Goal: Information Seeking & Learning: Learn about a topic

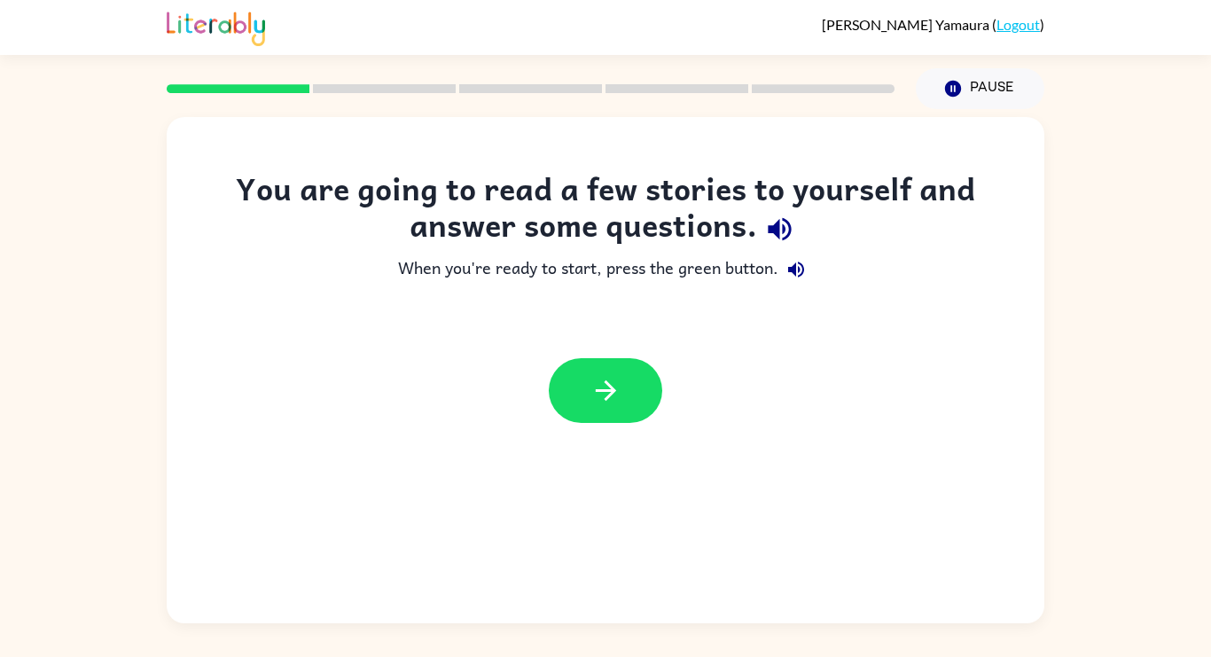
click at [772, 220] on icon "button" at bounding box center [779, 229] width 31 height 31
click at [795, 237] on button "button" at bounding box center [779, 228] width 45 height 45
click at [801, 231] on button "button" at bounding box center [779, 228] width 45 height 45
click at [639, 400] on button "button" at bounding box center [605, 390] width 113 height 65
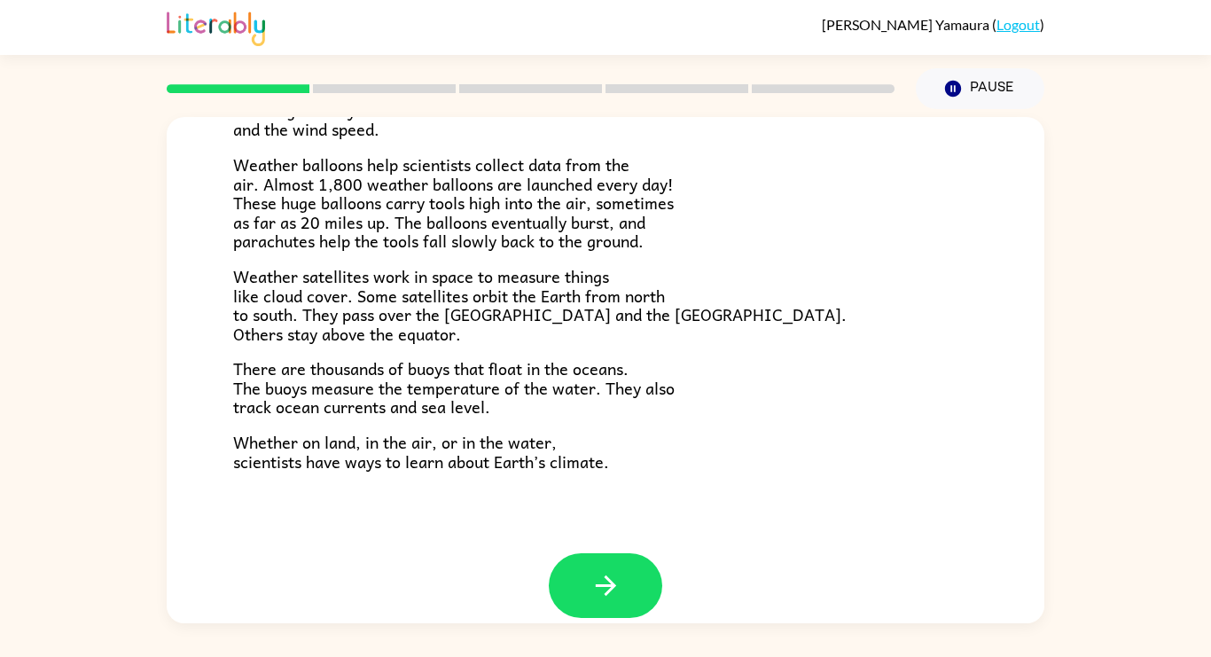
scroll to position [495, 0]
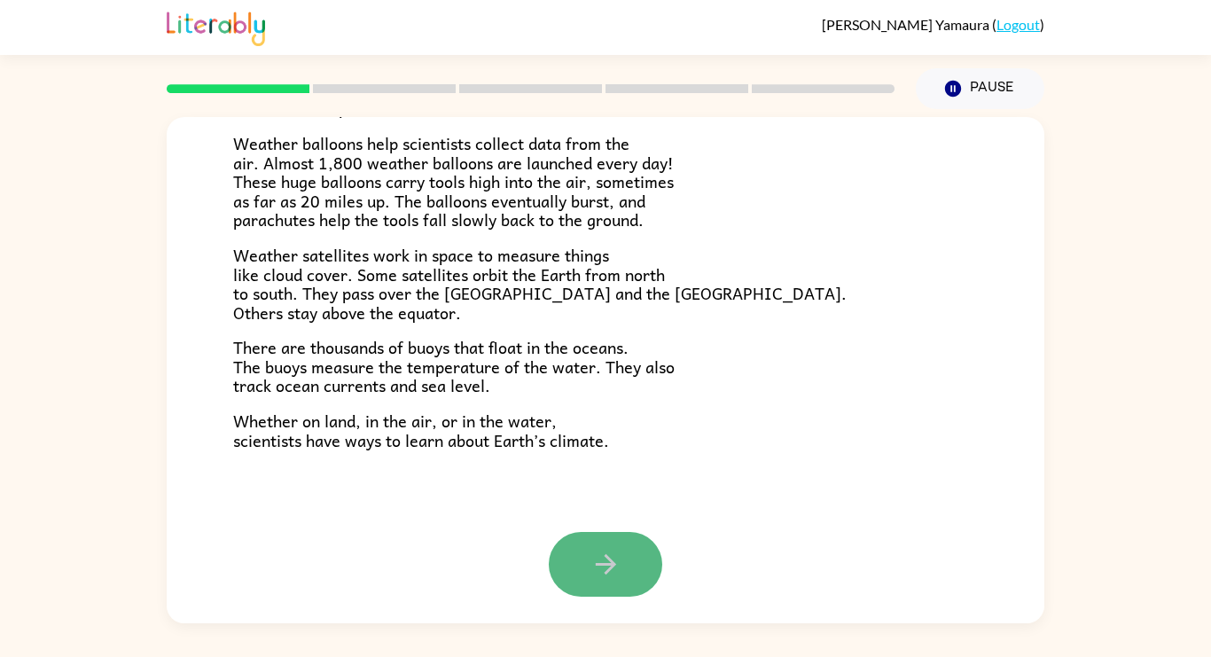
click at [612, 541] on button "button" at bounding box center [605, 564] width 113 height 65
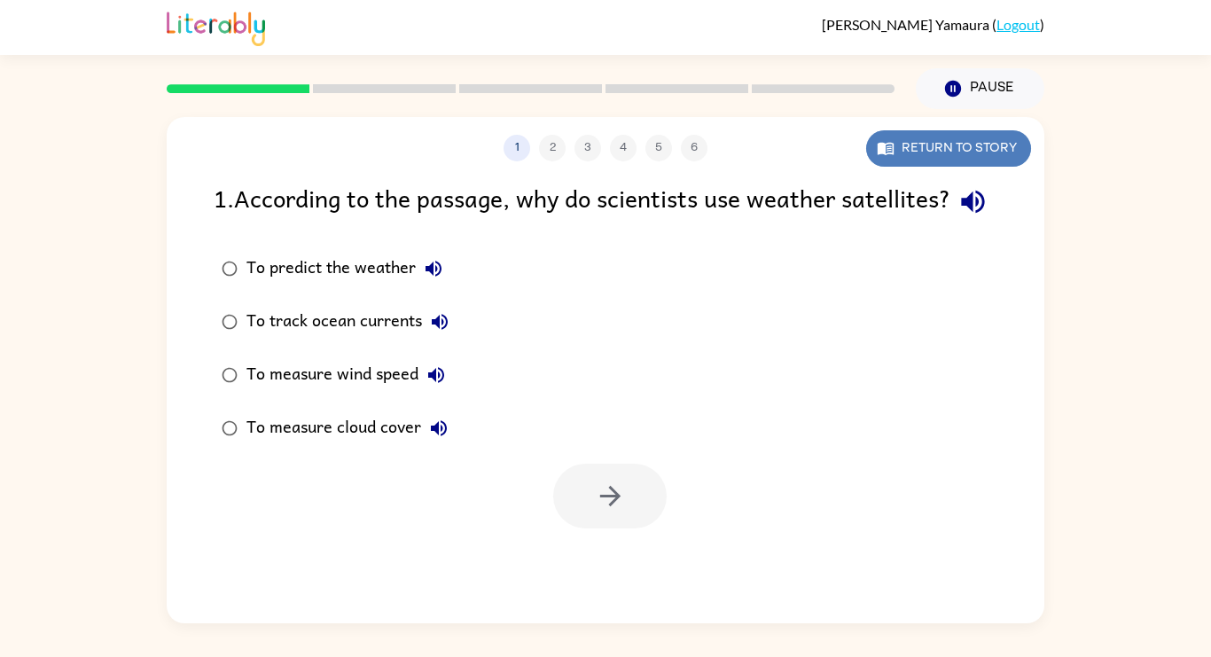
click at [909, 142] on button "Return to story" at bounding box center [948, 148] width 165 height 36
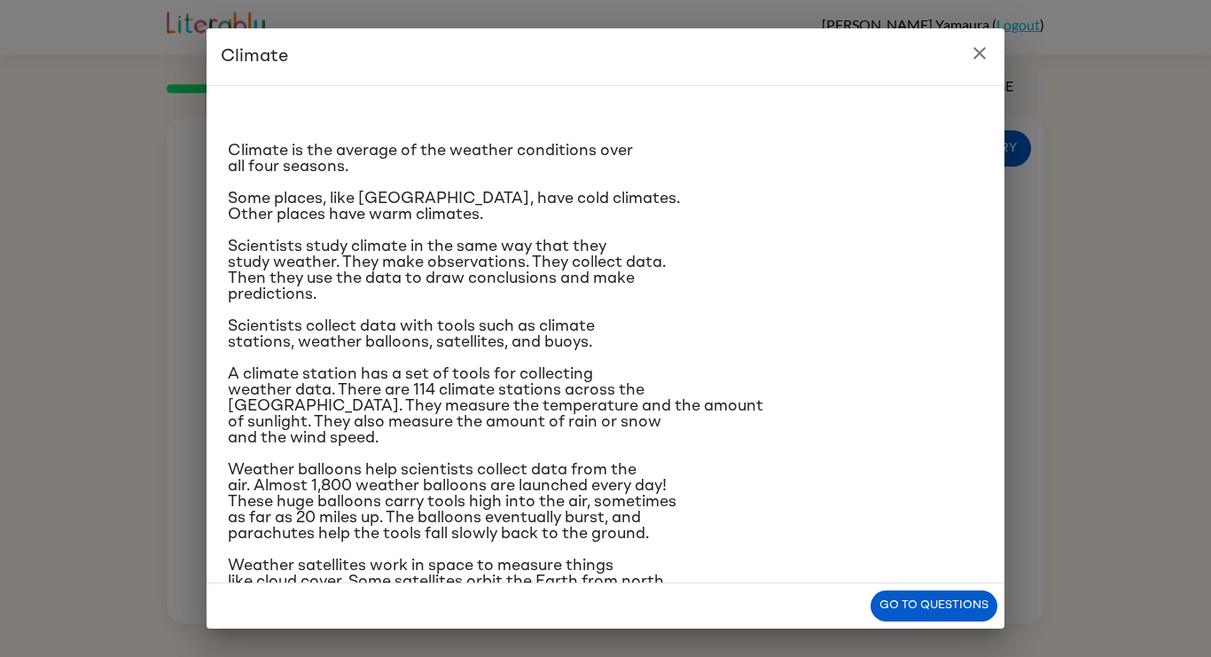
click at [996, 29] on h2 "Climate" at bounding box center [605, 56] width 798 height 57
click at [983, 46] on icon "close" at bounding box center [979, 53] width 21 height 21
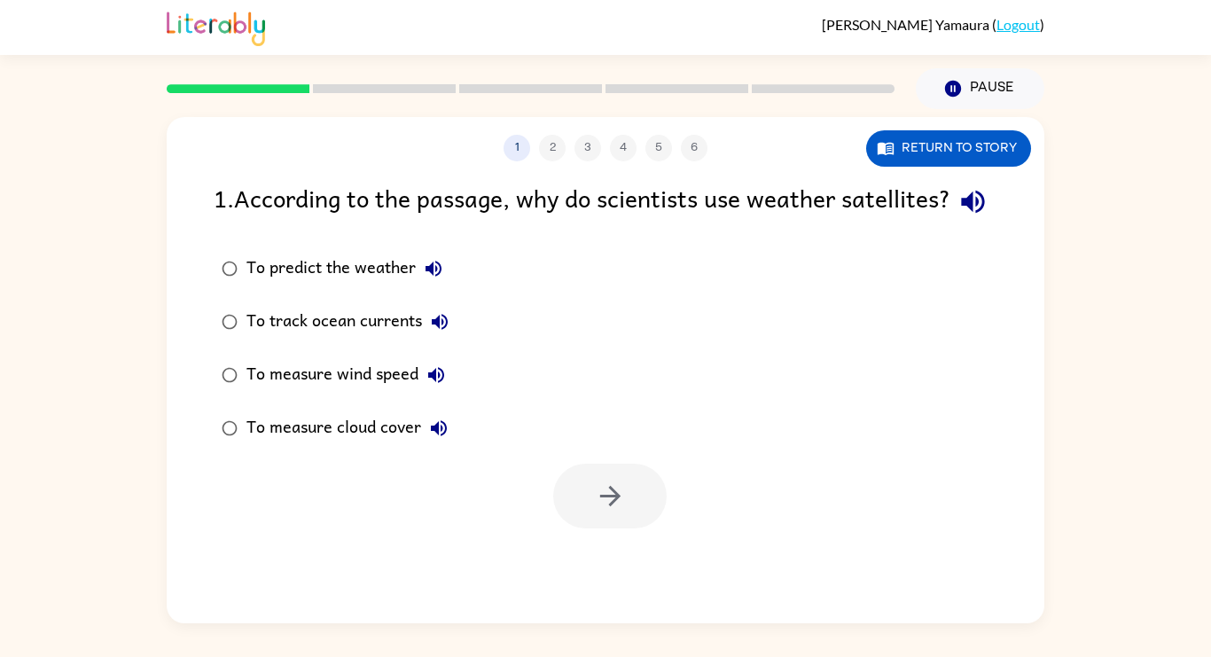
click at [247, 198] on div "1 . According to the passage, why do scientists use weather satellites?" at bounding box center [605, 201] width 783 height 45
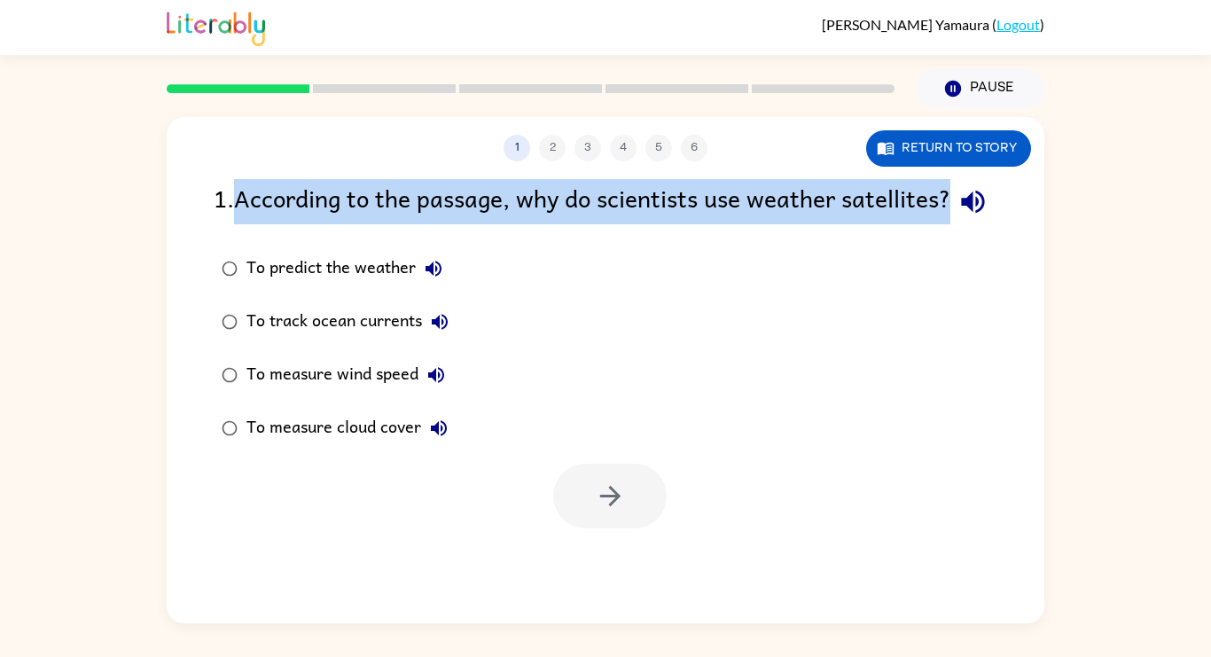
drag, startPoint x: 243, startPoint y: 201, endPoint x: 898, endPoint y: 224, distance: 655.3
click at [898, 224] on div "1 . According to the passage, why do scientists use weather satellites?" at bounding box center [605, 201] width 783 height 45
click at [245, 201] on div "1 . According to the passage, why do scientists use weather satellites?" at bounding box center [605, 201] width 783 height 45
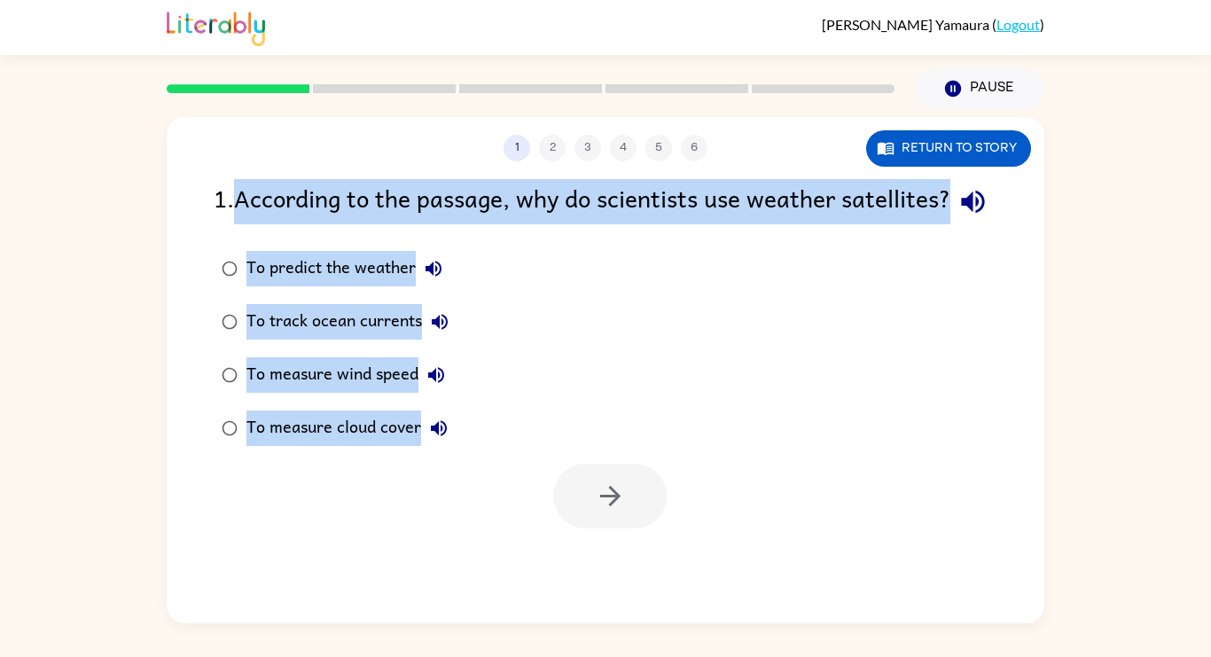
drag, startPoint x: 240, startPoint y: 200, endPoint x: 423, endPoint y: 526, distance: 373.8
click at [423, 526] on div "1 . According to the passage, why do scientists use weather satellites? To pred…" at bounding box center [605, 353] width 877 height 349
copy div "According to the passage, why do scientists use weather satellites? To predict …"
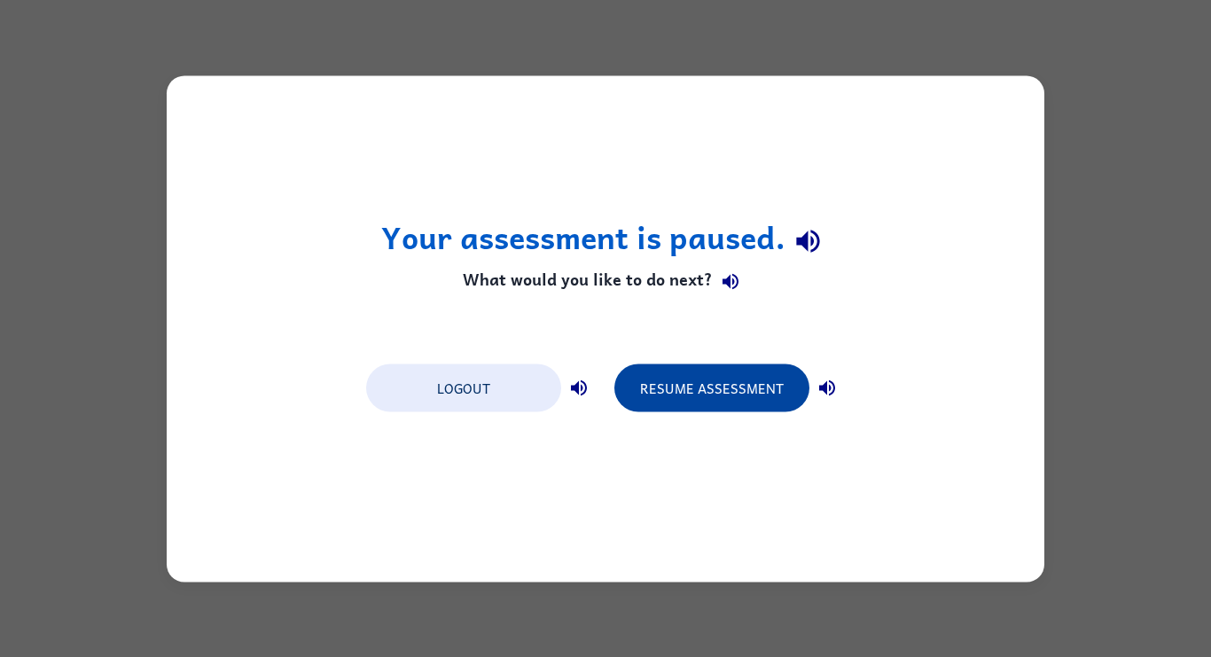
click at [666, 398] on button "Resume Assessment" at bounding box center [711, 387] width 195 height 48
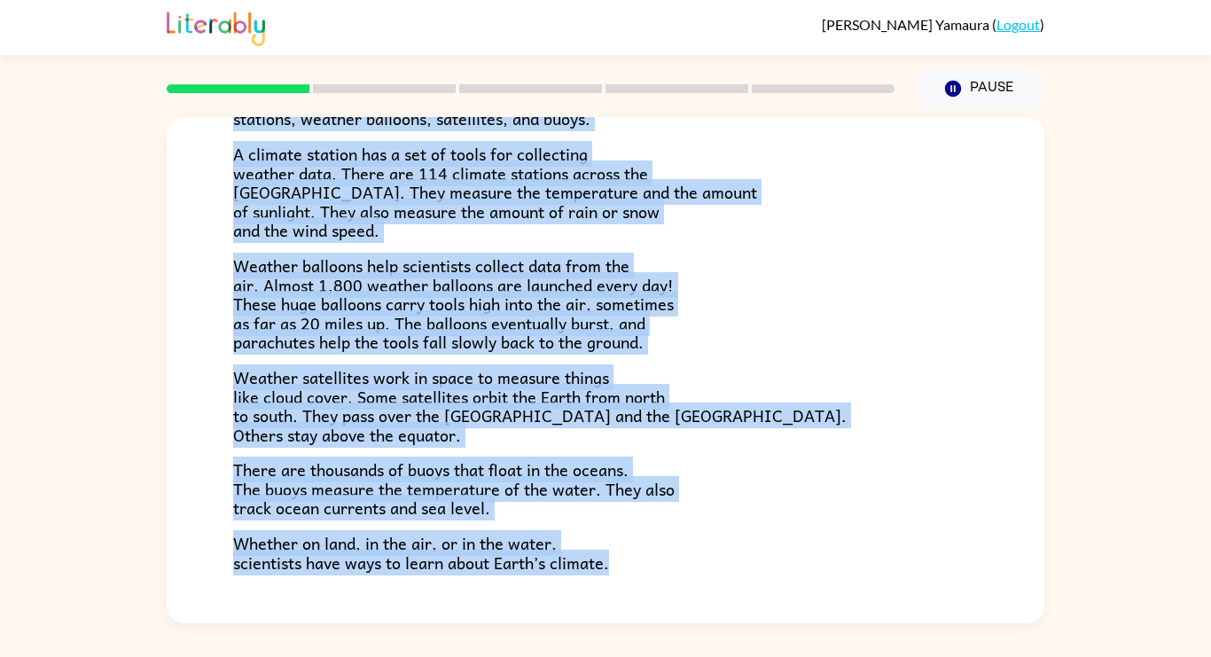
scroll to position [495, 0]
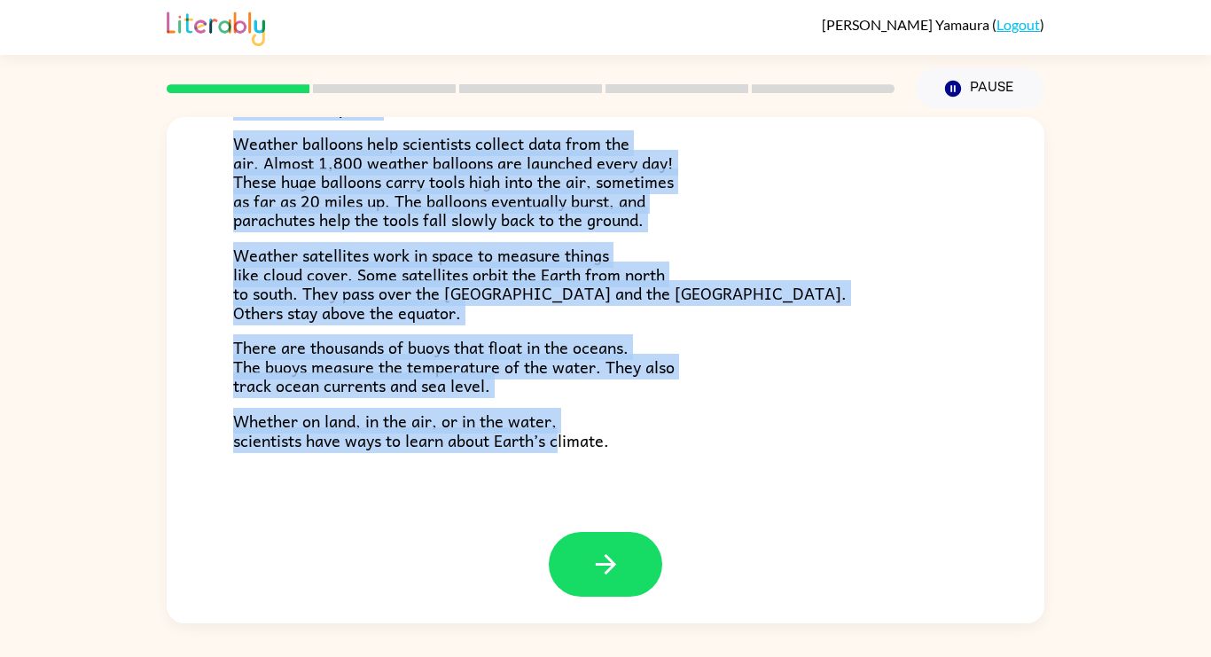
drag, startPoint x: 238, startPoint y: 203, endPoint x: 557, endPoint y: 435, distance: 394.6
click at [557, 435] on div "Climate Climate is the average of the weather conditions over all four seasons.…" at bounding box center [605, 77] width 877 height 910
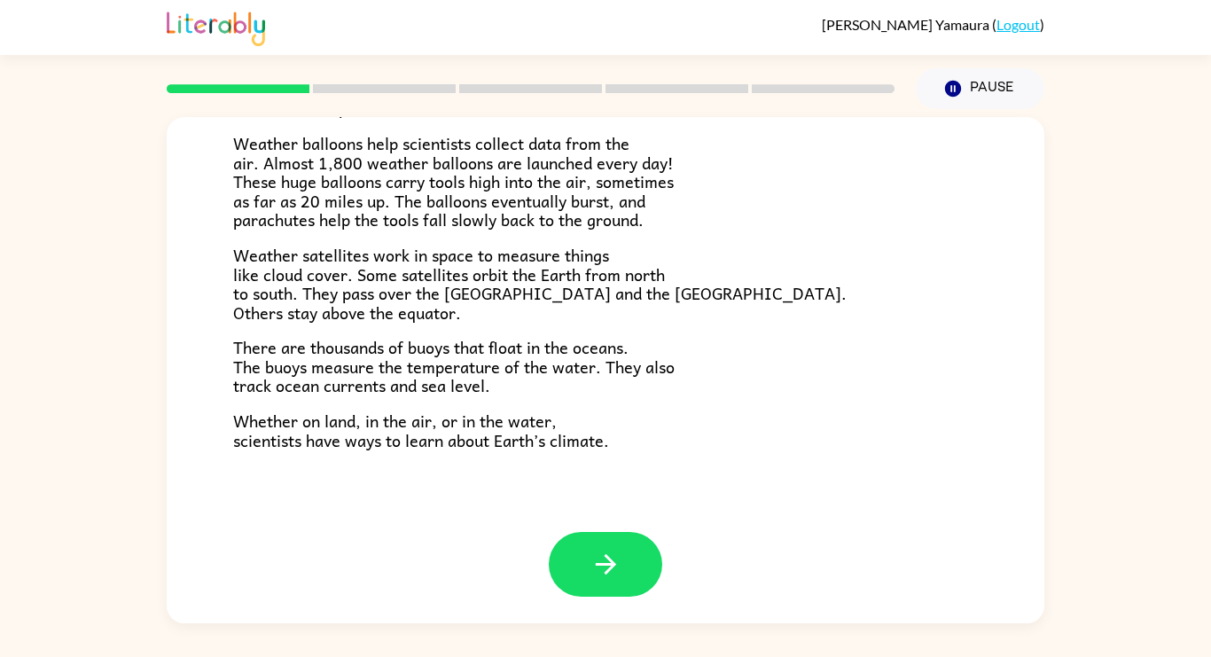
click at [617, 447] on p "Whether on land, in the air, or in the water, scientists have ways to learn abo…" at bounding box center [605, 430] width 744 height 38
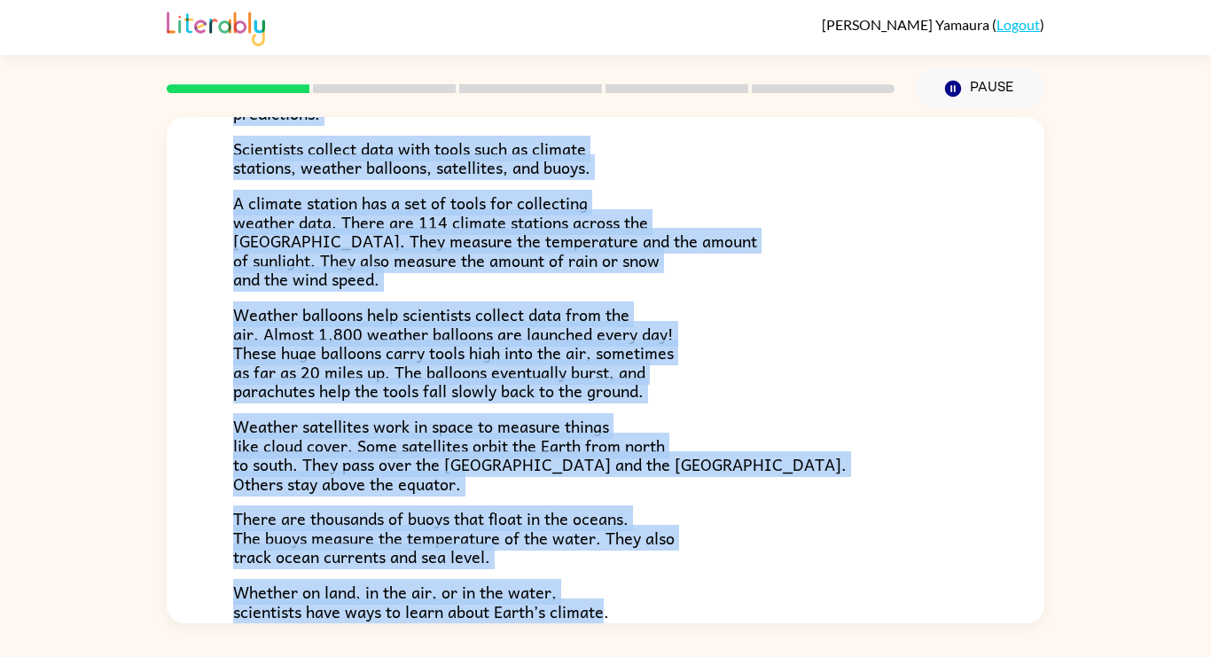
scroll to position [0, 0]
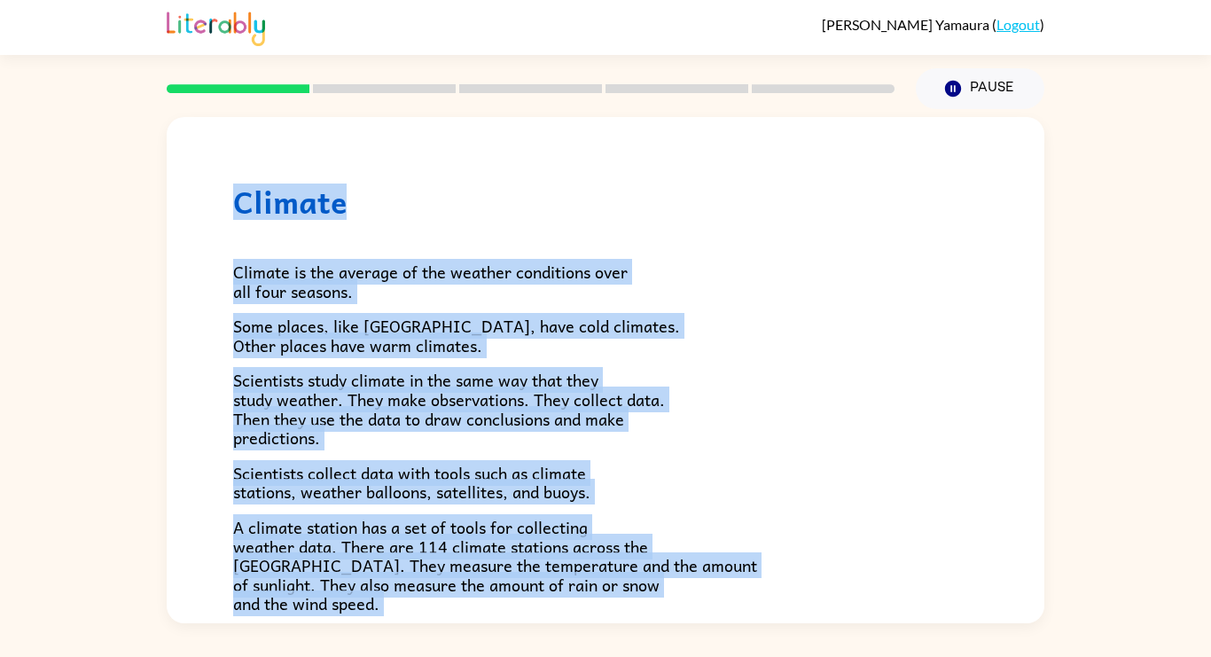
drag, startPoint x: 608, startPoint y: 440, endPoint x: 178, endPoint y: 84, distance: 558.3
click at [178, 84] on div "[PERSON_NAME] ( Logout ) Pause Pause Climate Climate is the average of the weat…" at bounding box center [605, 328] width 1211 height 657
copy div "Climate Climate is the average of the weather conditions over all four seasons.…"
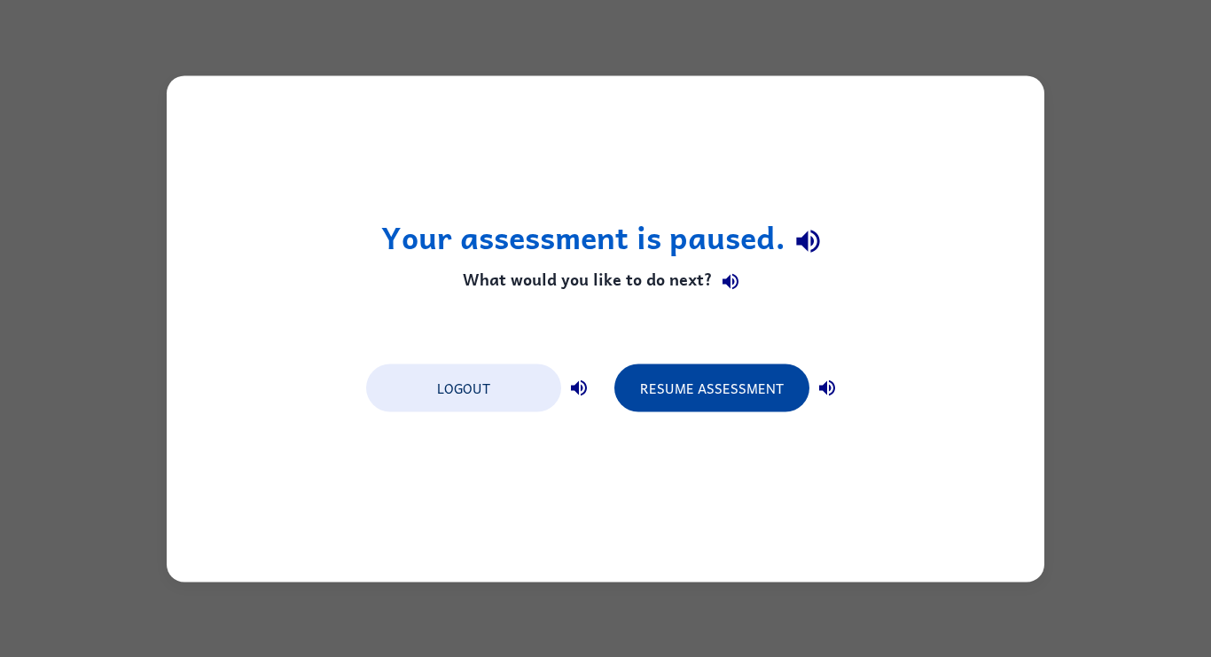
click at [711, 395] on button "Resume Assessment" at bounding box center [711, 387] width 195 height 48
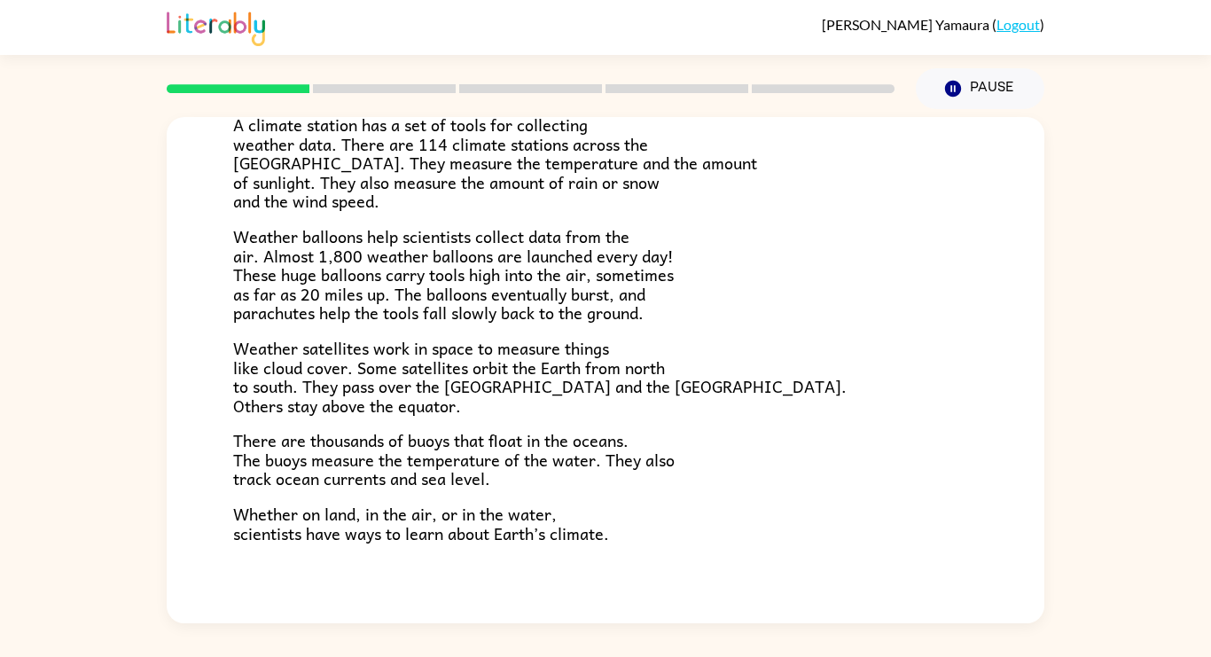
scroll to position [495, 0]
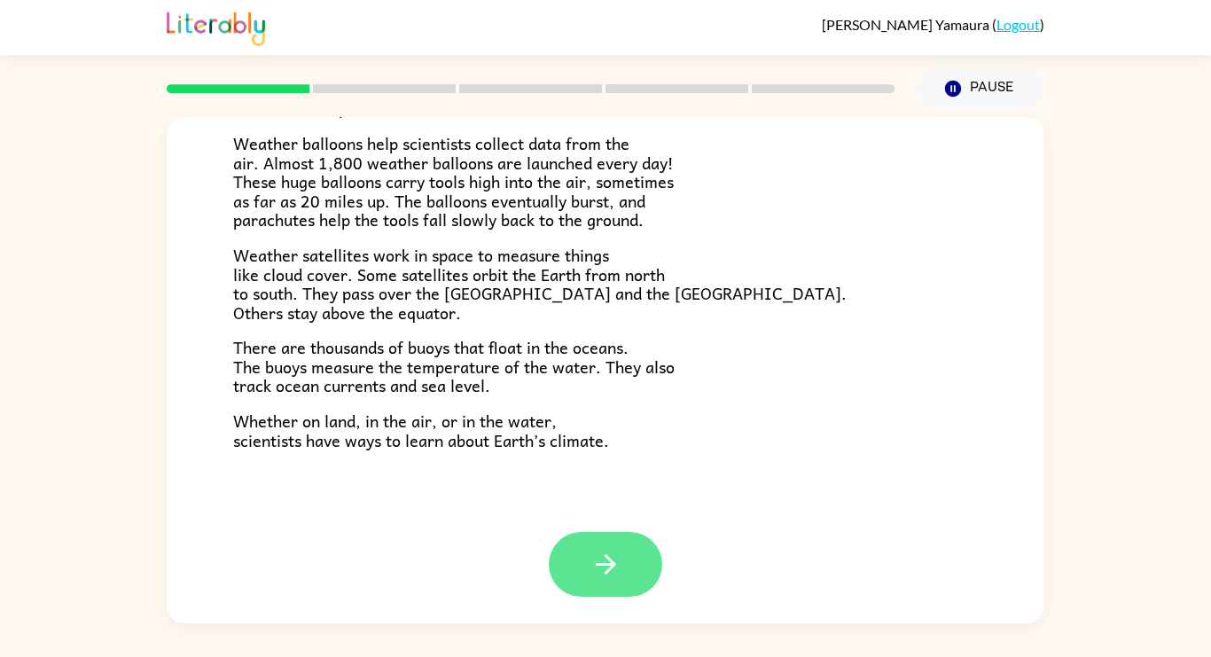
click at [587, 553] on button "button" at bounding box center [605, 564] width 113 height 65
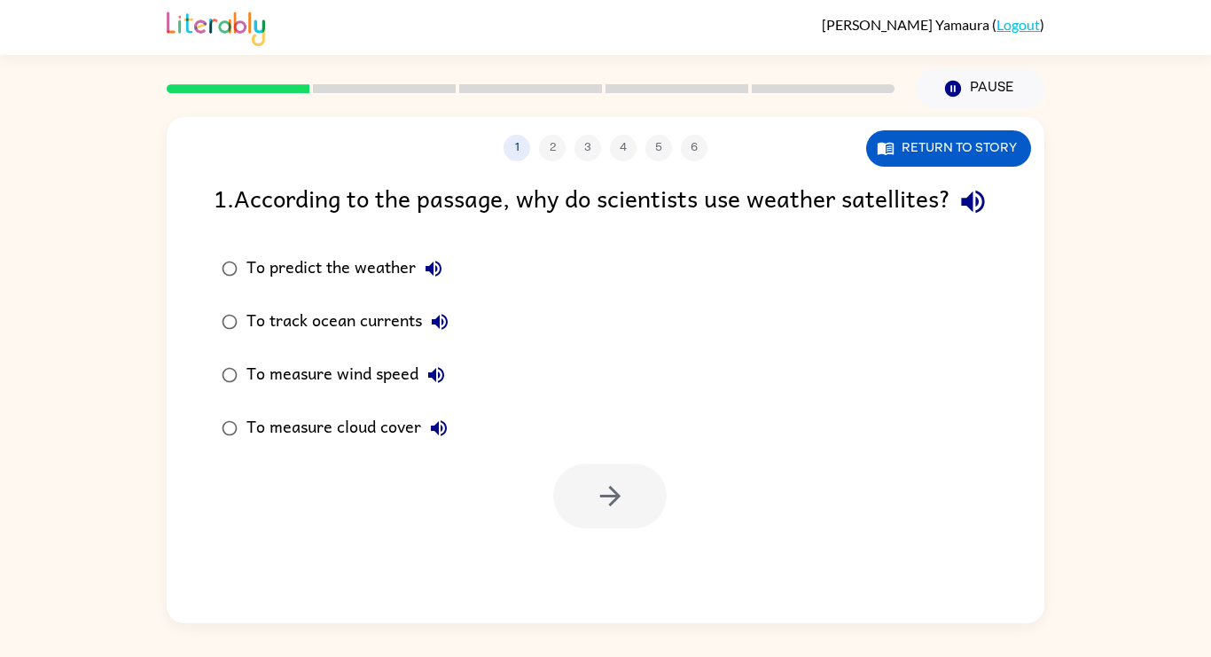
scroll to position [0, 0]
click at [586, 528] on button "button" at bounding box center [609, 495] width 113 height 65
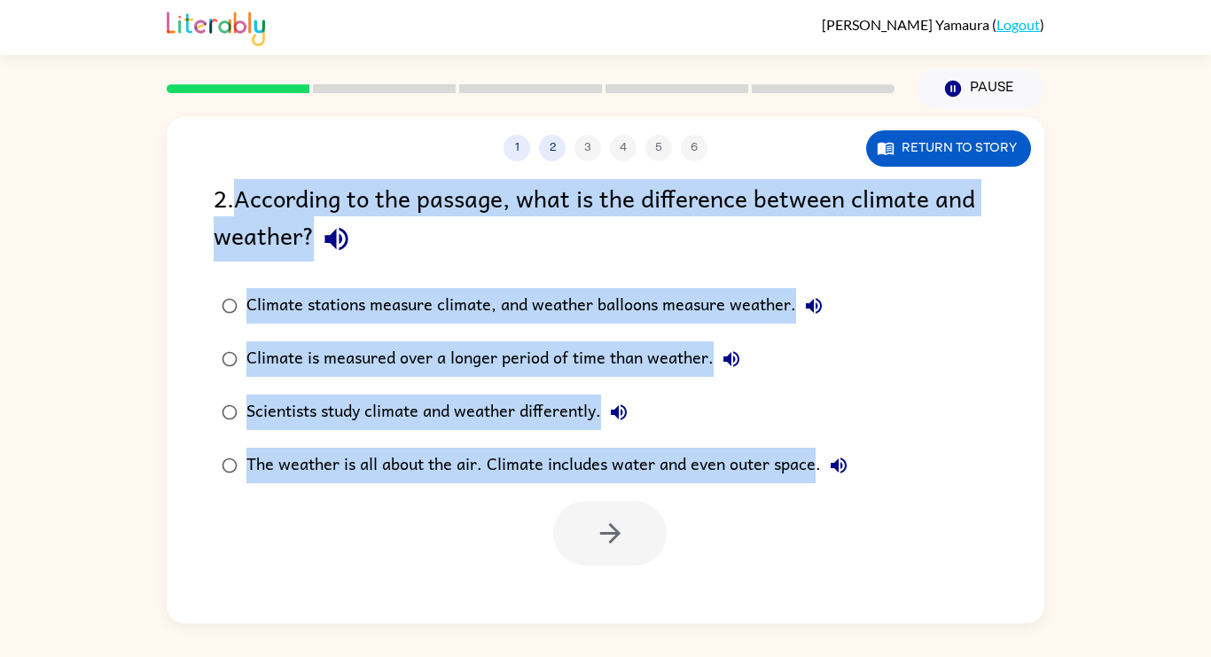
drag, startPoint x: 245, startPoint y: 199, endPoint x: 814, endPoint y: 458, distance: 625.9
click at [814, 458] on div "2 . According to the passage, what is the difference between climate and weathe…" at bounding box center [605, 372] width 877 height 386
copy div "According to the passage, what is the difference between climate and weather? C…"
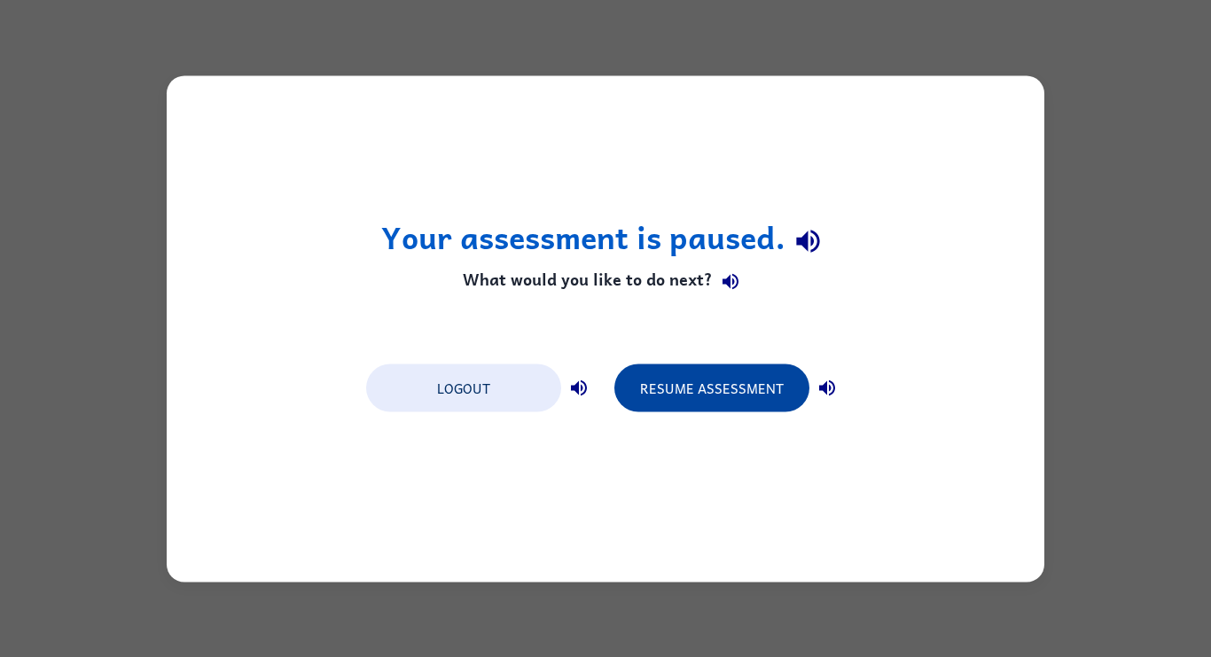
click at [681, 402] on button "Resume Assessment" at bounding box center [711, 387] width 195 height 48
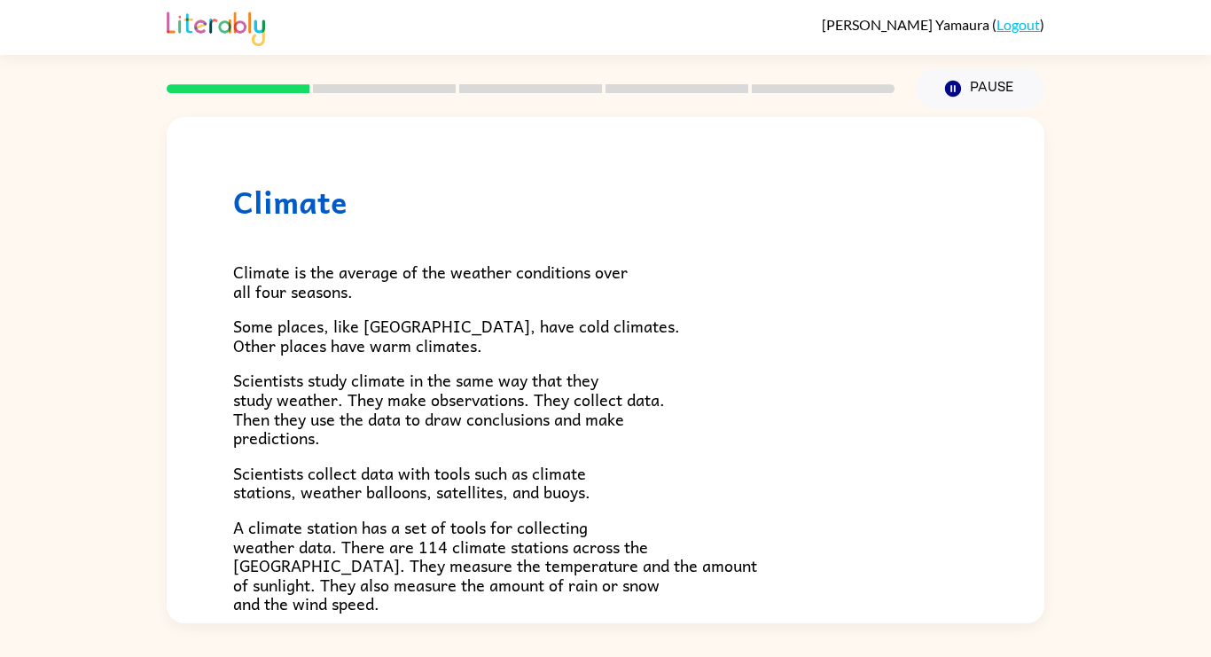
scroll to position [495, 0]
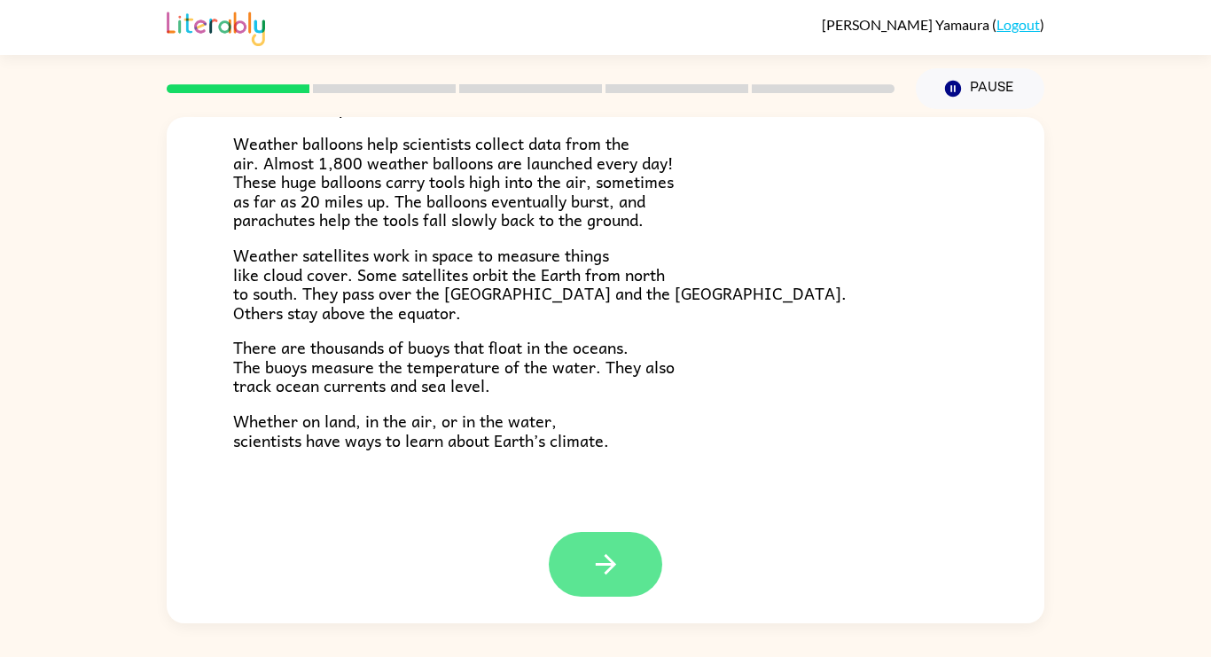
click at [615, 576] on icon "button" at bounding box center [605, 564] width 31 height 31
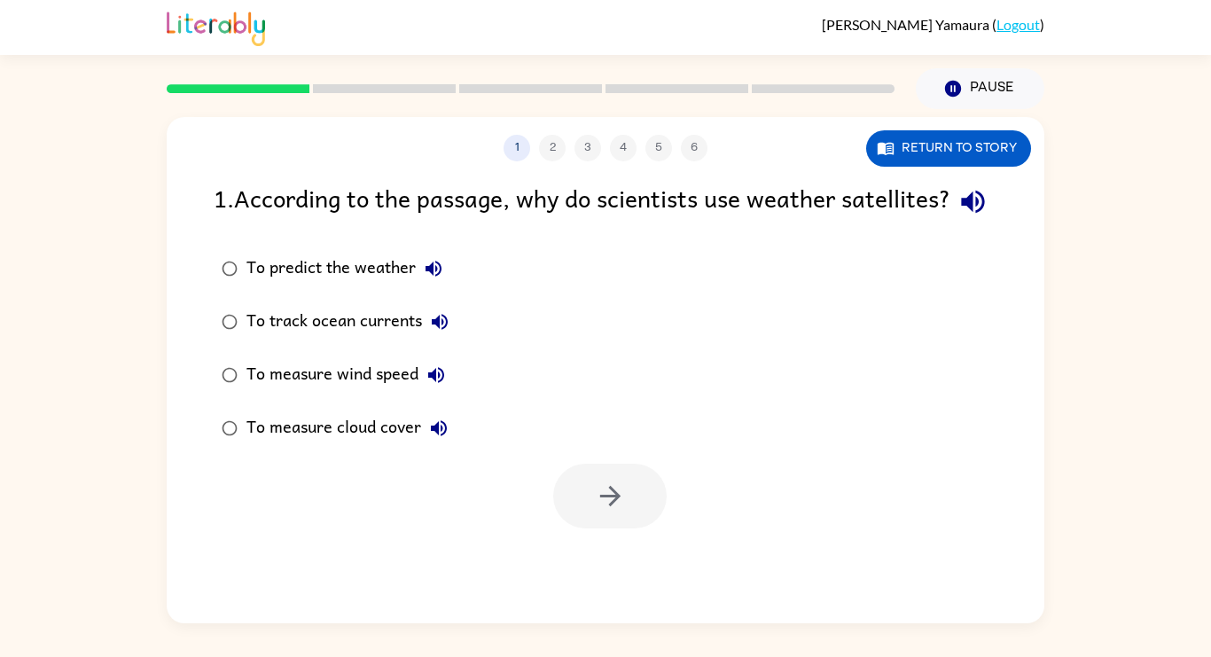
scroll to position [0, 0]
click at [620, 494] on div at bounding box center [605, 492] width 877 height 74
click at [622, 511] on icon "button" at bounding box center [610, 495] width 31 height 31
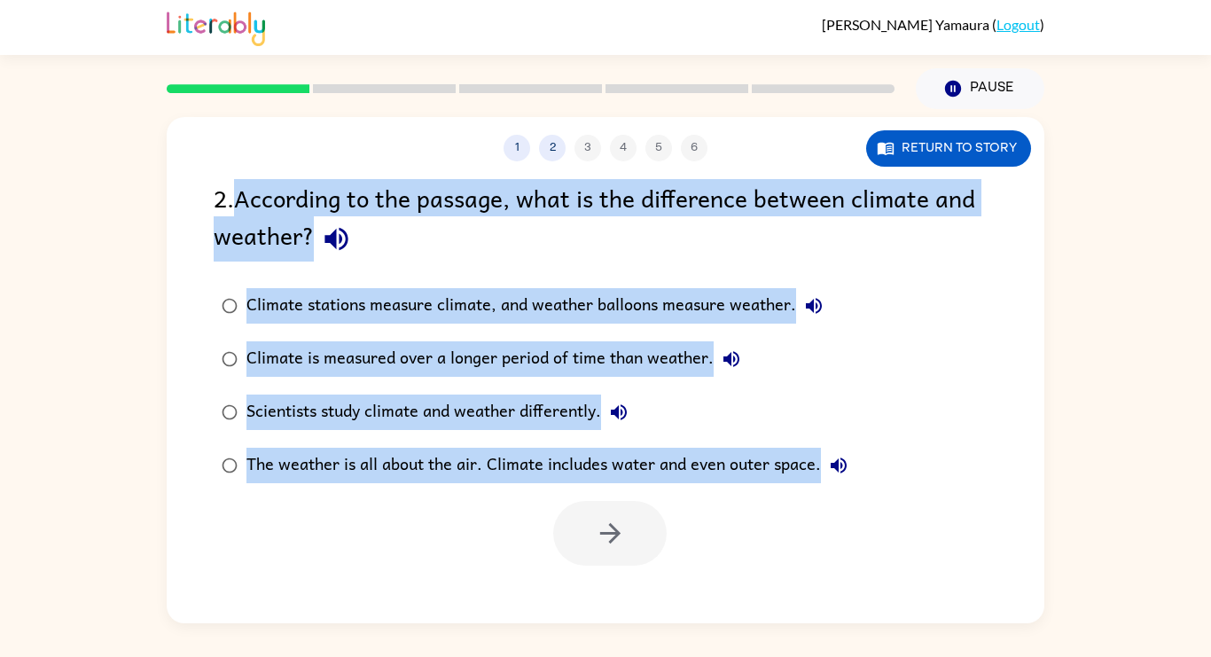
drag, startPoint x: 244, startPoint y: 205, endPoint x: 890, endPoint y: 518, distance: 718.2
click at [890, 518] on div "2 . According to the passage, what is the difference between climate and weathe…" at bounding box center [605, 372] width 877 height 386
copy div "According to the passage, what is the difference between climate and weather? C…"
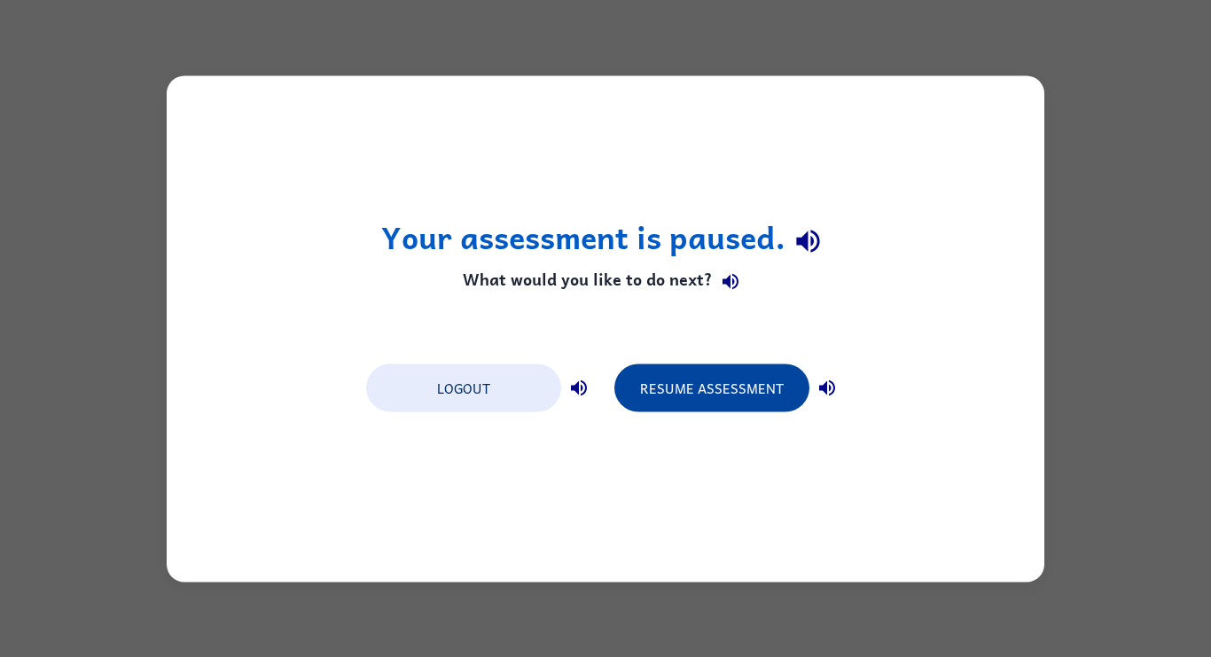
click at [733, 386] on button "Resume Assessment" at bounding box center [711, 387] width 195 height 48
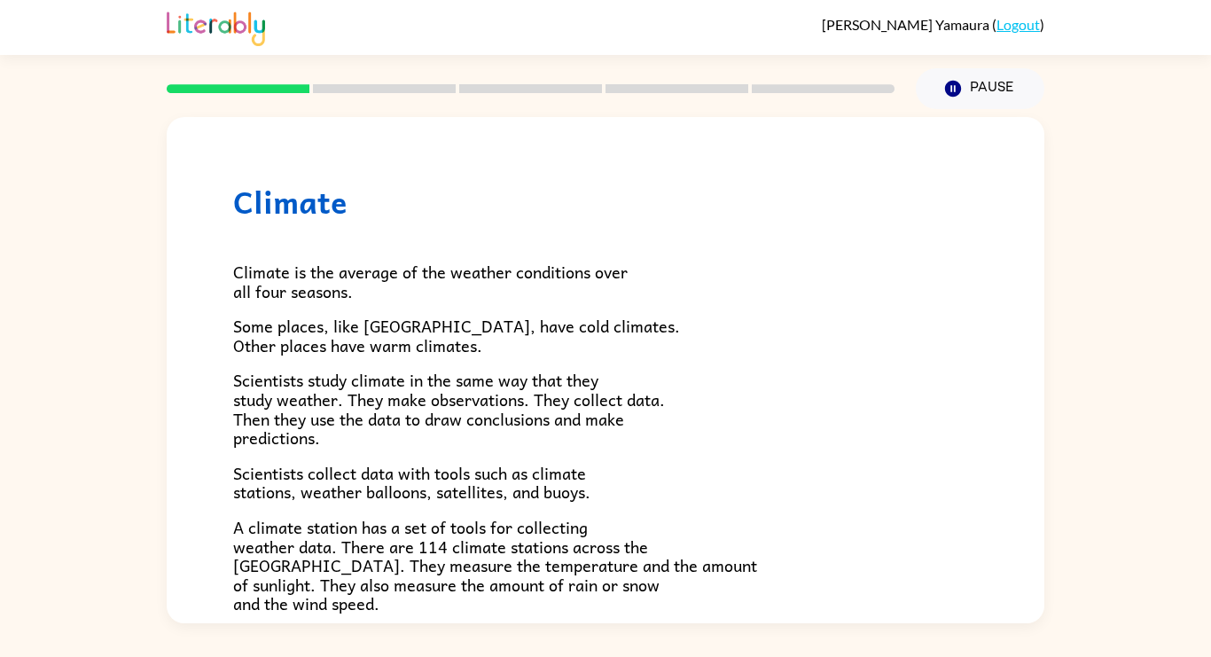
scroll to position [495, 0]
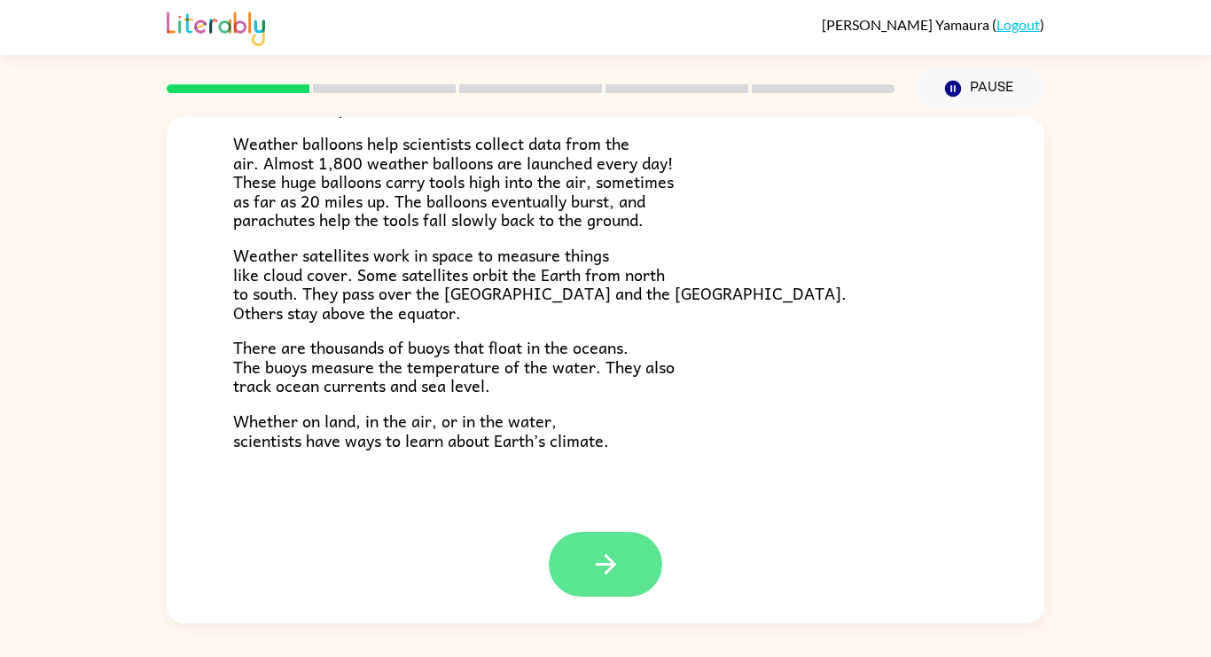
click at [605, 573] on icon "button" at bounding box center [605, 564] width 20 height 20
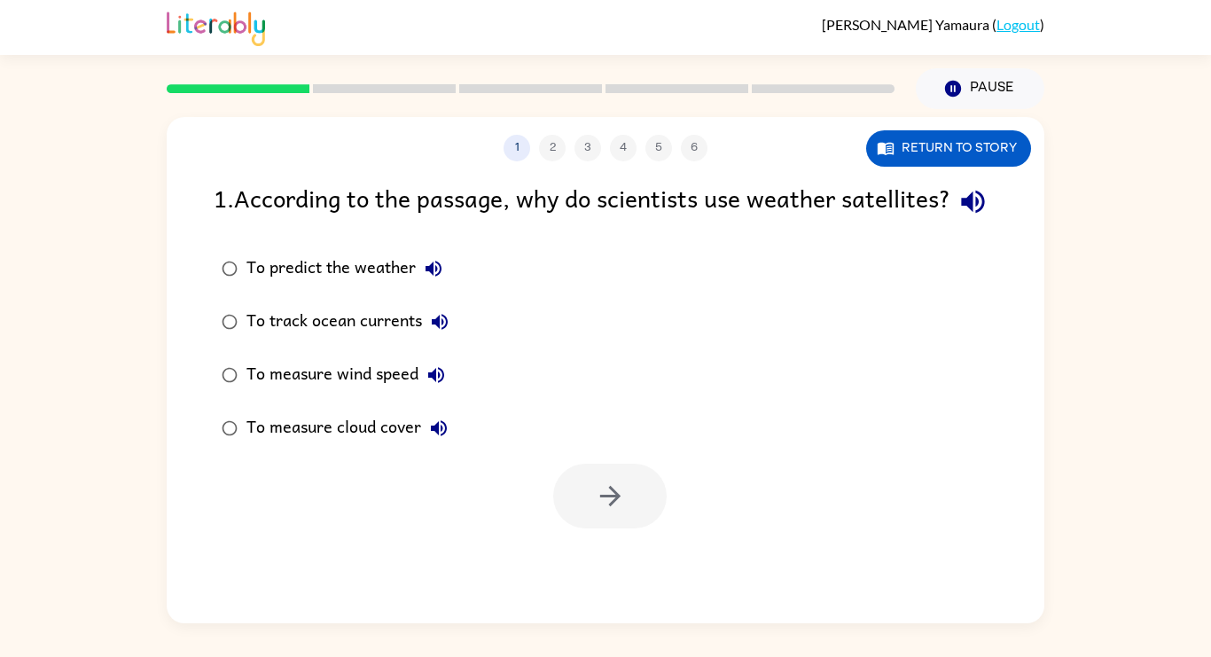
scroll to position [0, 0]
click at [612, 528] on button "button" at bounding box center [609, 495] width 113 height 65
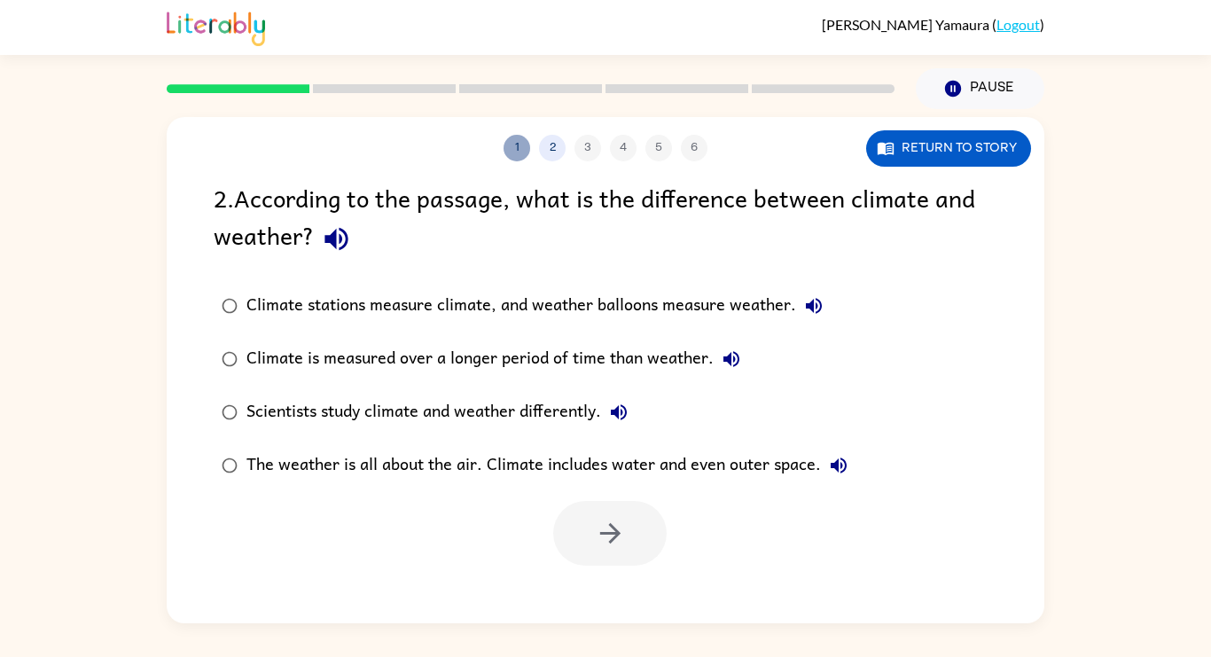
click at [519, 160] on button "1" at bounding box center [516, 148] width 27 height 27
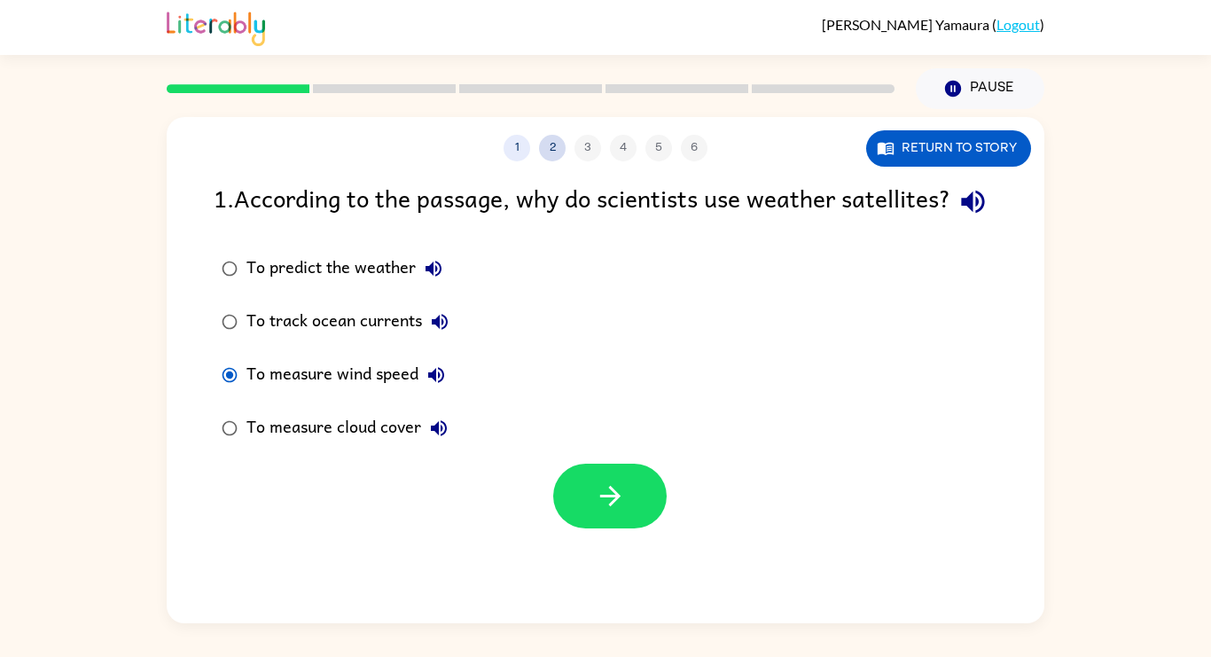
click at [552, 148] on button "2" at bounding box center [552, 148] width 27 height 27
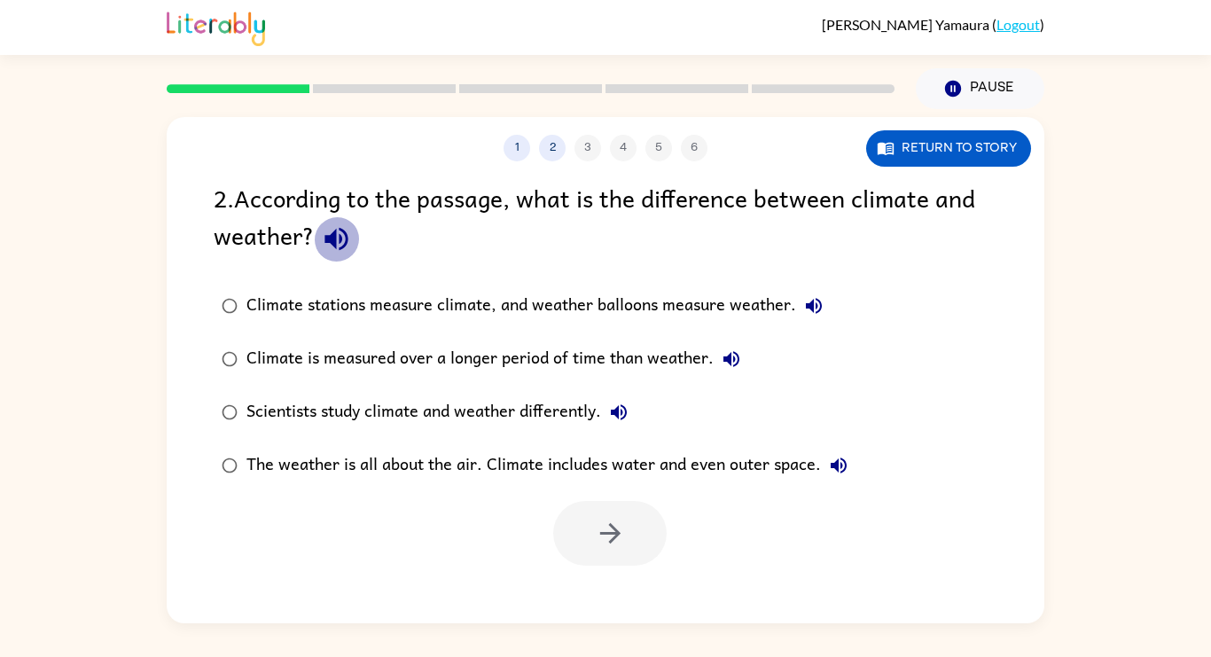
click at [339, 235] on icon "button" at bounding box center [335, 239] width 23 height 23
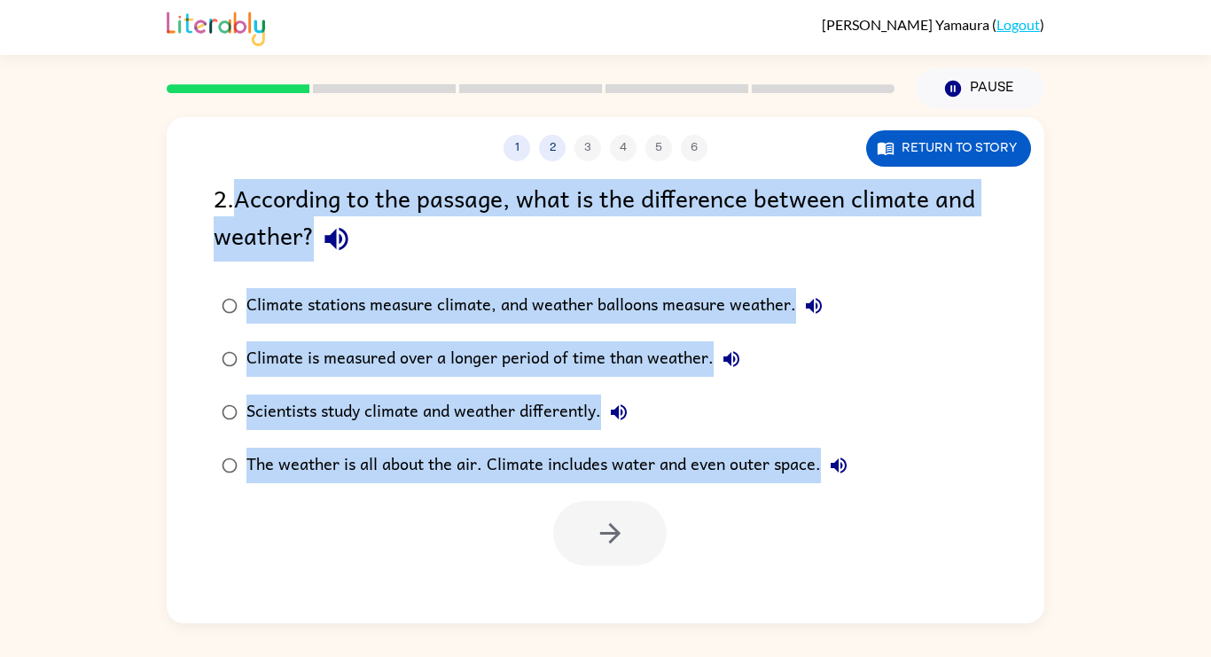
drag, startPoint x: 240, startPoint y: 201, endPoint x: 830, endPoint y: 461, distance: 644.8
click at [830, 461] on div "2 . According to the passage, what is the difference between climate and weathe…" at bounding box center [605, 372] width 877 height 386
copy div "According to the passage, what is the difference between climate and weather? C…"
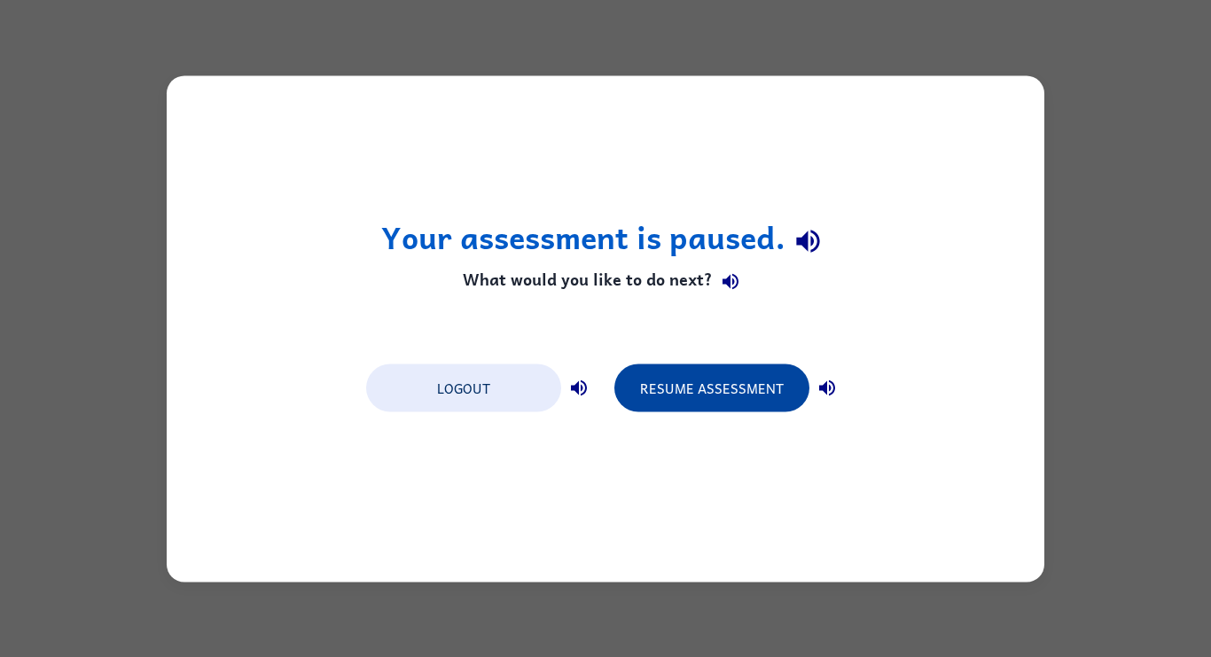
click at [695, 393] on button "Resume Assessment" at bounding box center [711, 387] width 195 height 48
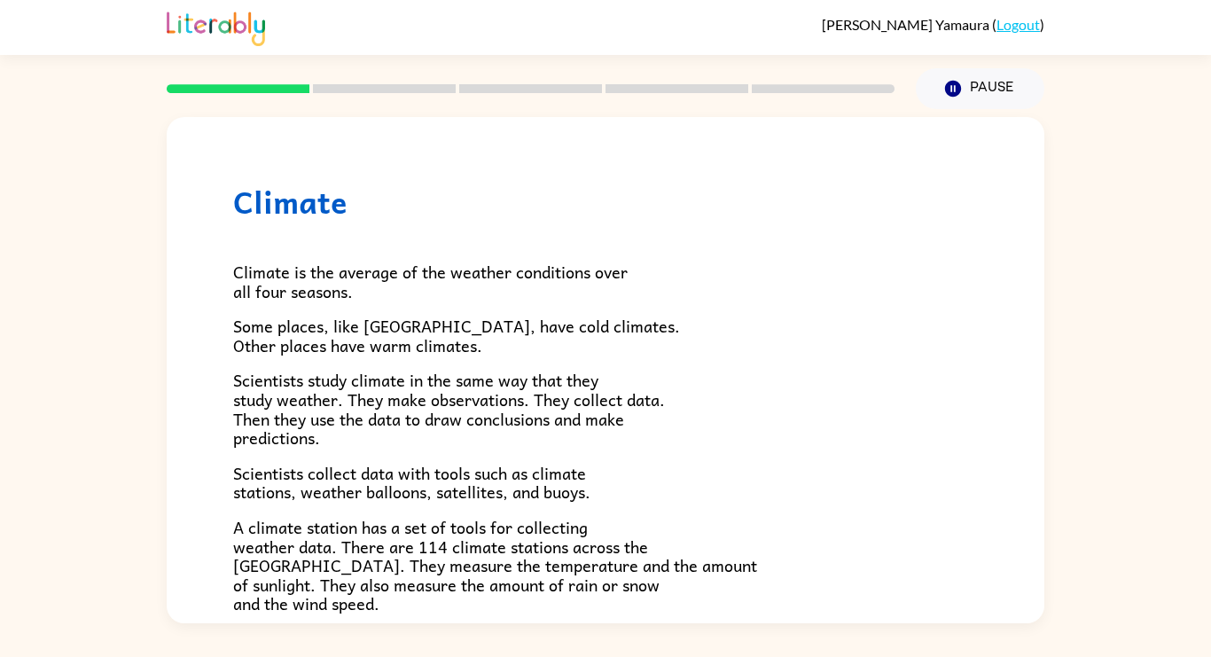
scroll to position [495, 0]
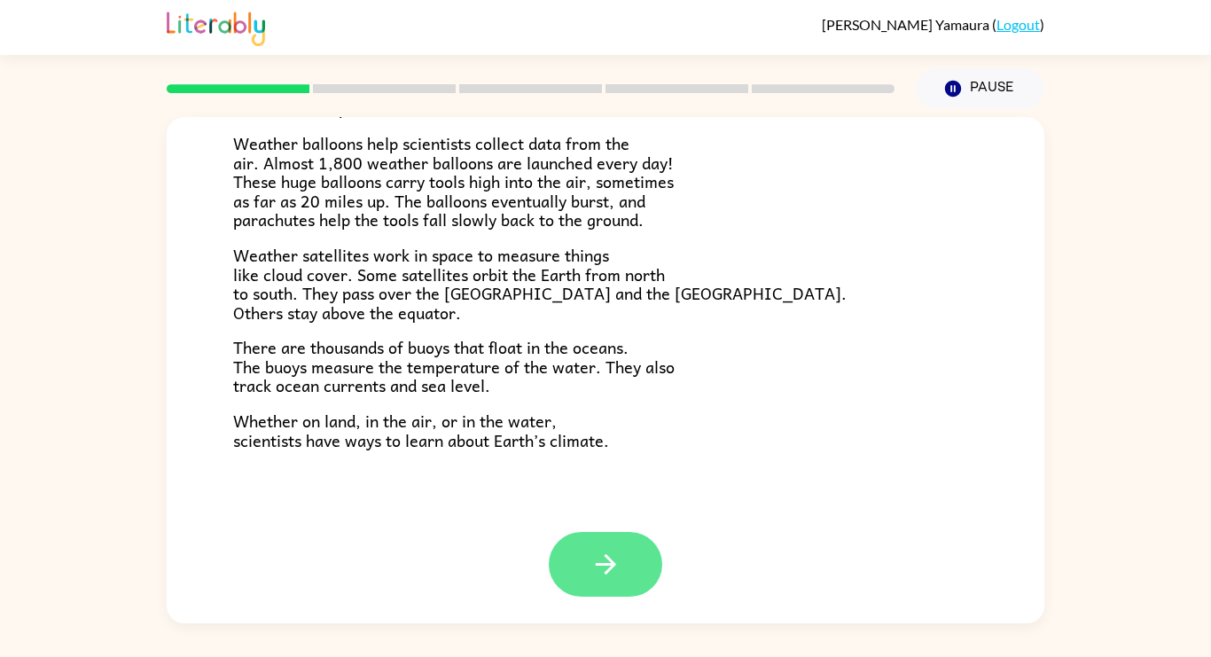
click at [614, 565] on icon "button" at bounding box center [605, 564] width 31 height 31
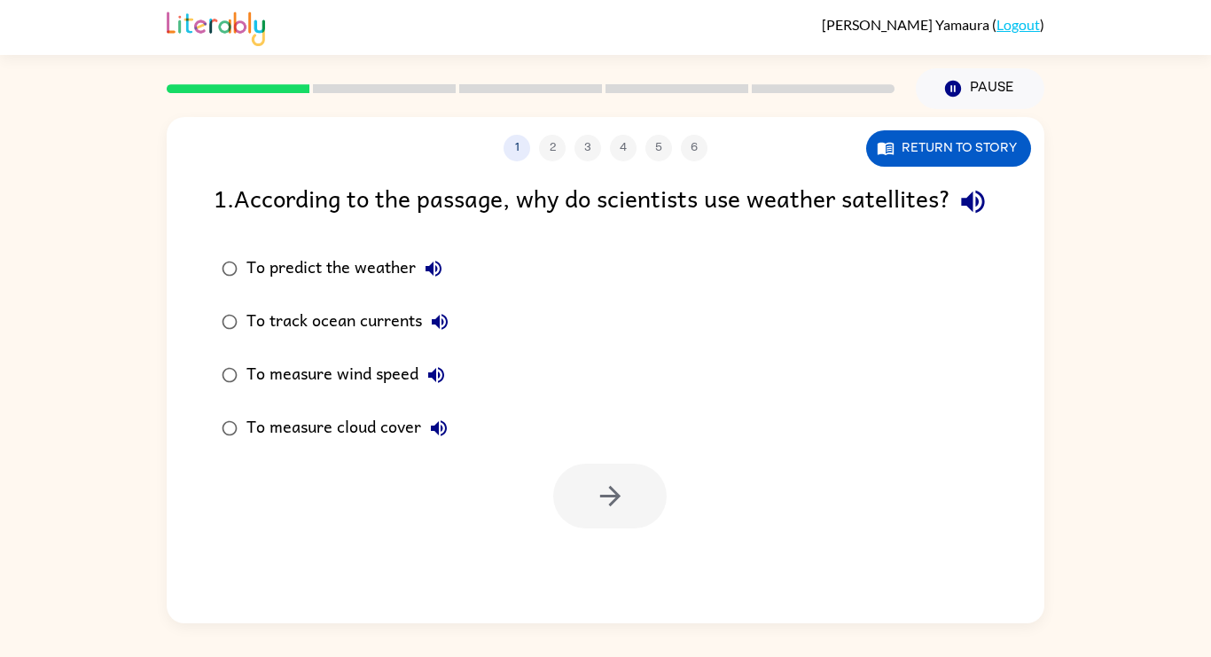
scroll to position [0, 0]
click at [644, 528] on button "button" at bounding box center [609, 495] width 113 height 65
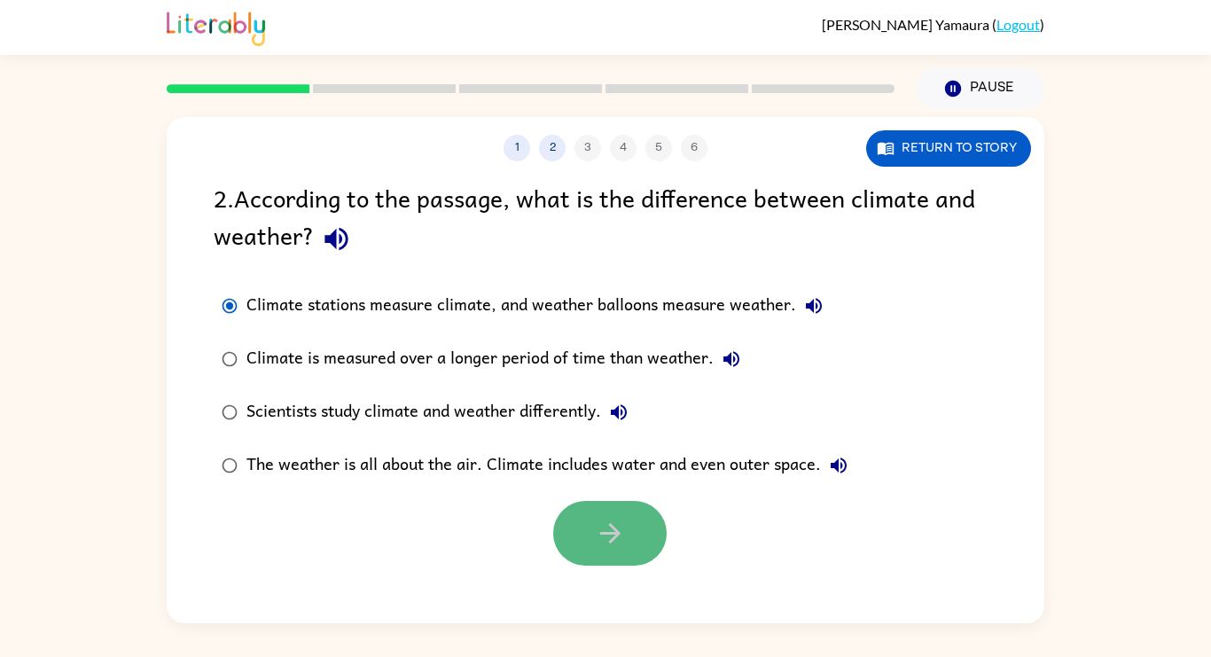
click at [583, 555] on button "button" at bounding box center [609, 533] width 113 height 65
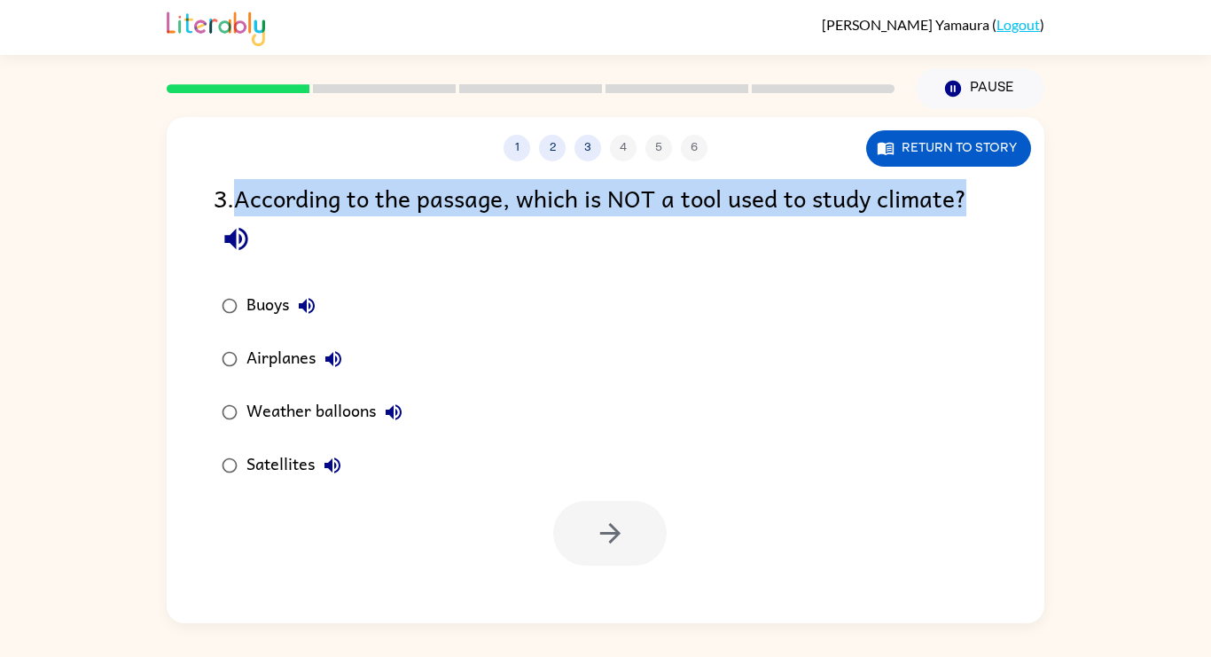
drag, startPoint x: 245, startPoint y: 201, endPoint x: 823, endPoint y: 234, distance: 579.6
click at [823, 234] on div "3 . According to the passage, which is NOT a tool used to study climate?" at bounding box center [605, 220] width 783 height 82
copy div "According to the passage, which is NOT a tool used to study climate?"
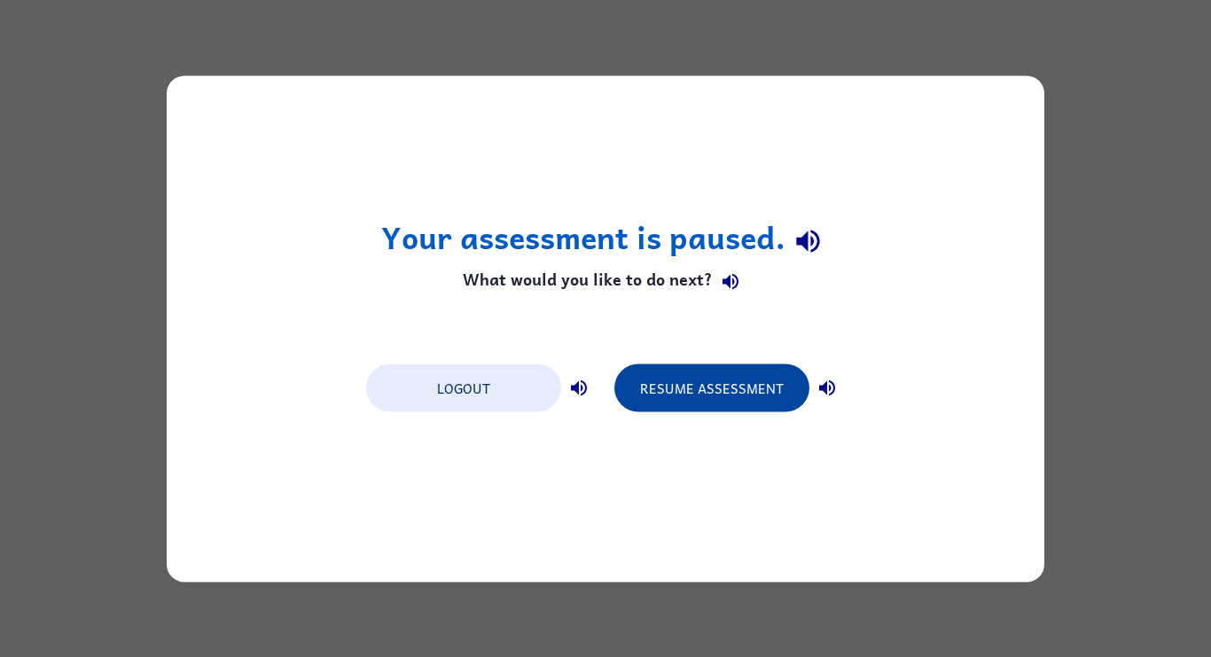
click at [646, 378] on button "Resume Assessment" at bounding box center [711, 387] width 195 height 48
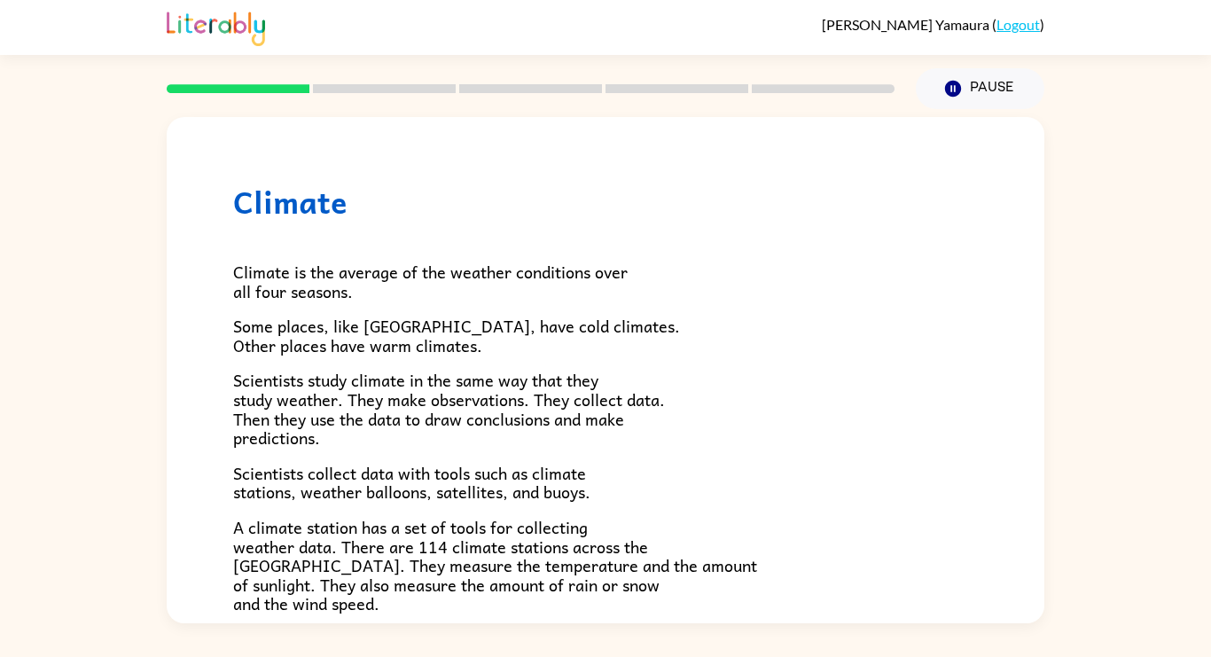
scroll to position [495, 0]
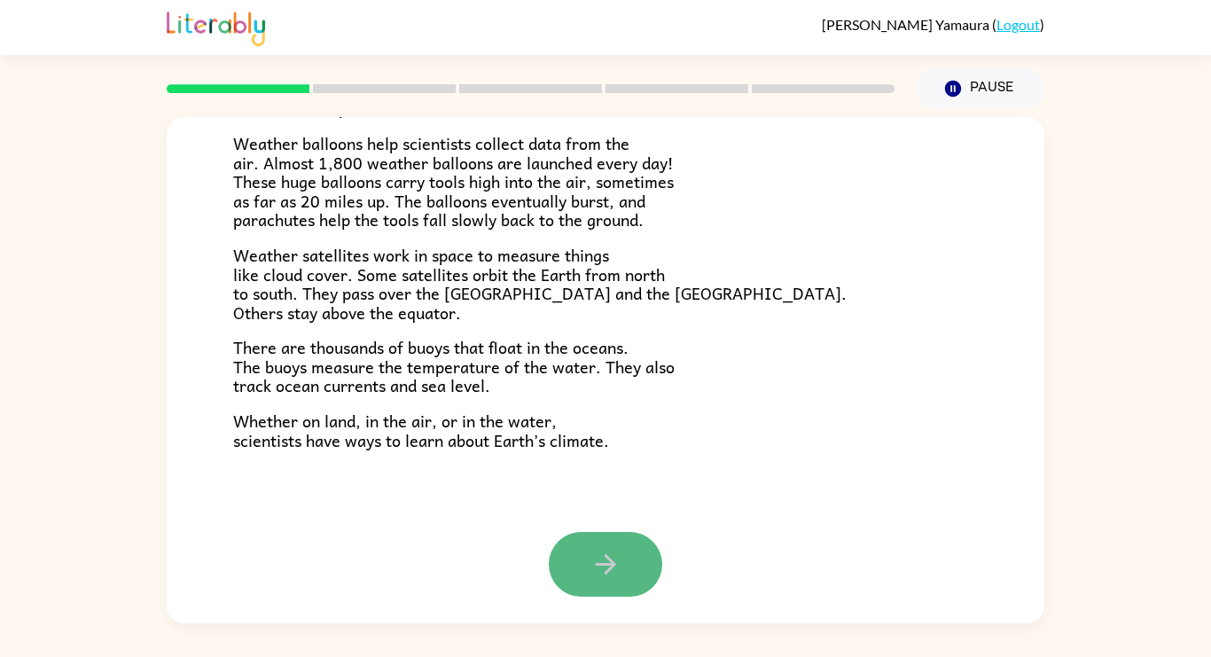
click at [612, 578] on icon "button" at bounding box center [605, 564] width 31 height 31
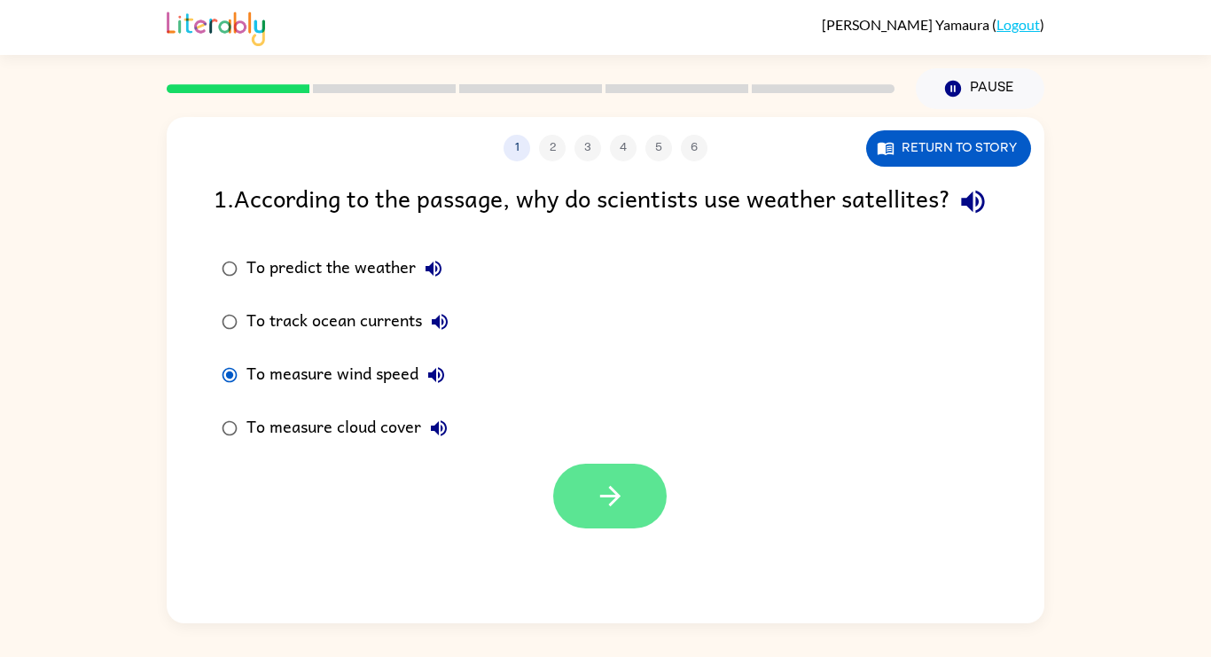
click at [619, 511] on icon "button" at bounding box center [610, 495] width 31 height 31
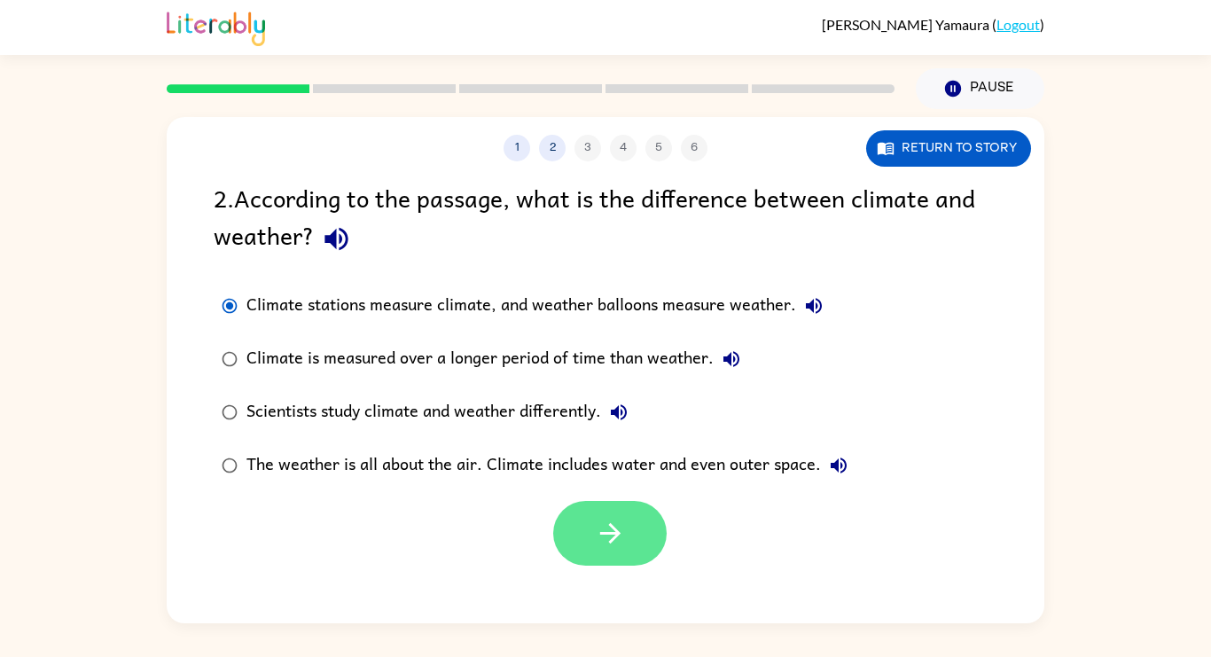
click at [602, 543] on icon "button" at bounding box center [610, 533] width 31 height 31
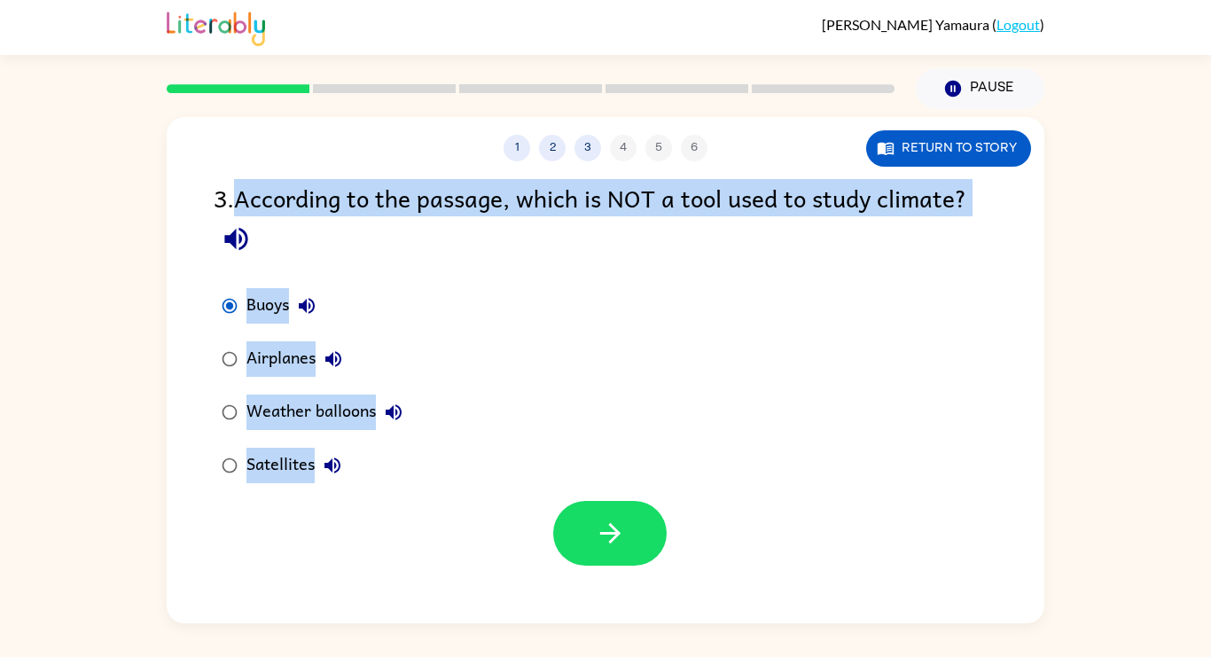
drag, startPoint x: 240, startPoint y: 204, endPoint x: 325, endPoint y: 628, distance: 432.9
click at [325, 628] on div "[PERSON_NAME] ( Logout ) Pause Pause 1 2 3 4 5 6 Return to story 3 . According …" at bounding box center [605, 328] width 1211 height 657
copy div "According to the passage, which is NOT a tool used to study climate? Buoys Airp…"
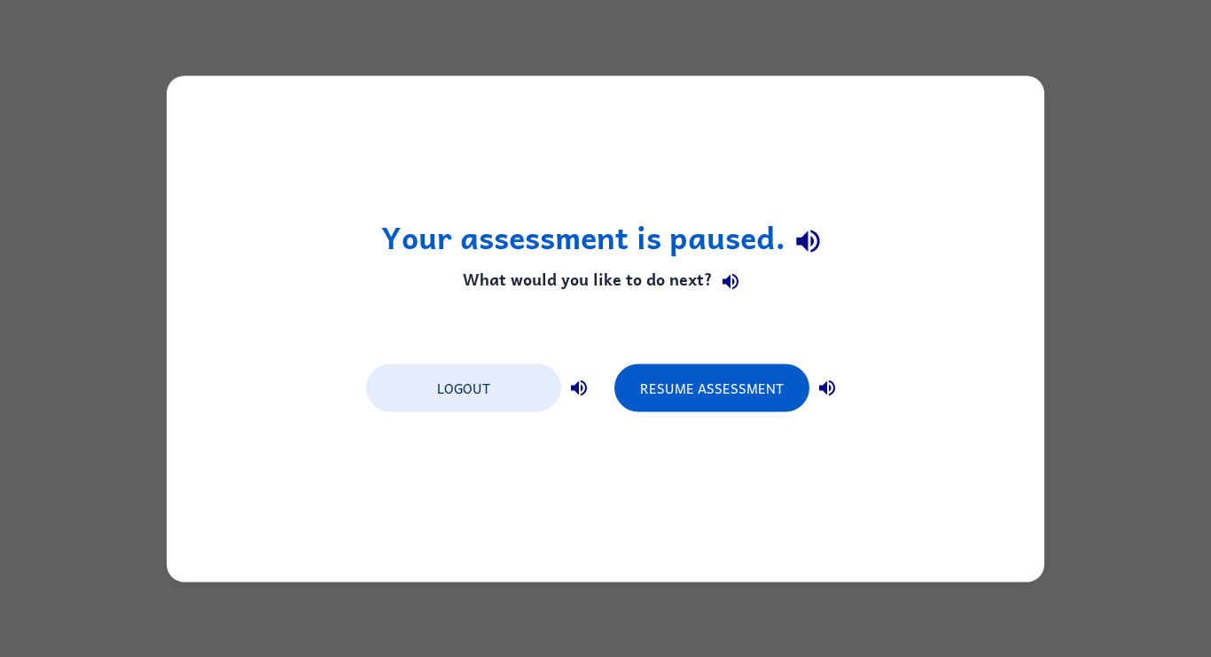
click at [614, 373] on div "Resume Assessment" at bounding box center [729, 387] width 230 height 50
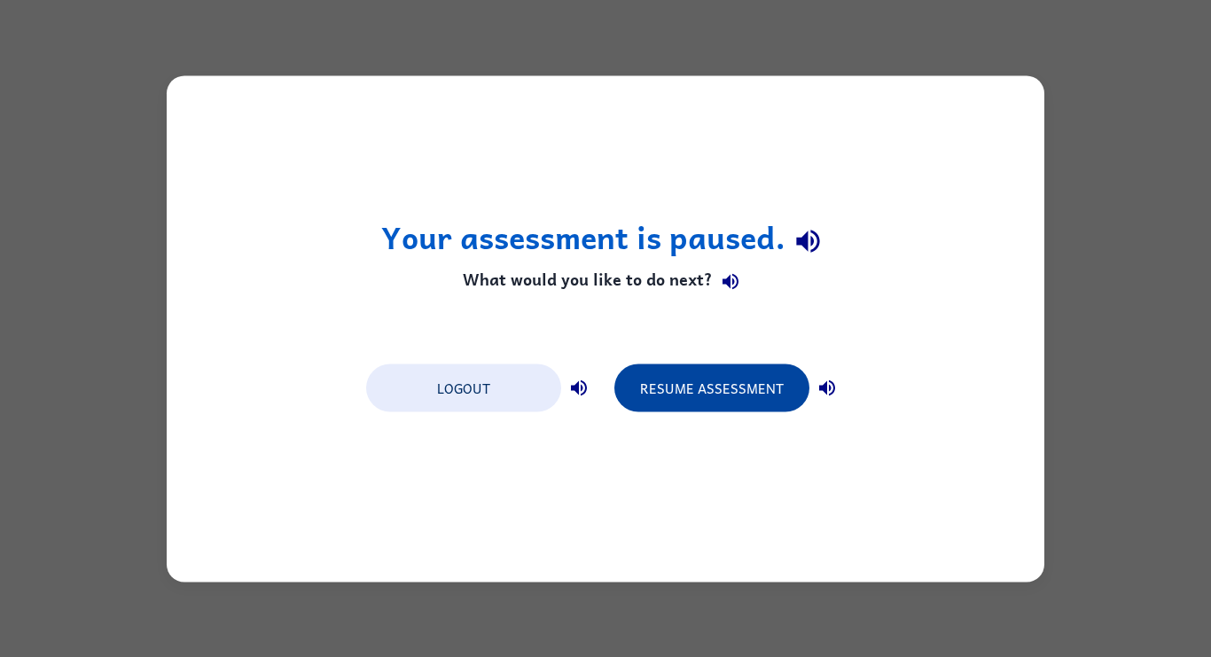
click at [615, 376] on button "Resume Assessment" at bounding box center [711, 387] width 195 height 48
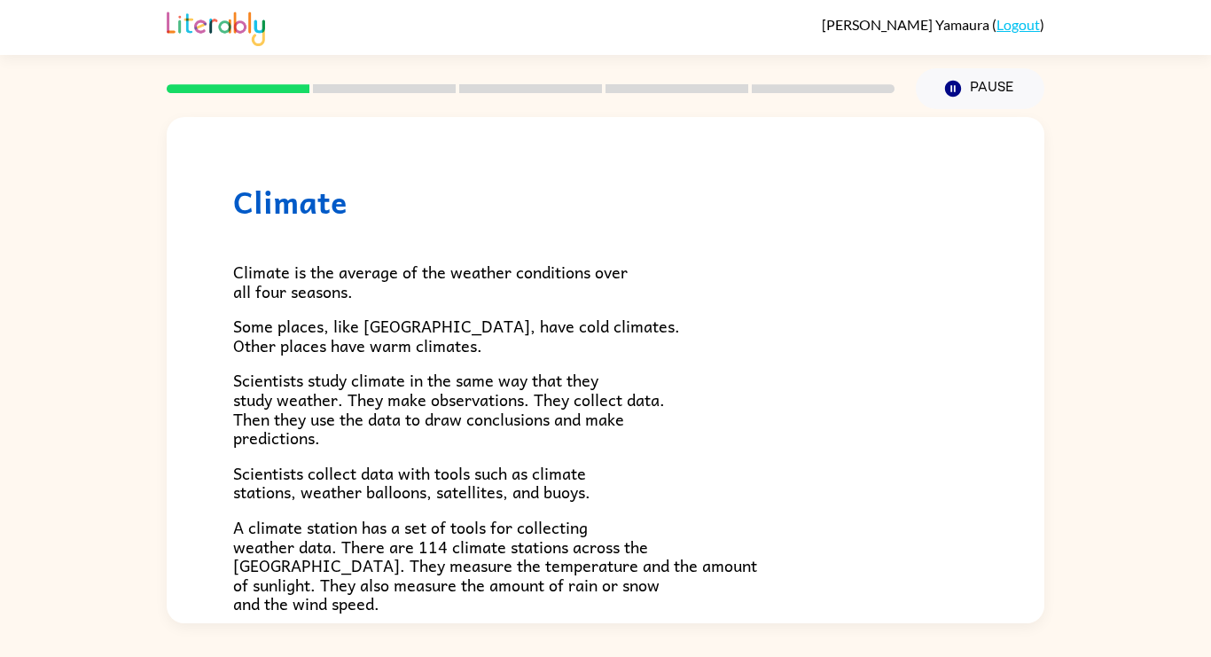
scroll to position [495, 0]
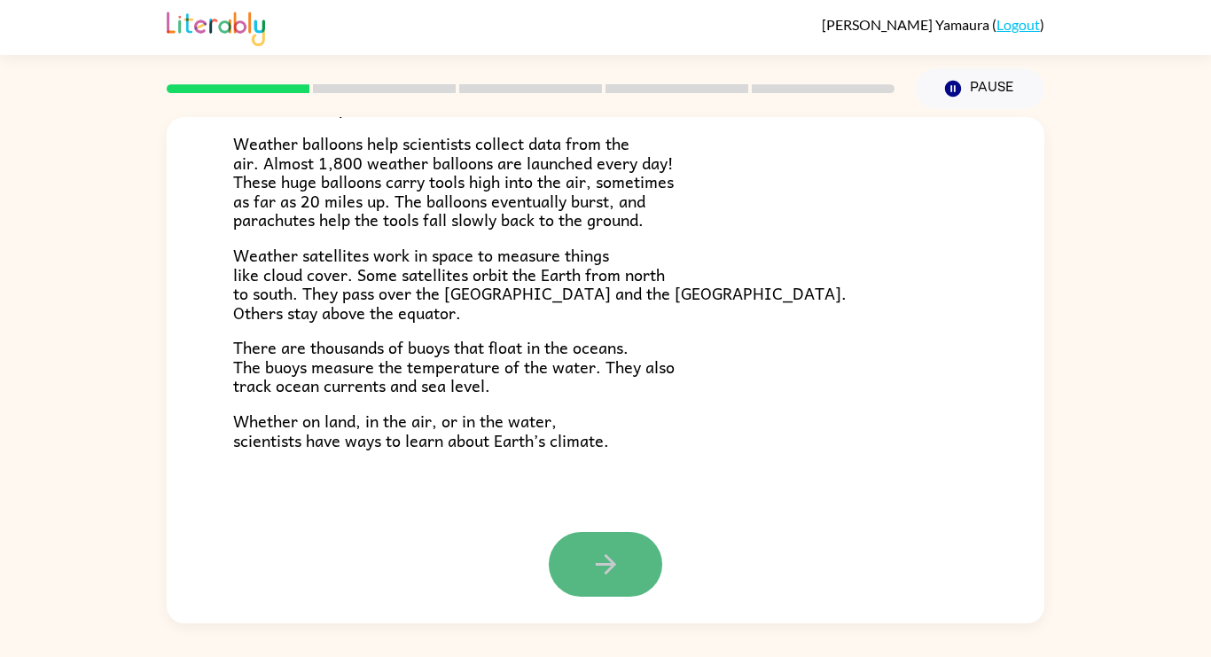
click at [631, 564] on button "button" at bounding box center [605, 564] width 113 height 65
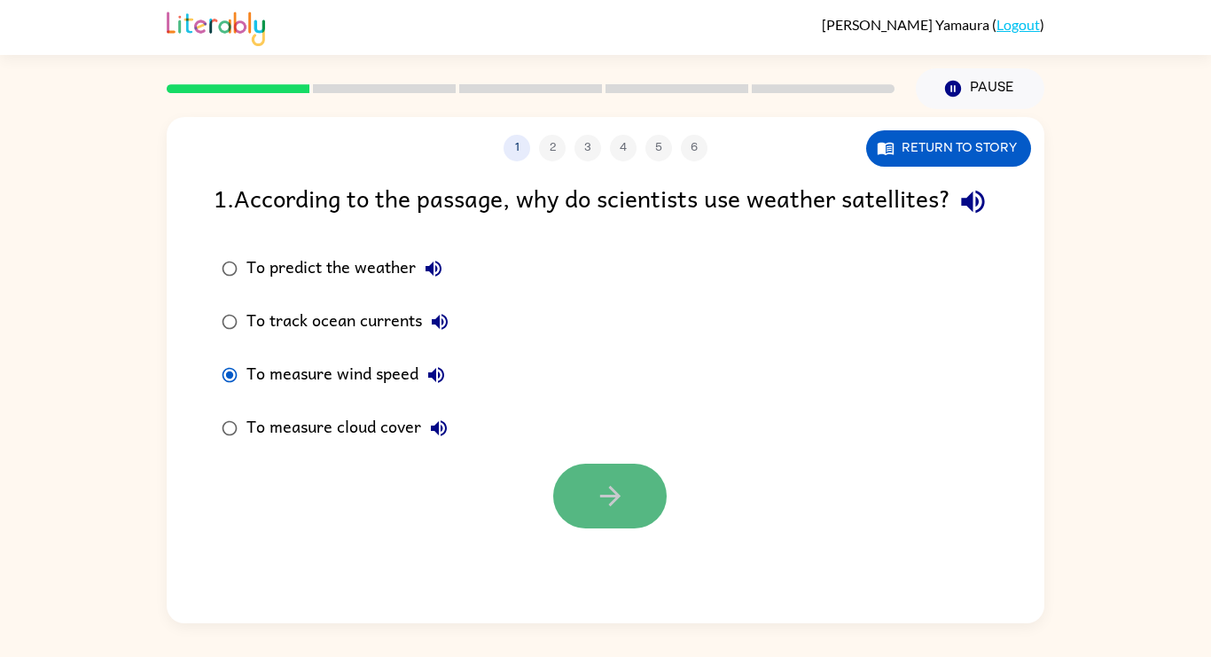
click at [642, 528] on button "button" at bounding box center [609, 495] width 113 height 65
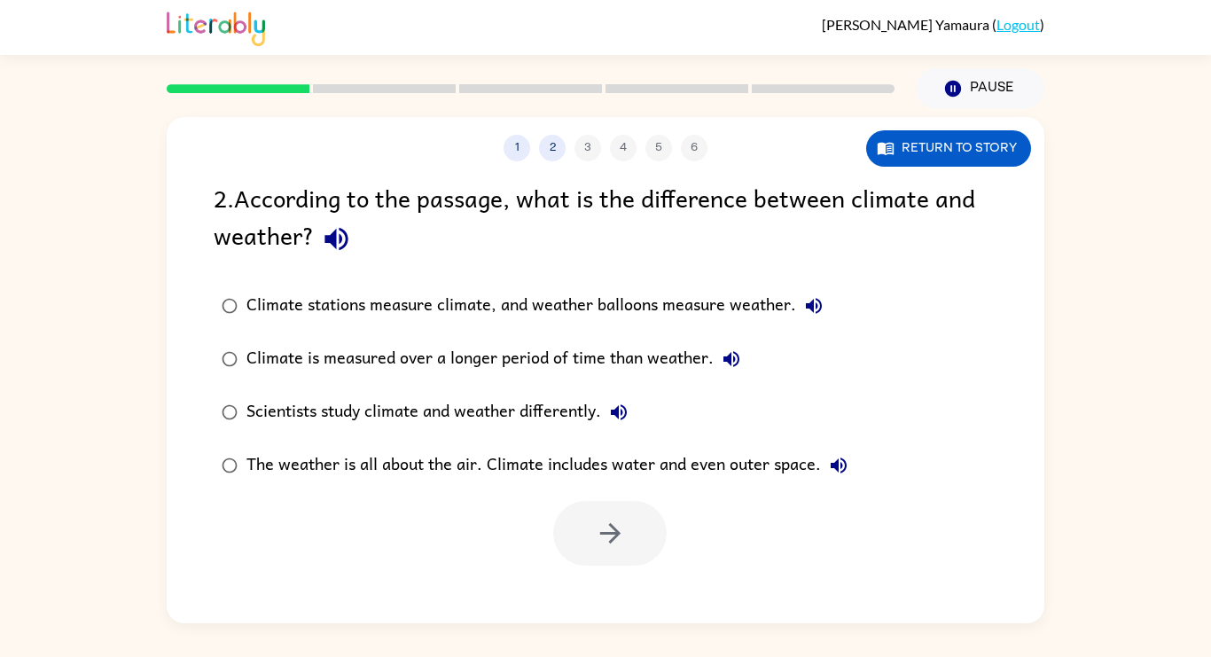
click at [249, 308] on div "Climate stations measure climate, and weather balloons measure weather." at bounding box center [538, 305] width 585 height 35
click at [611, 534] on icon "button" at bounding box center [609, 533] width 20 height 20
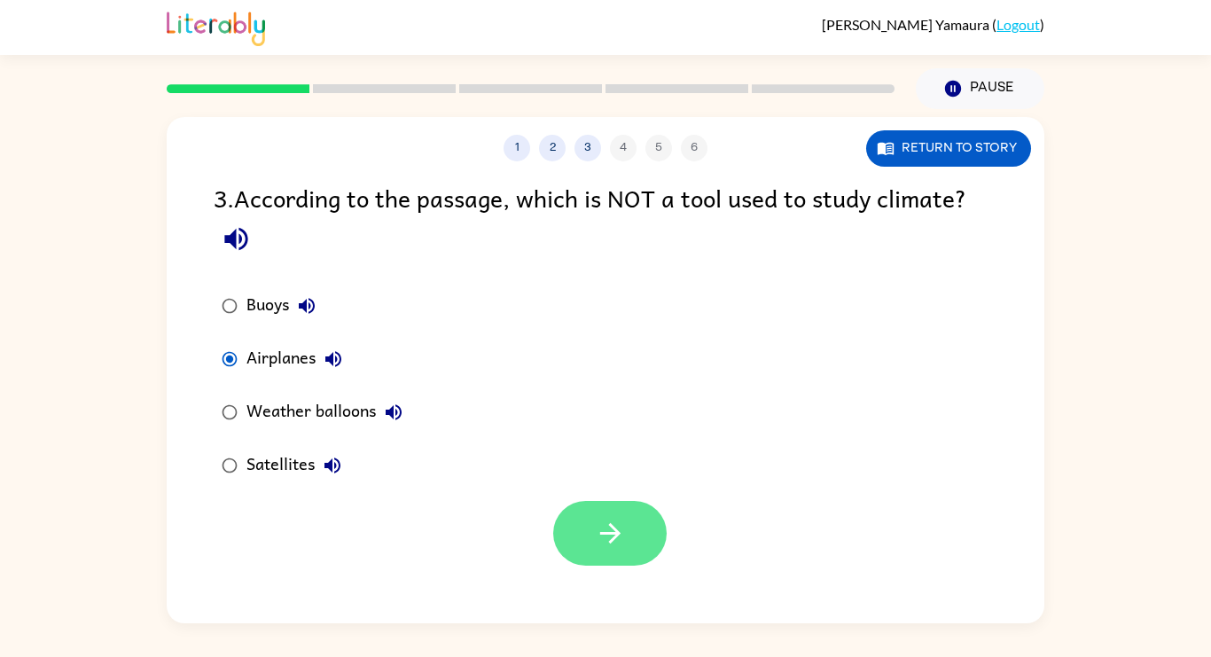
click at [605, 534] on icon "button" at bounding box center [610, 533] width 31 height 31
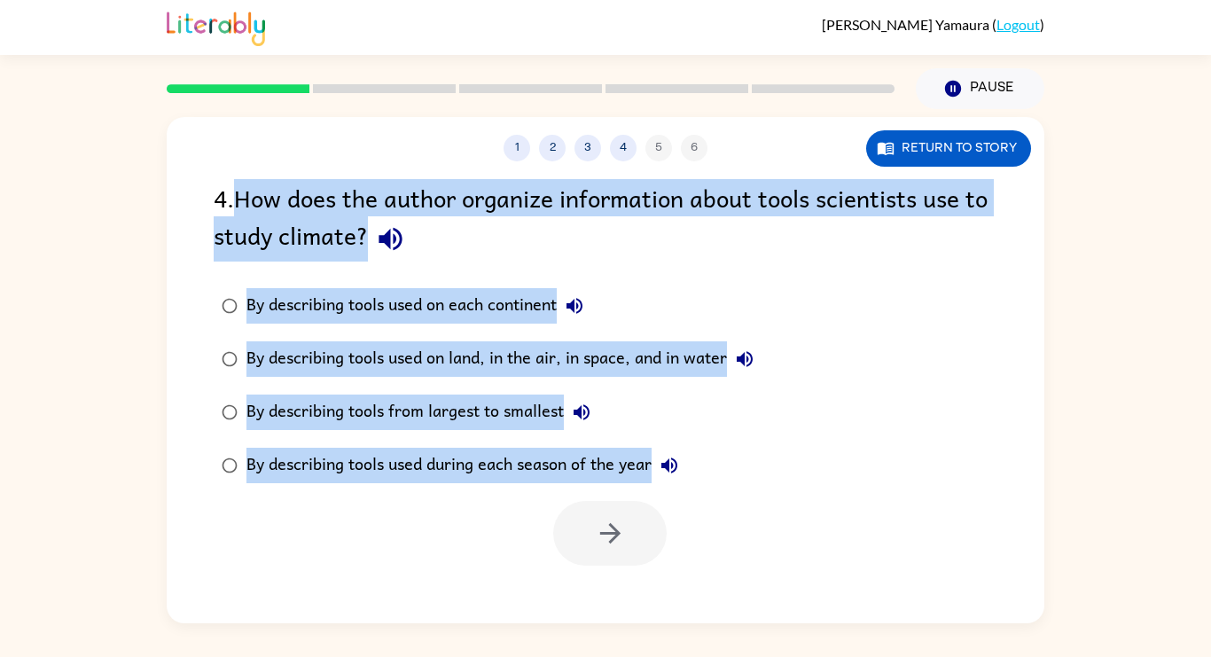
drag, startPoint x: 245, startPoint y: 192, endPoint x: 655, endPoint y: 482, distance: 502.3
click at [655, 482] on div "4 . How does the author organize information about tools scientists use to stud…" at bounding box center [605, 372] width 877 height 386
copy div "How does the author organize information about tools scientists use to study cl…"
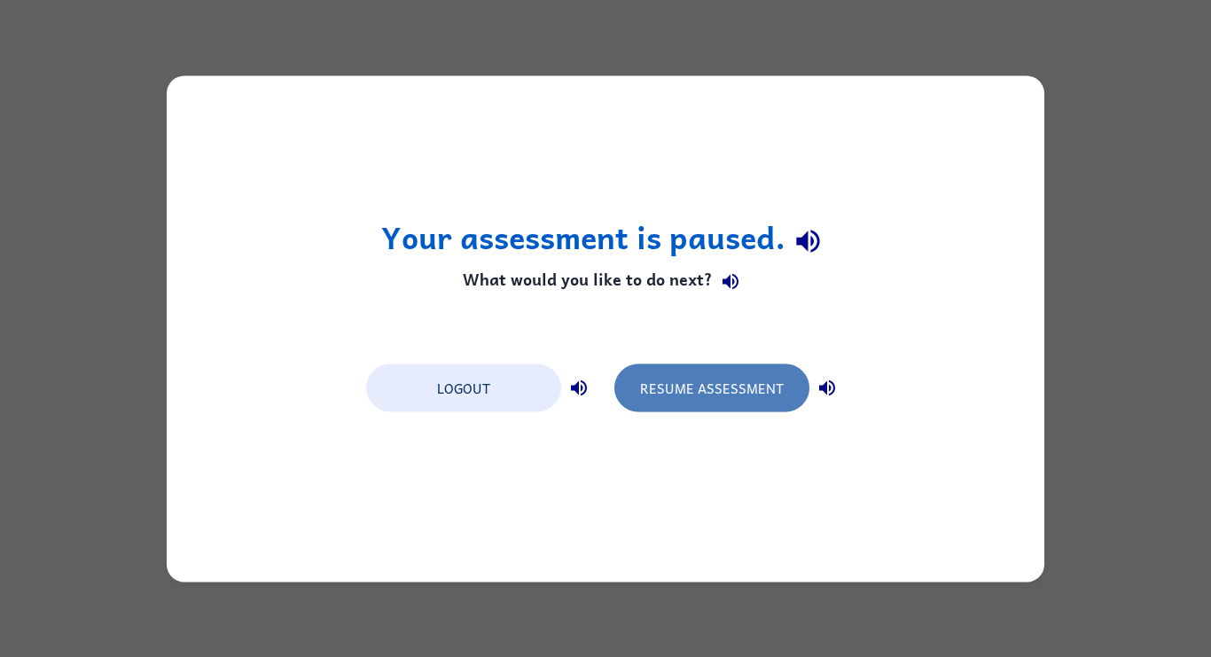
click at [668, 371] on button "Resume Assessment" at bounding box center [711, 387] width 195 height 48
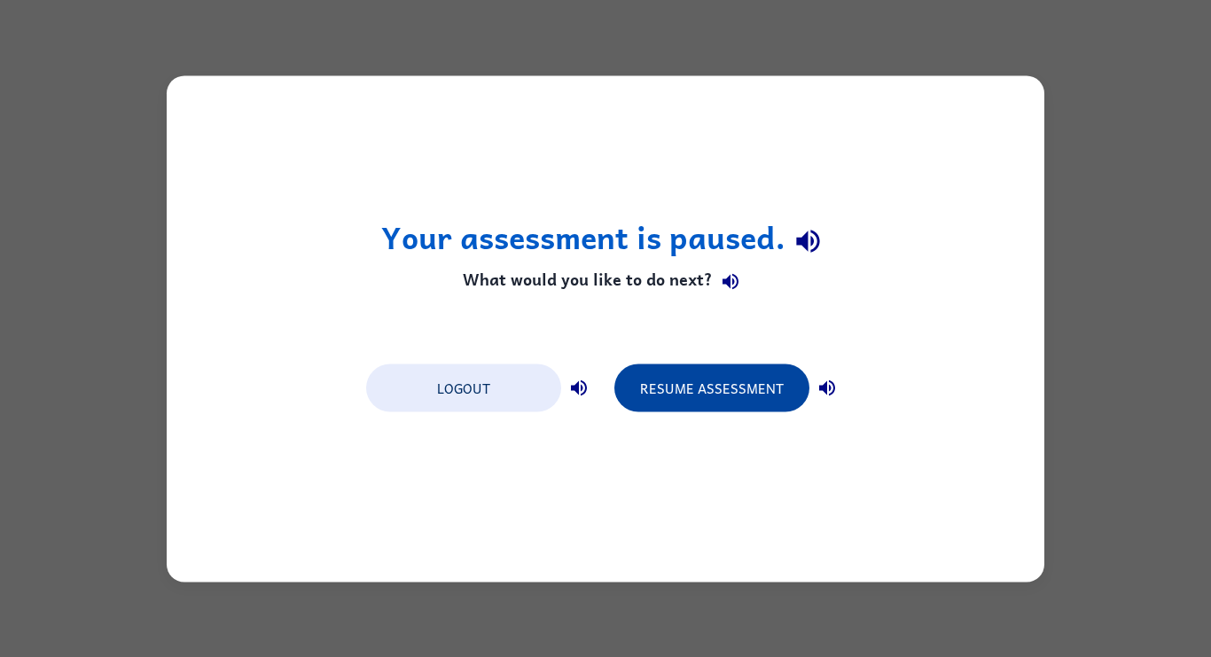
click at [702, 389] on button "Resume Assessment" at bounding box center [711, 387] width 195 height 48
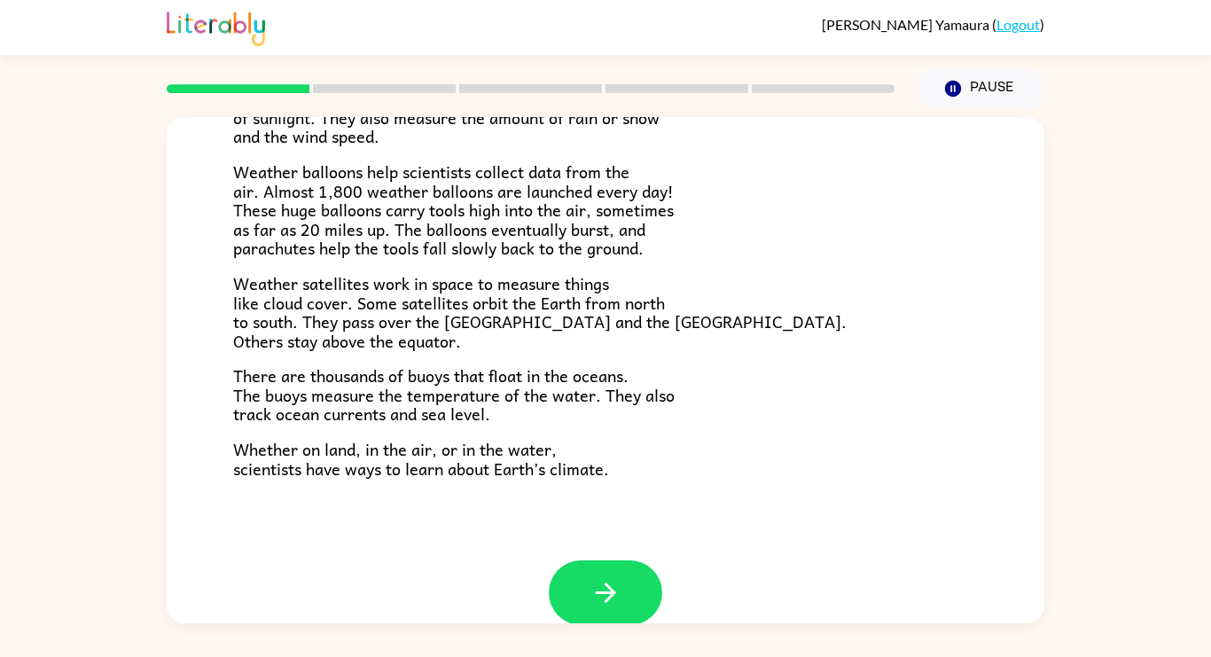
scroll to position [495, 0]
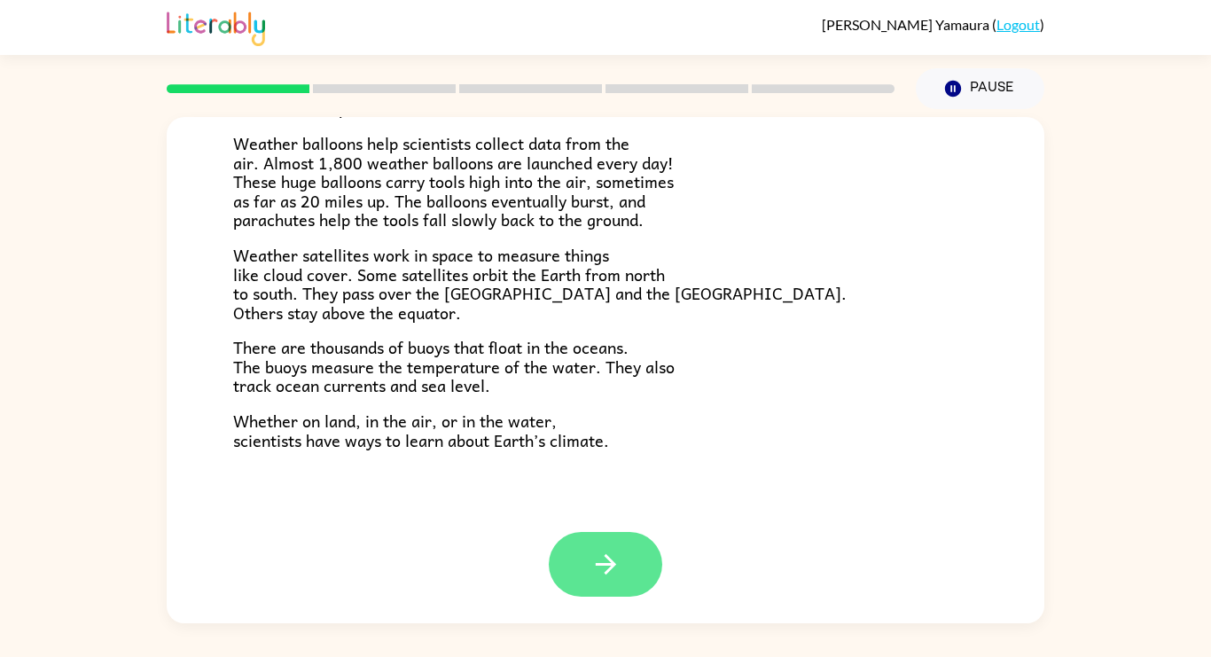
click at [610, 538] on button "button" at bounding box center [605, 564] width 113 height 65
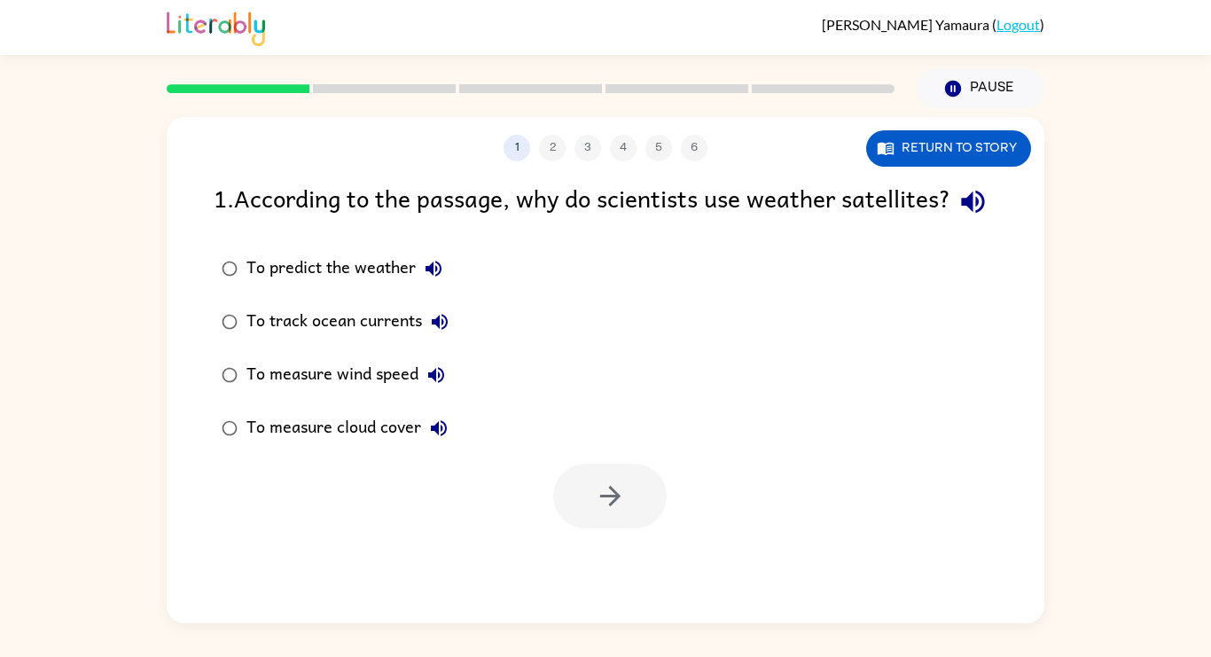
scroll to position [0, 0]
click at [280, 393] on div "To measure wind speed" at bounding box center [349, 374] width 207 height 35
click at [593, 526] on button "button" at bounding box center [609, 495] width 113 height 65
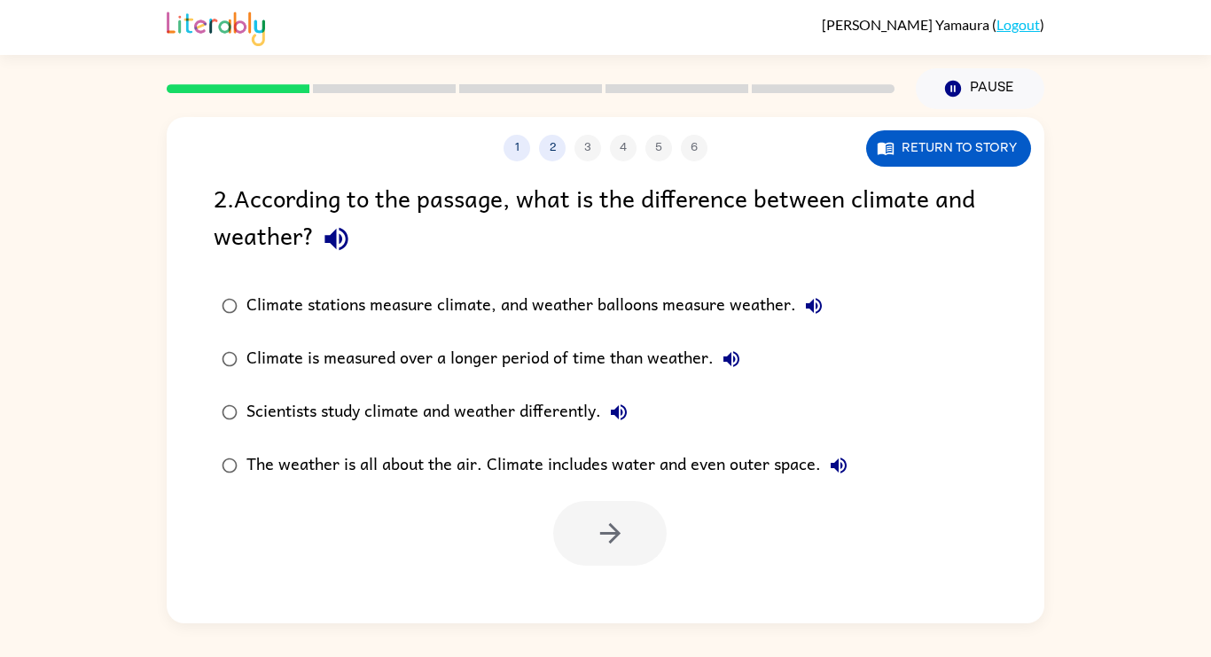
click at [419, 315] on div "Climate stations measure climate, and weather balloons measure weather." at bounding box center [538, 305] width 585 height 35
click at [596, 583] on div "1 2 3 4 5 6 Return to story 2 . According to the passage, what is the differenc…" at bounding box center [605, 370] width 877 height 506
click at [620, 535] on icon "button" at bounding box center [610, 533] width 31 height 31
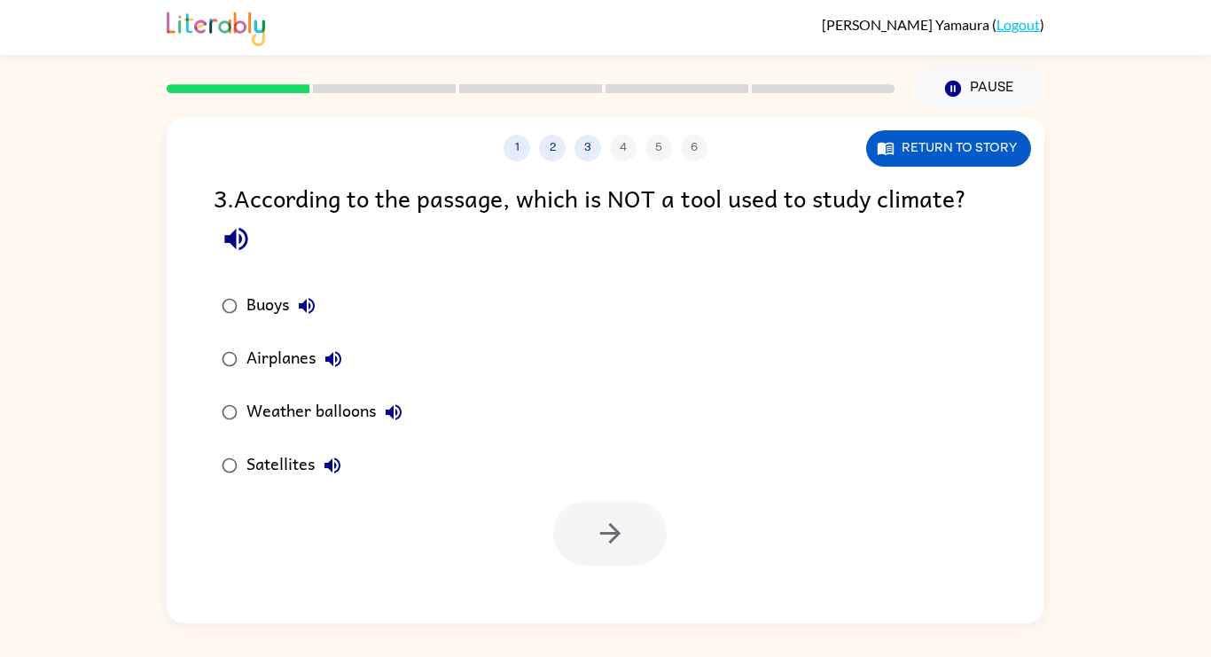
click at [292, 370] on div "Airplanes" at bounding box center [298, 358] width 105 height 35
click at [615, 538] on icon "button" at bounding box center [609, 533] width 20 height 20
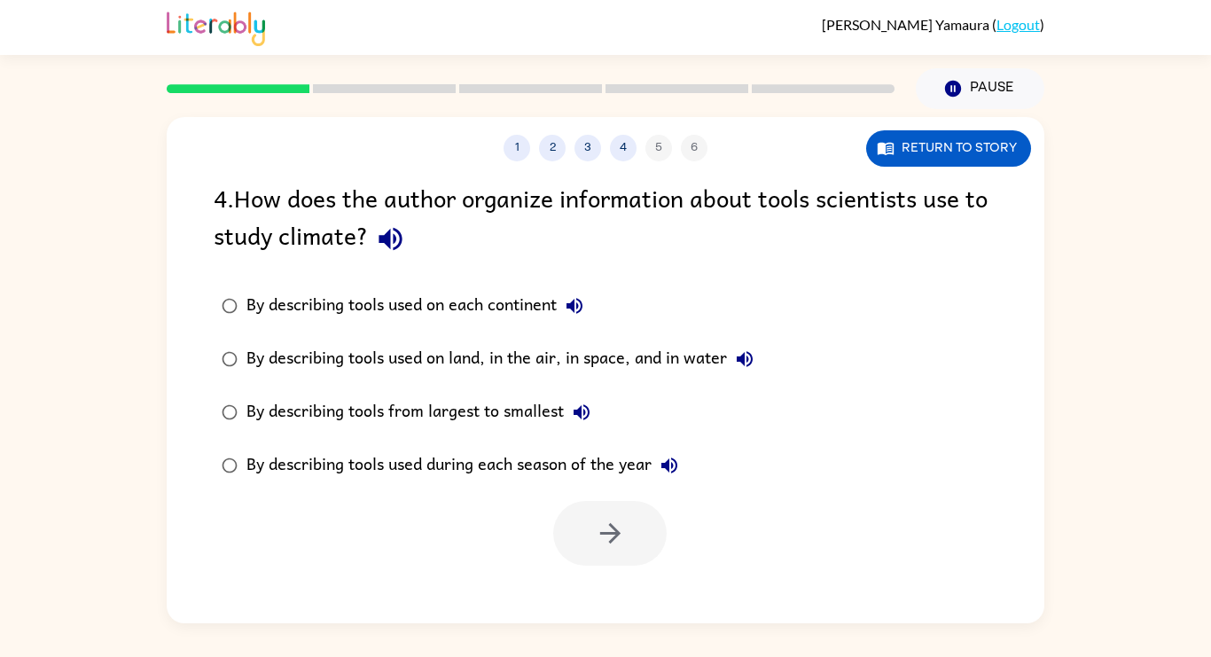
click at [538, 370] on div "By describing tools used on land, in the air, in space, and in water" at bounding box center [504, 358] width 516 height 35
click at [612, 533] on icon "button" at bounding box center [609, 533] width 20 height 20
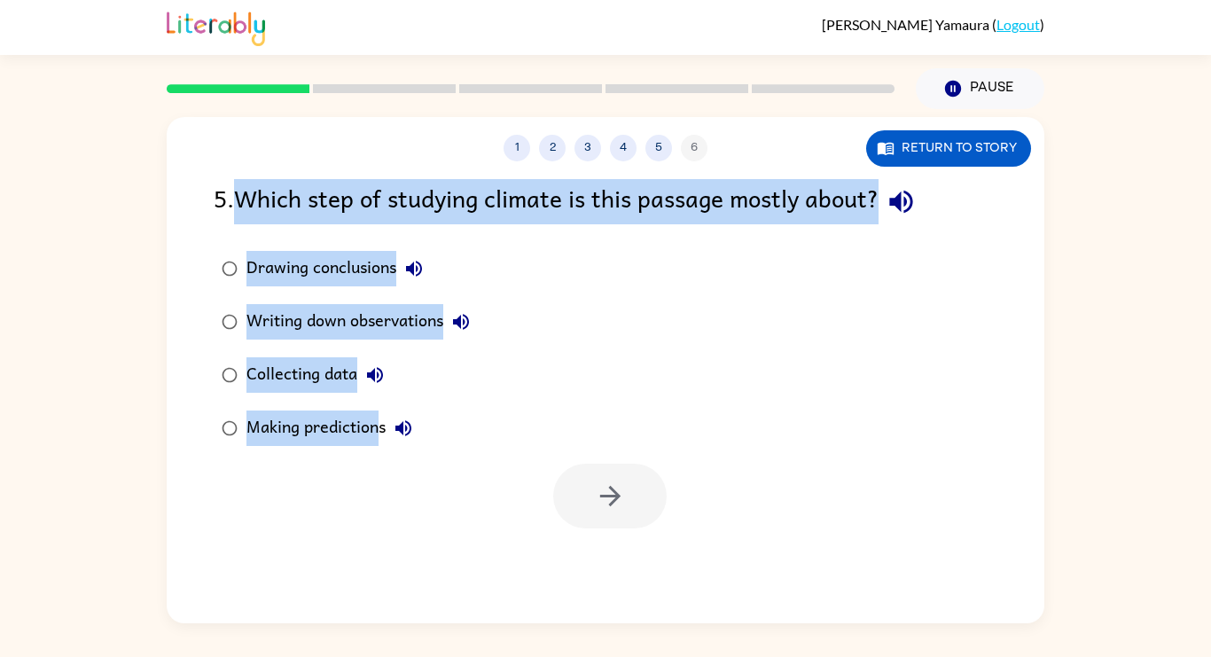
drag, startPoint x: 238, startPoint y: 195, endPoint x: 384, endPoint y: 418, distance: 266.5
click at [384, 418] on div "5 . Which step of studying climate is this passage mostly about? Drawing conclu…" at bounding box center [605, 353] width 877 height 349
copy div "Which step of studying climate is this passage mostly about? Drawing conclusion…"
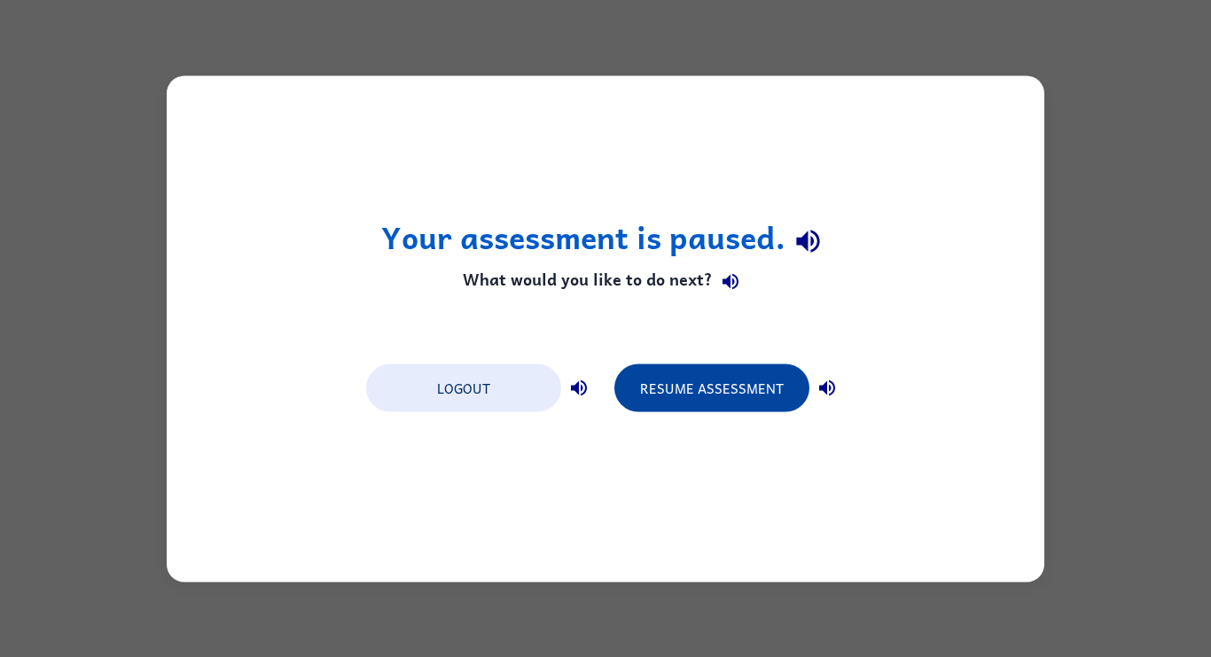
click at [624, 366] on button "Resume Assessment" at bounding box center [711, 387] width 195 height 48
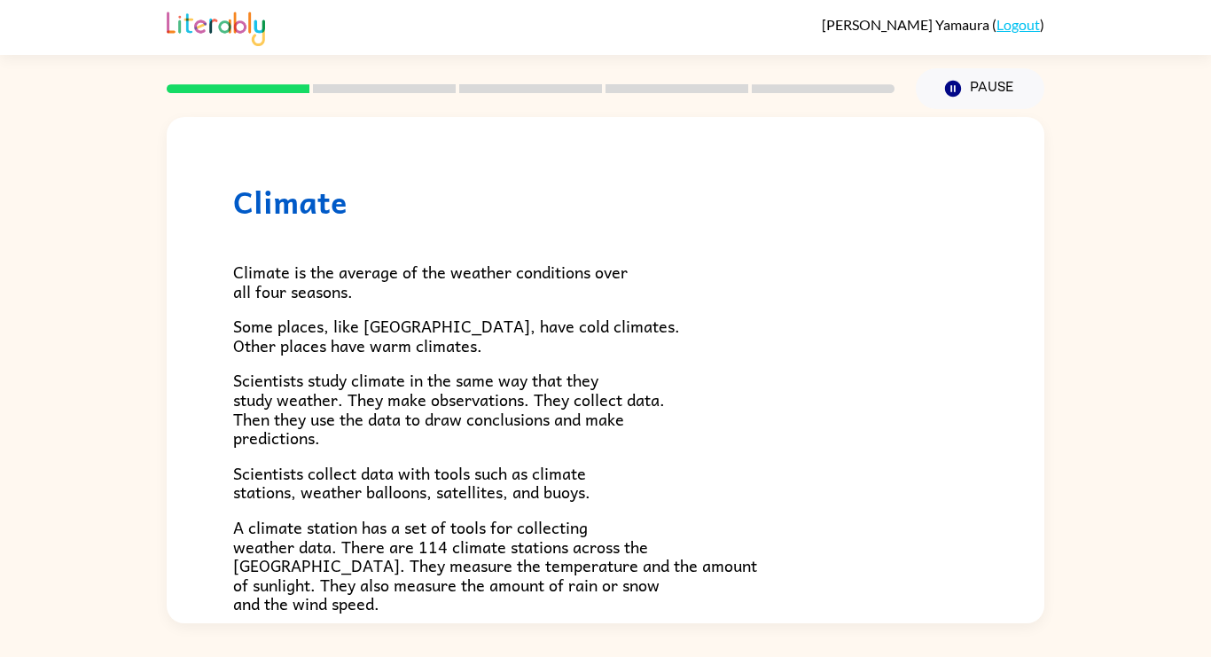
scroll to position [495, 0]
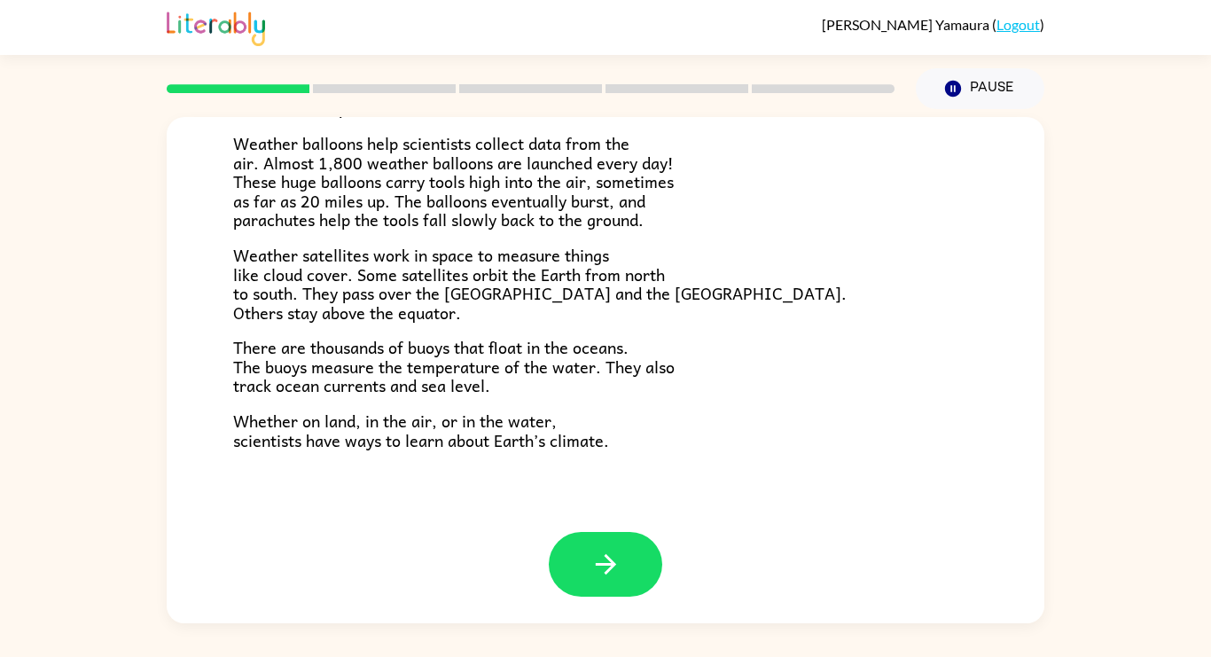
click at [614, 613] on div at bounding box center [605, 577] width 877 height 91
click at [613, 557] on icon "button" at bounding box center [605, 564] width 31 height 31
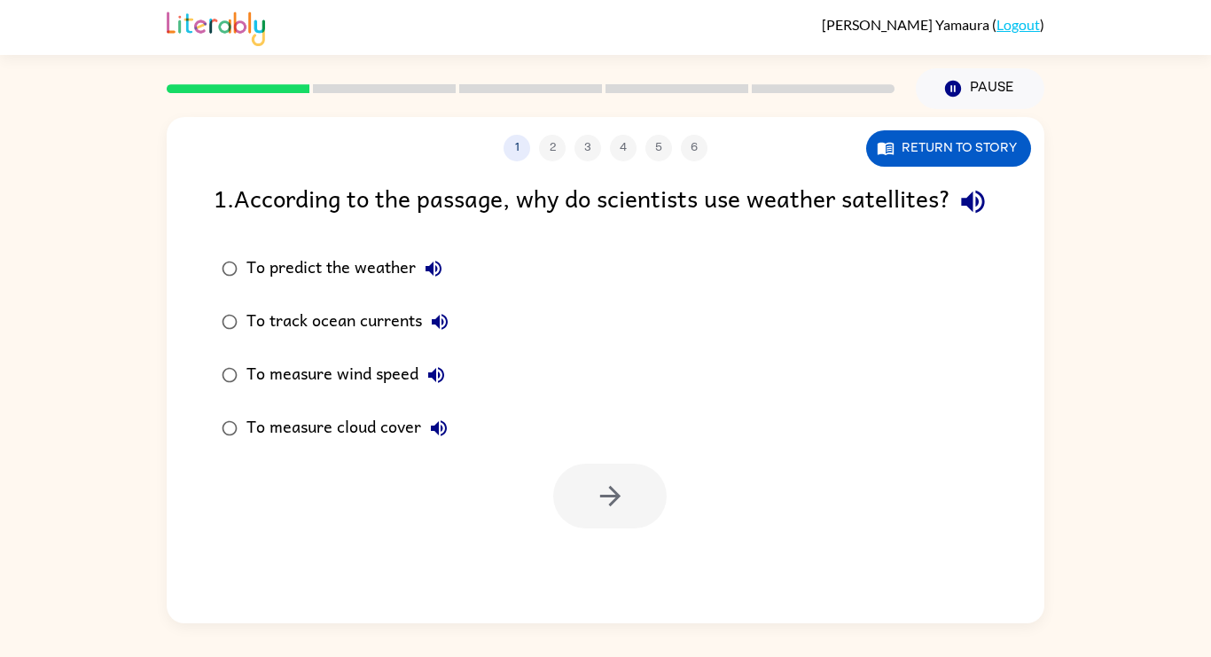
scroll to position [0, 0]
click at [358, 393] on div "To measure wind speed" at bounding box center [349, 374] width 207 height 35
click at [647, 528] on button "button" at bounding box center [609, 495] width 113 height 65
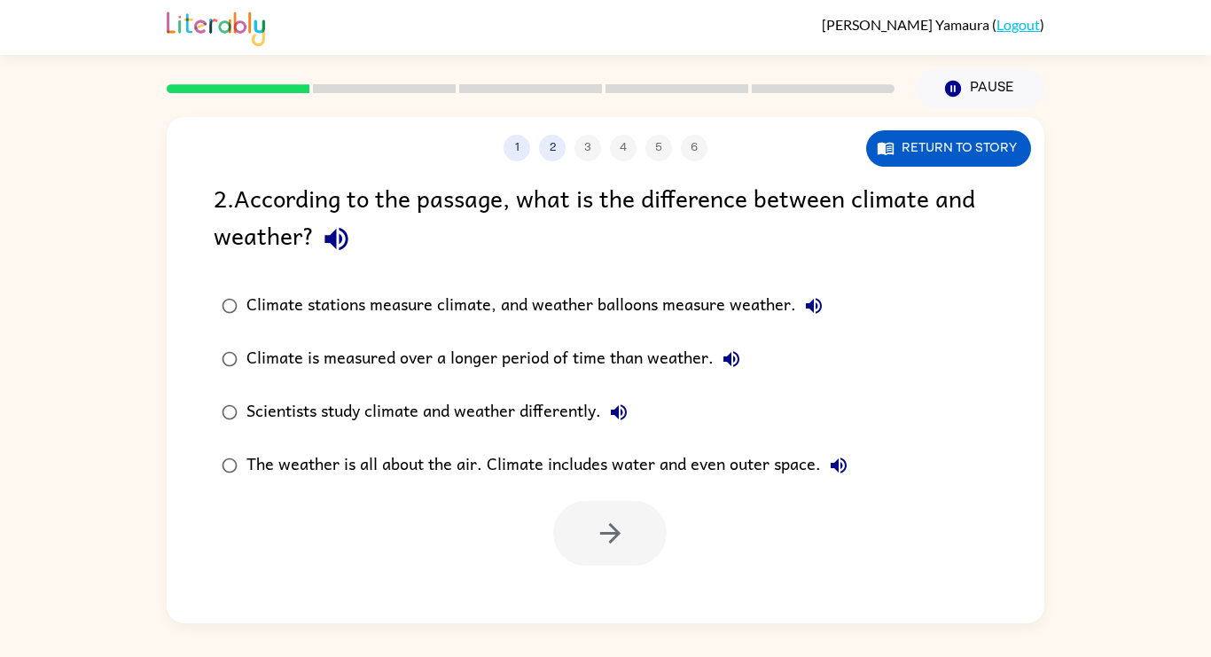
click at [743, 317] on div "Climate stations measure climate, and weather balloons measure weather." at bounding box center [538, 305] width 585 height 35
click at [614, 358] on div "Climate is measured over a longer period of time than weather." at bounding box center [497, 358] width 502 height 35
click at [708, 315] on div "Climate stations measure climate, and weather balloons measure weather." at bounding box center [538, 305] width 585 height 35
click at [611, 547] on icon "button" at bounding box center [610, 533] width 31 height 31
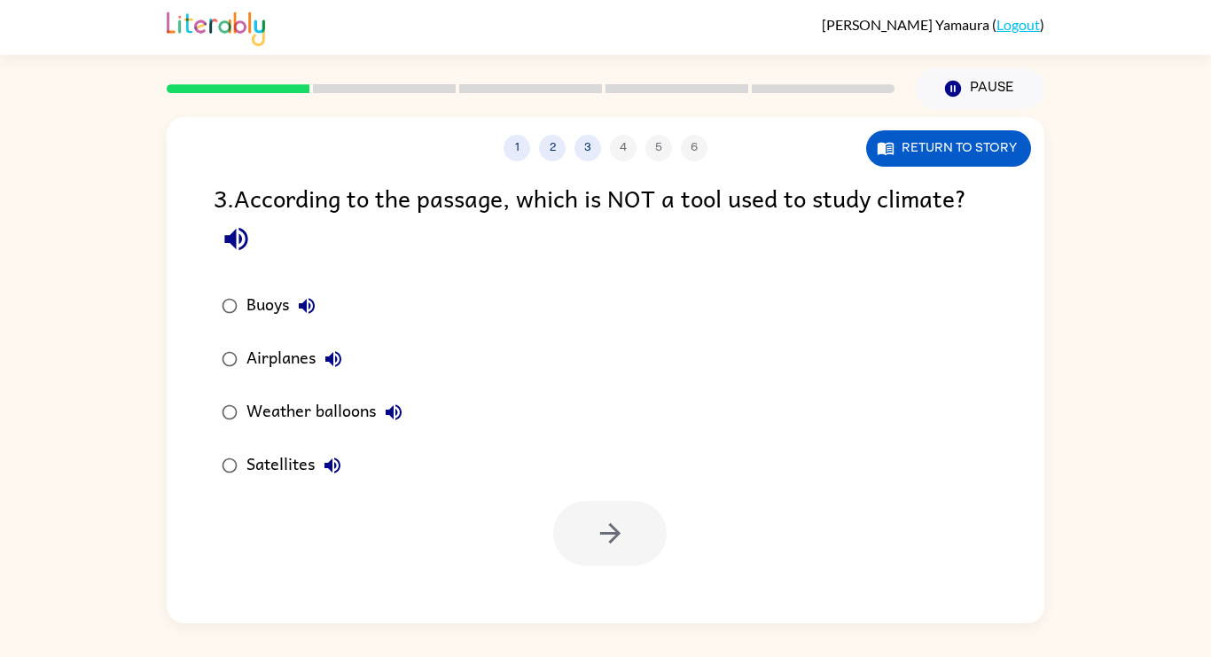
click at [318, 366] on button "Airplanes" at bounding box center [332, 358] width 35 height 35
click at [265, 356] on div "Airplanes" at bounding box center [298, 358] width 105 height 35
click at [634, 505] on button "button" at bounding box center [609, 533] width 113 height 65
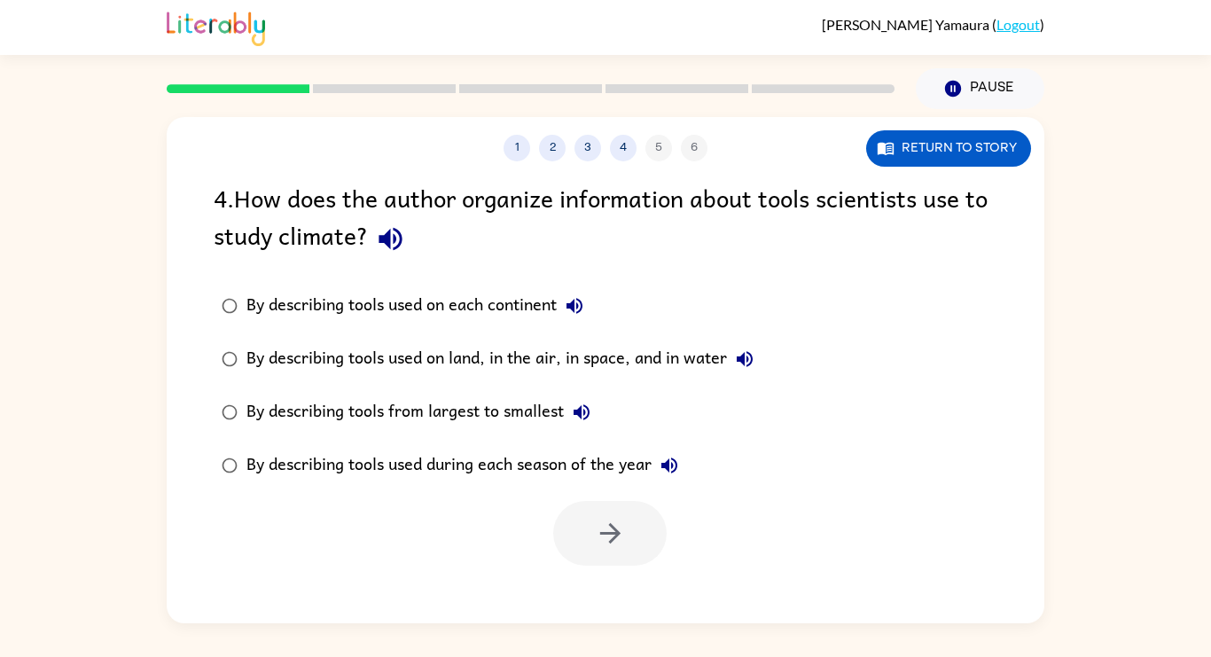
click at [692, 369] on div "By describing tools used on land, in the air, in space, and in water" at bounding box center [504, 358] width 516 height 35
click at [630, 539] on button "button" at bounding box center [609, 533] width 113 height 65
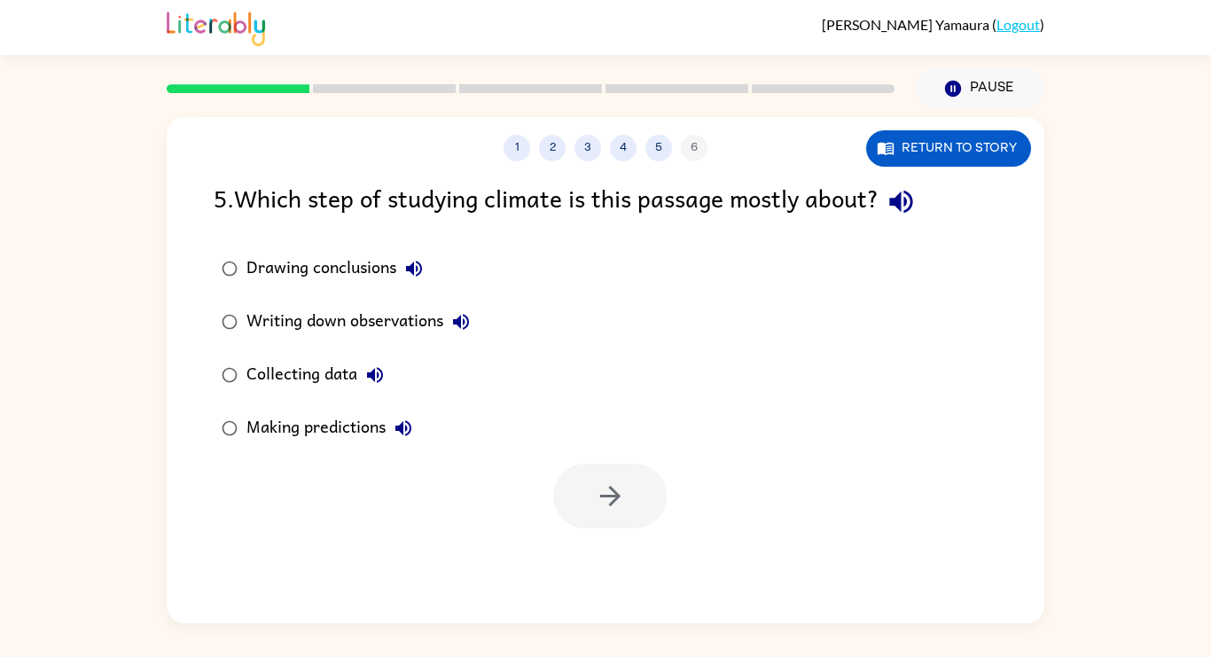
click at [277, 389] on div "Collecting data" at bounding box center [319, 374] width 146 height 35
click at [622, 503] on icon "button" at bounding box center [610, 495] width 31 height 31
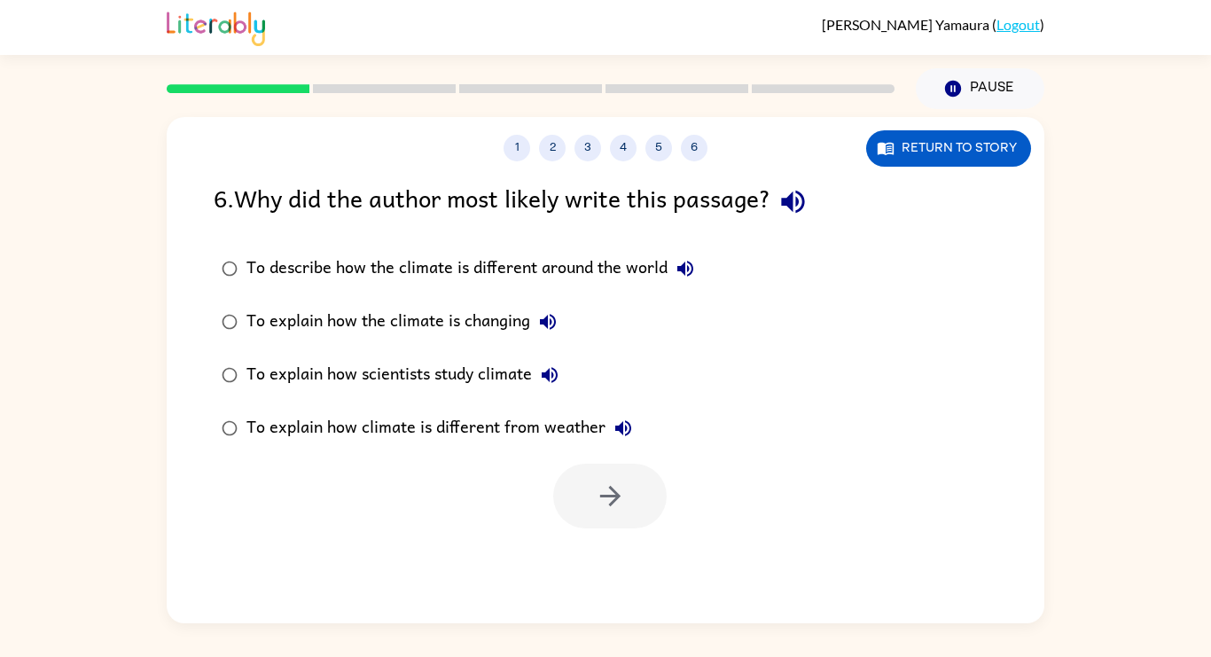
click at [479, 260] on div "To describe how the climate is different around the world" at bounding box center [474, 268] width 456 height 35
click at [632, 495] on button "button" at bounding box center [609, 495] width 113 height 65
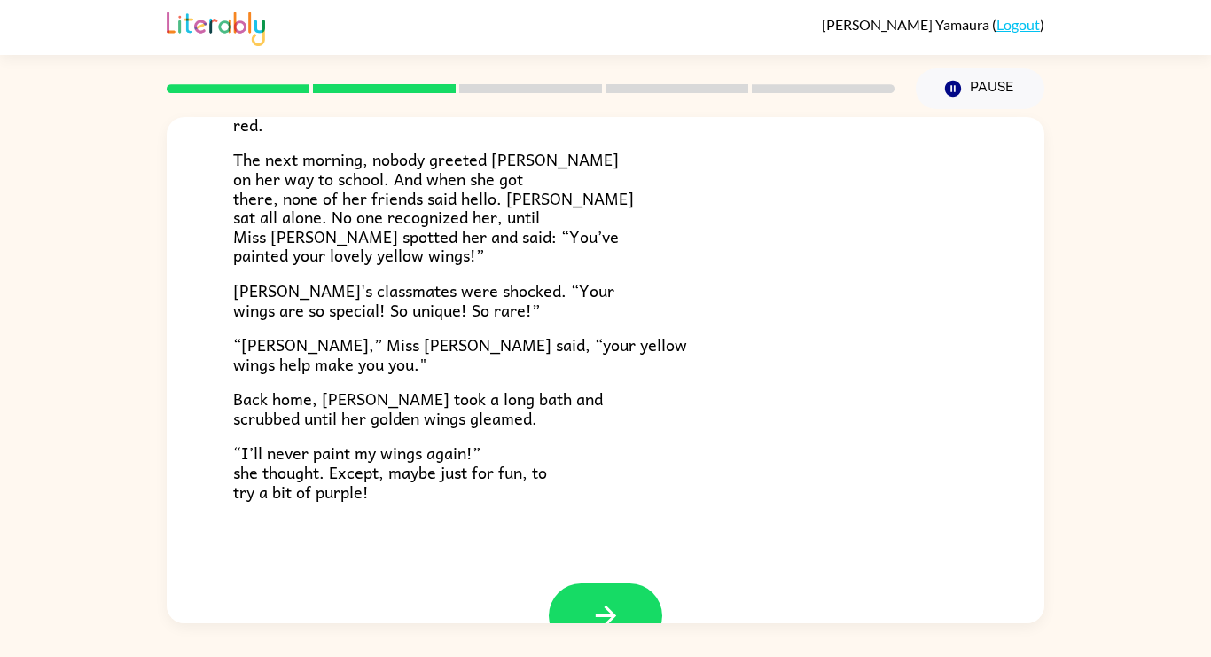
scroll to position [495, 0]
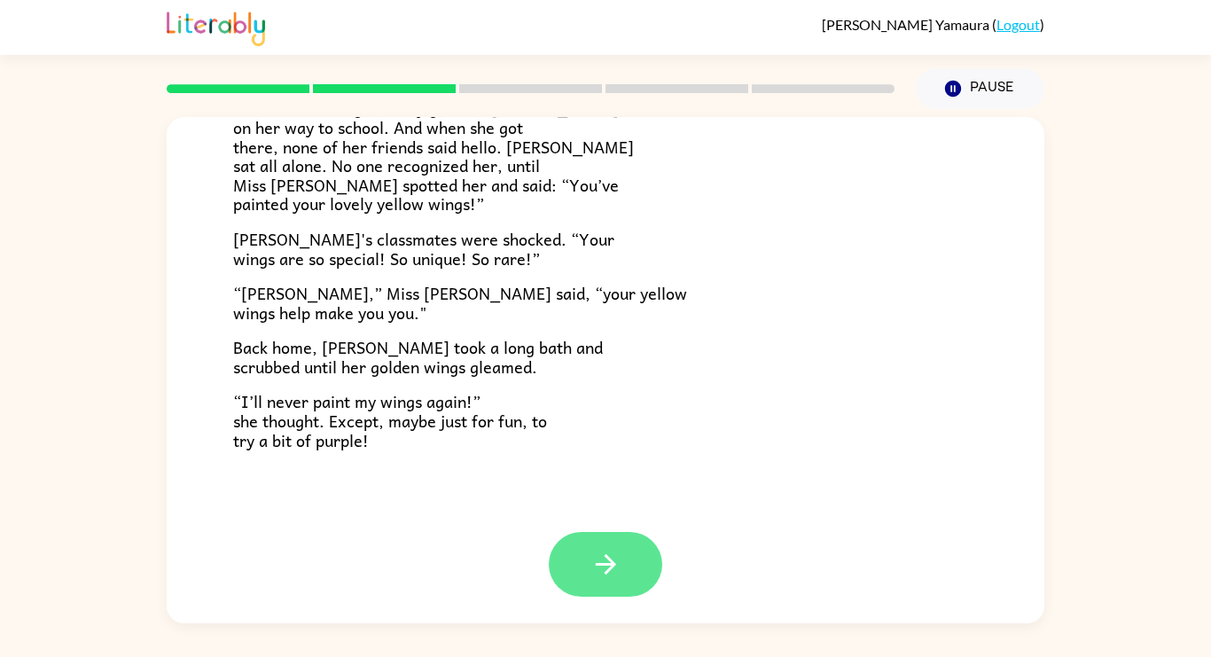
click at [626, 554] on button "button" at bounding box center [605, 564] width 113 height 65
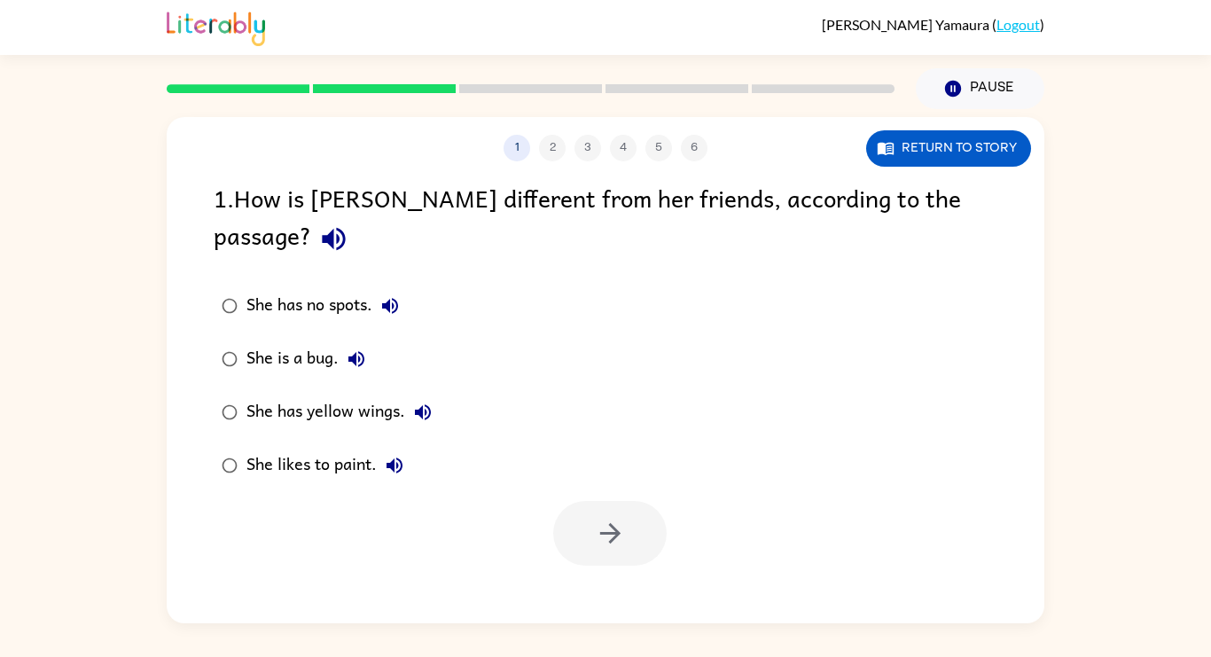
scroll to position [0, 0]
click at [611, 518] on icon "button" at bounding box center [610, 533] width 31 height 31
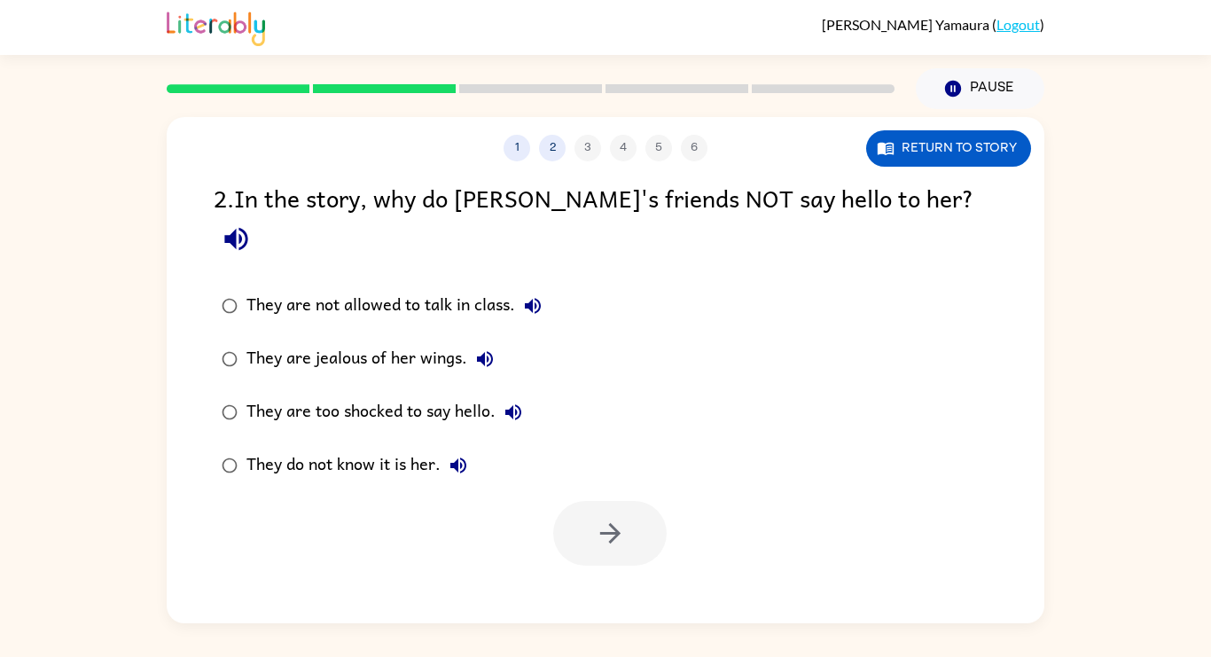
click at [248, 394] on div "They are too shocked to say hello." at bounding box center [388, 411] width 284 height 35
click at [593, 501] on button "button" at bounding box center [609, 533] width 113 height 65
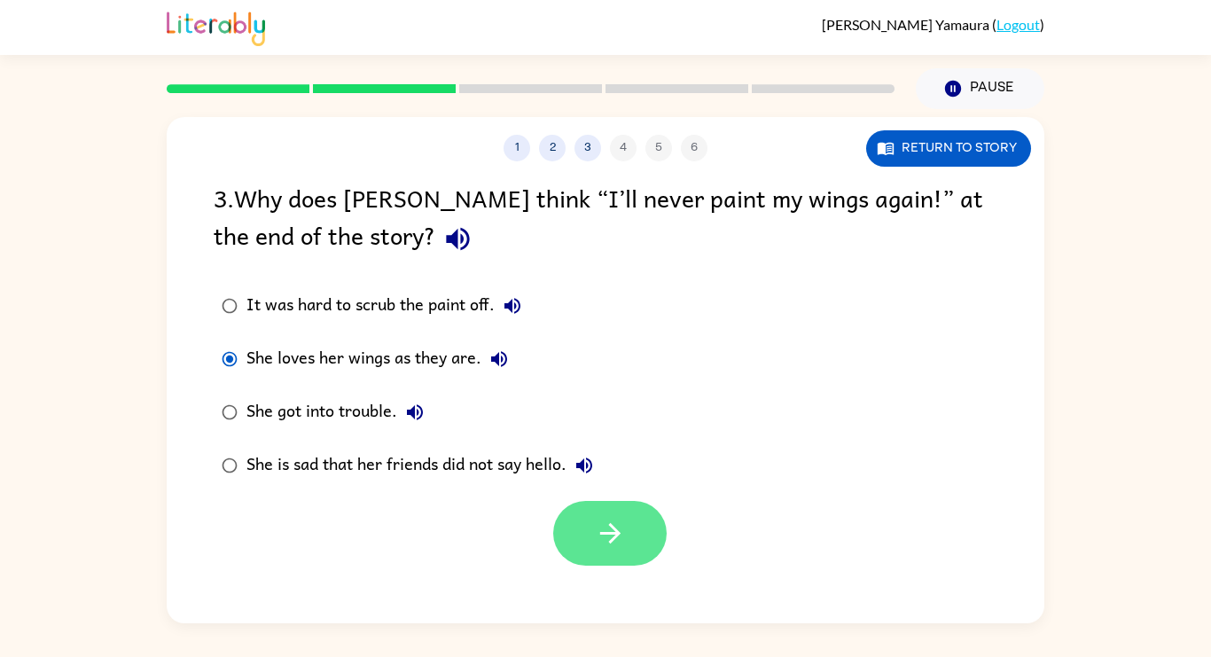
click at [604, 534] on icon "button" at bounding box center [609, 533] width 20 height 20
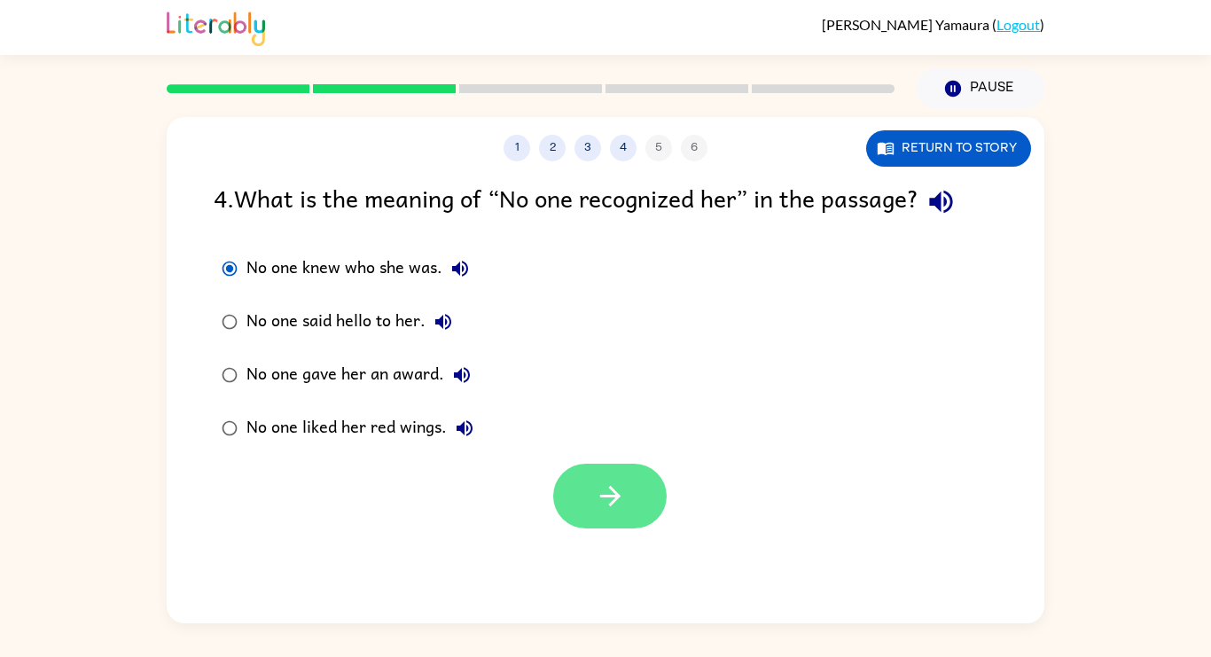
click at [601, 517] on button "button" at bounding box center [609, 495] width 113 height 65
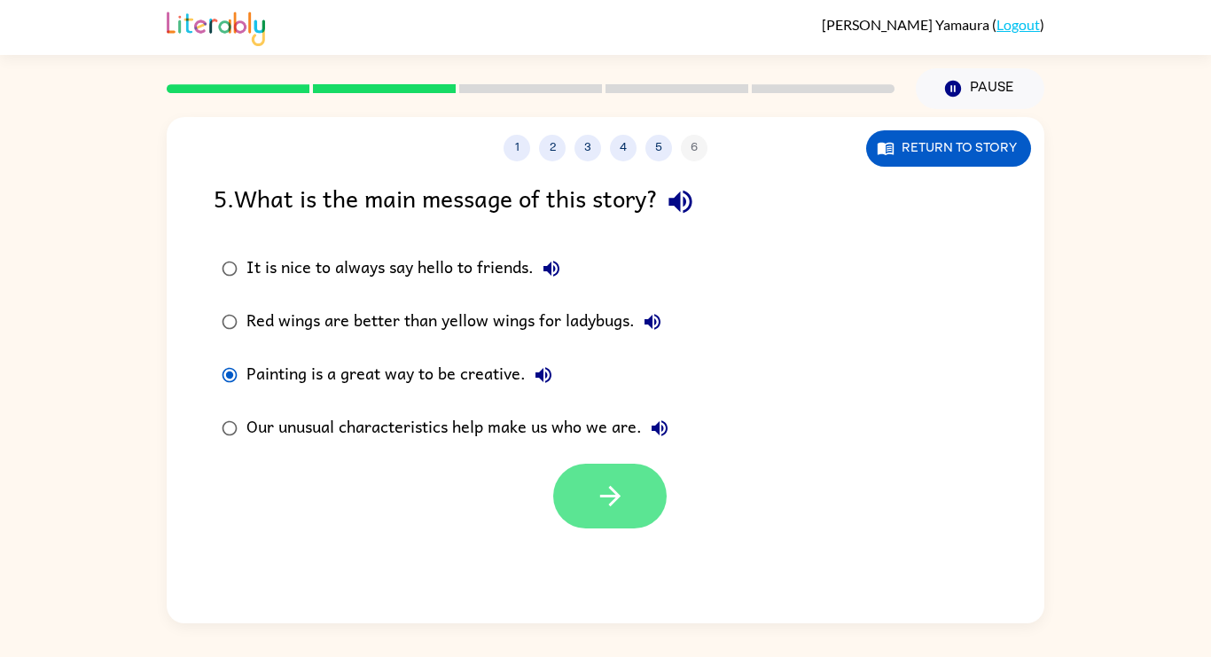
click at [619, 484] on icon "button" at bounding box center [610, 495] width 31 height 31
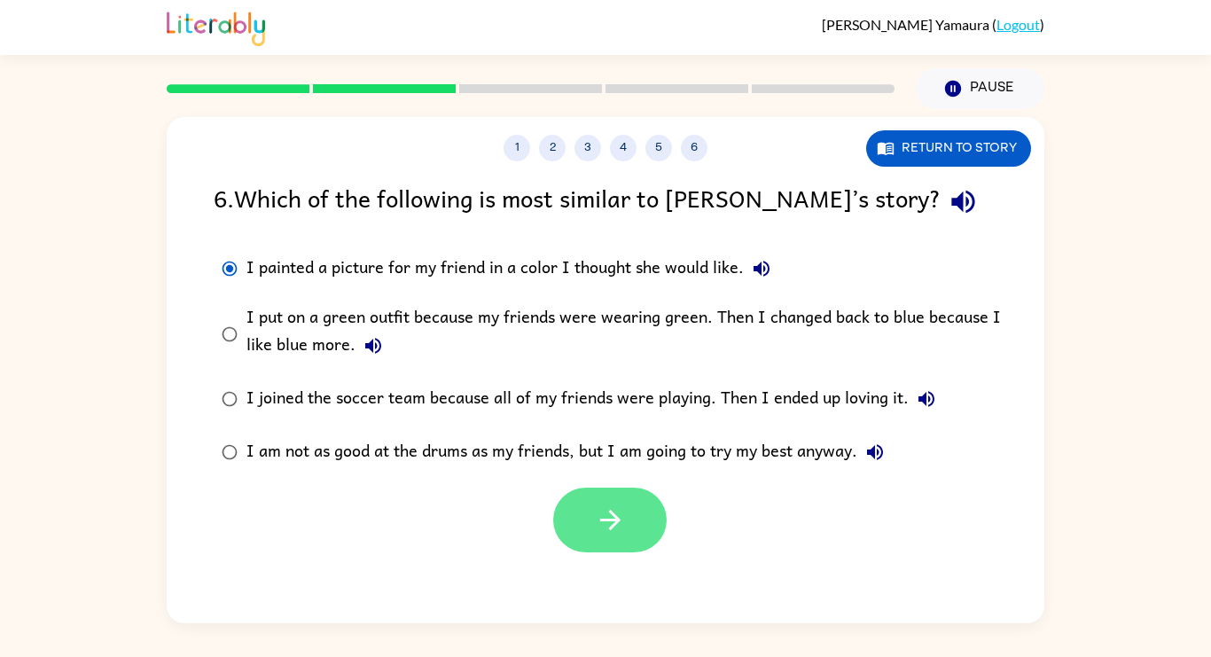
click at [623, 519] on icon "button" at bounding box center [610, 519] width 31 height 31
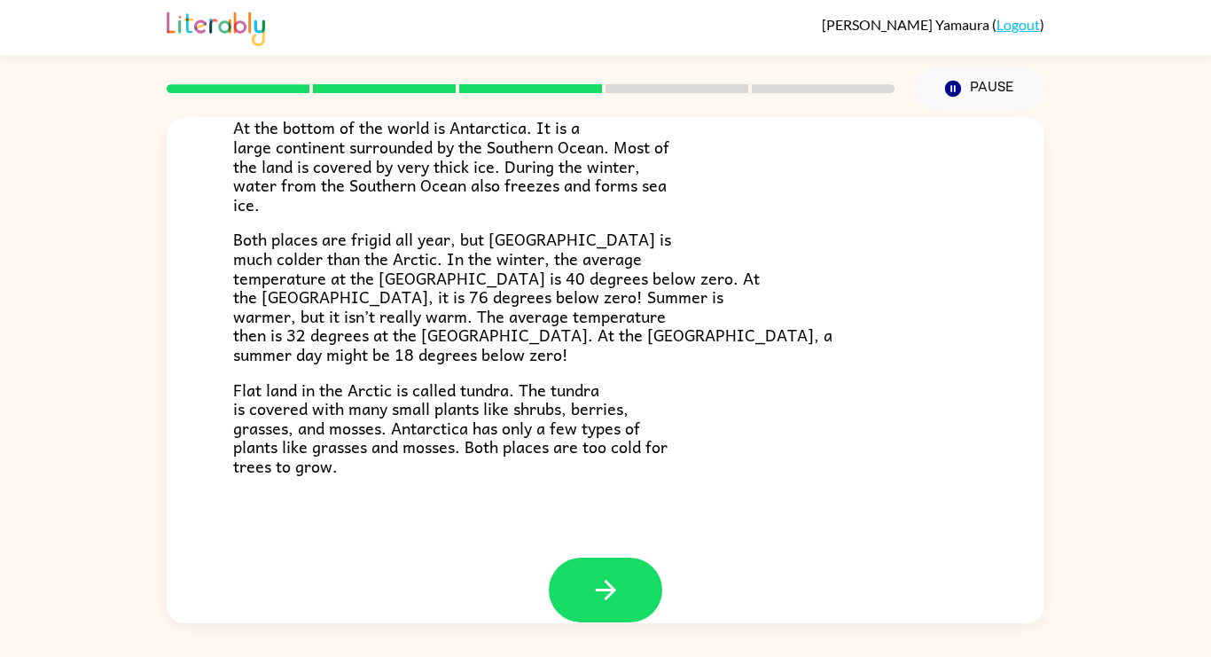
scroll to position [374, 0]
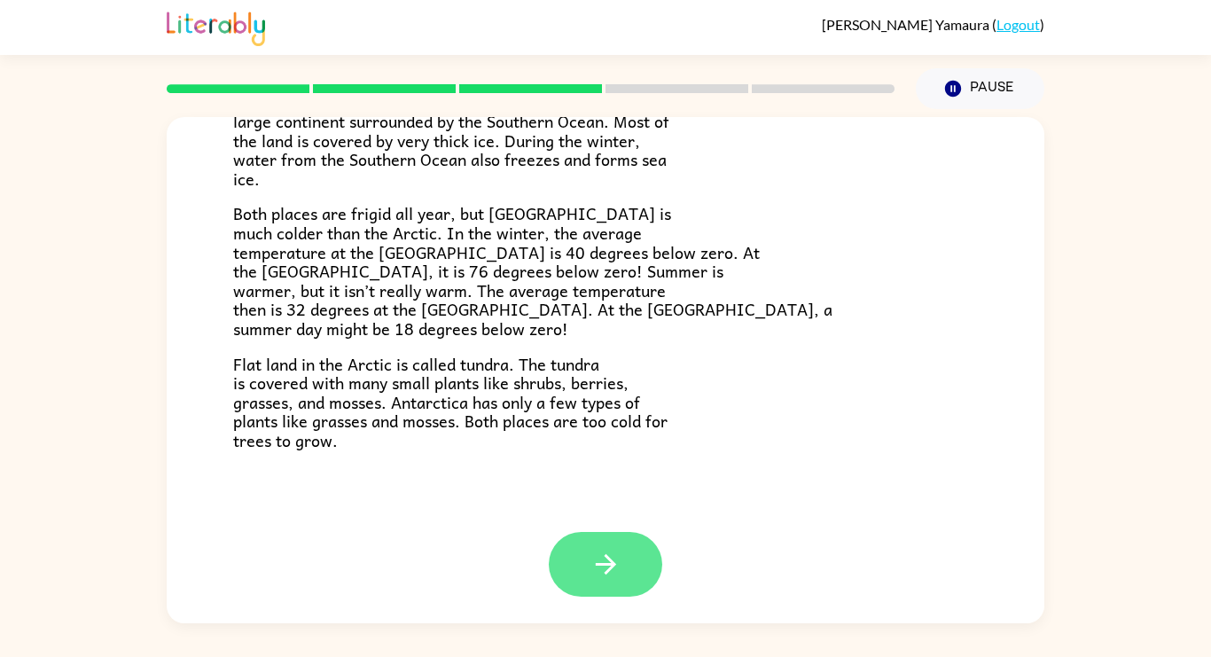
click at [636, 572] on button "button" at bounding box center [605, 564] width 113 height 65
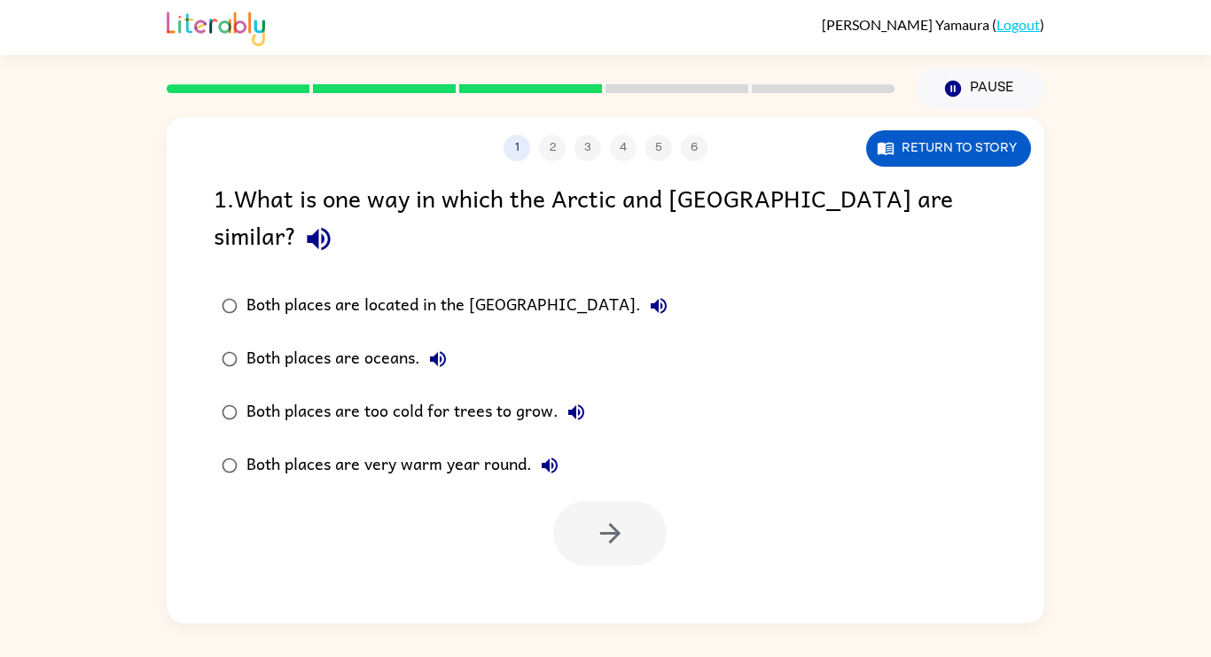
scroll to position [0, 0]
click at [905, 158] on button "Return to story" at bounding box center [948, 148] width 165 height 36
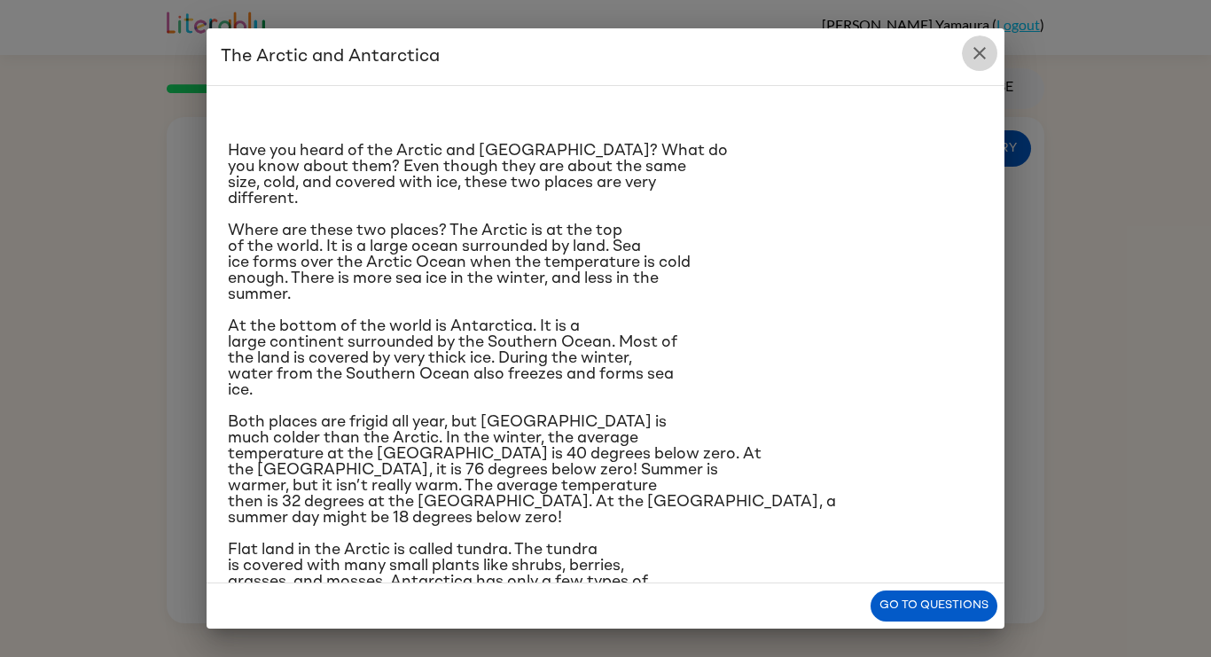
click at [987, 47] on icon "close" at bounding box center [979, 53] width 21 height 21
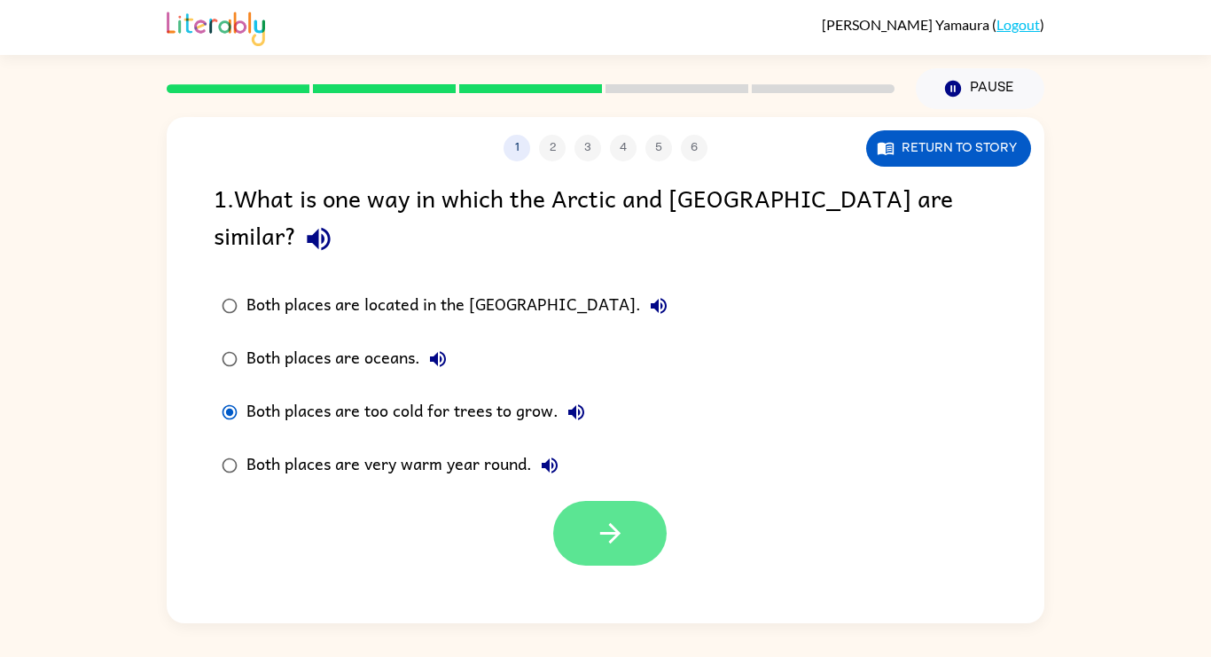
click at [636, 524] on button "button" at bounding box center [609, 533] width 113 height 65
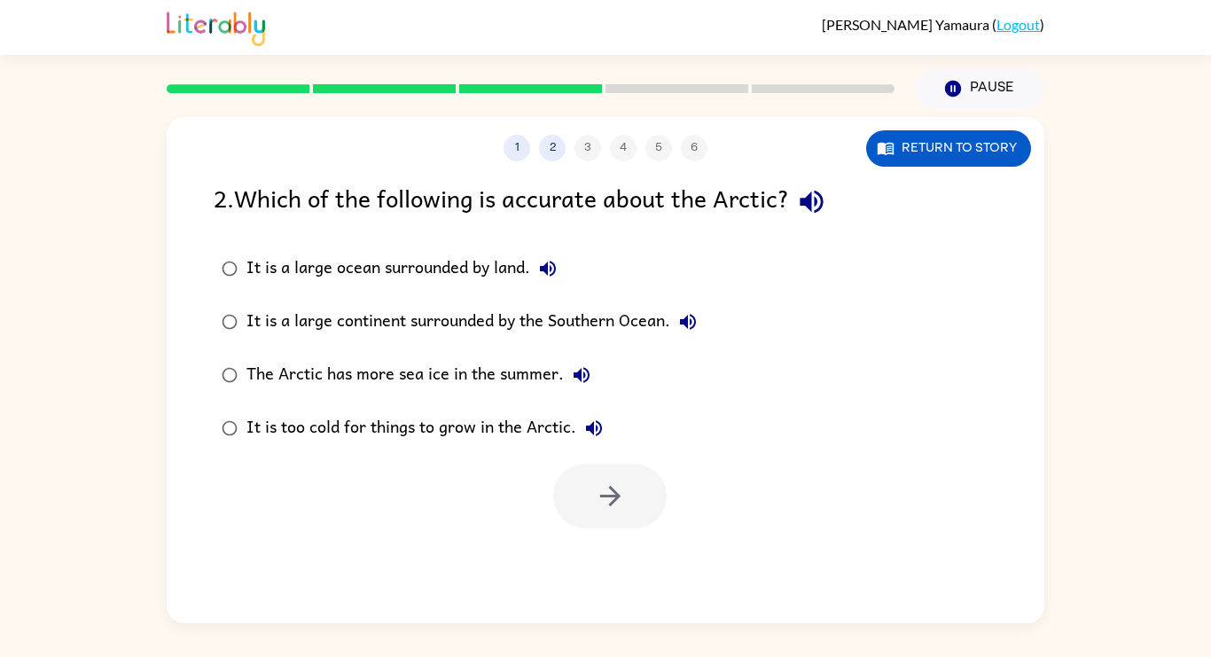
click at [394, 280] on div "It is a large ocean surrounded by land." at bounding box center [405, 268] width 319 height 35
click at [650, 549] on div "1 2 3 4 5 6 Return to story 2 . Which of the following is accurate about the Ar…" at bounding box center [605, 370] width 877 height 506
click at [629, 516] on button "button" at bounding box center [609, 495] width 113 height 65
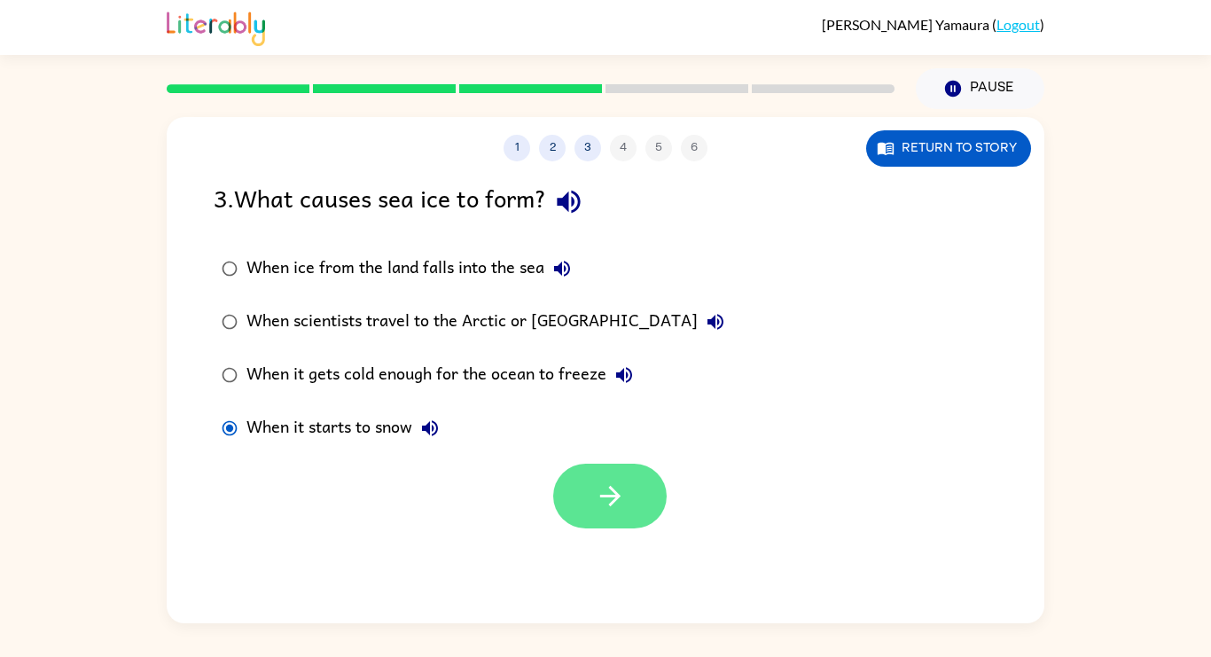
click at [626, 501] on button "button" at bounding box center [609, 495] width 113 height 65
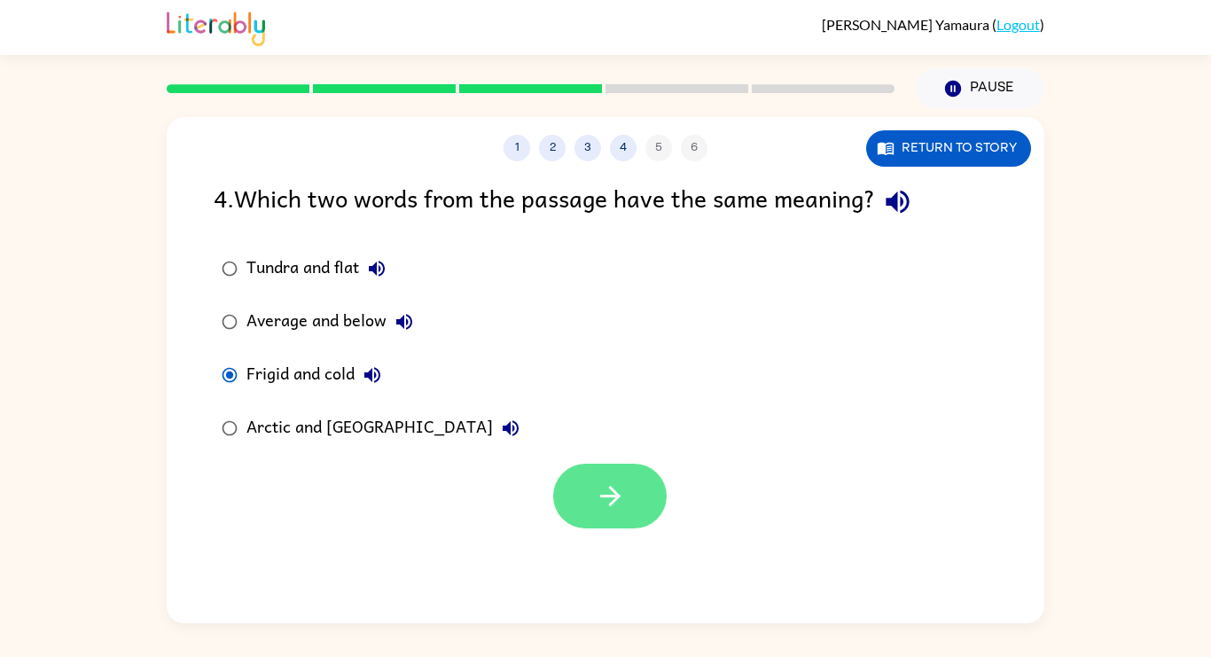
click at [610, 488] on icon "button" at bounding box center [609, 496] width 20 height 20
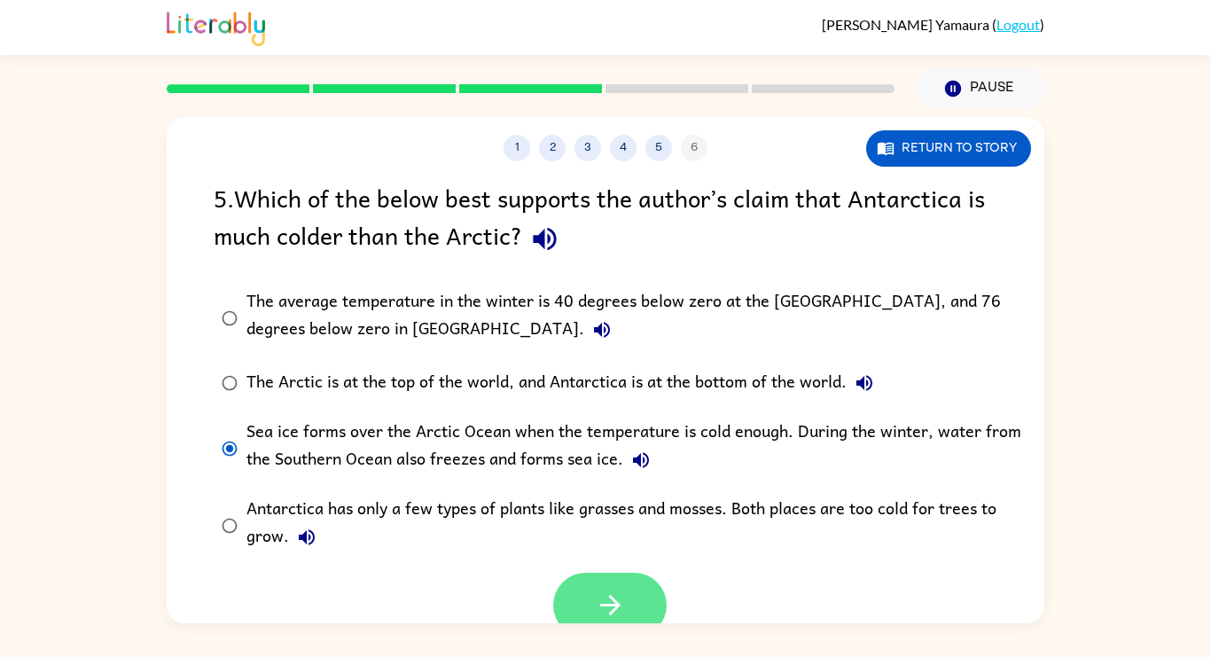
click at [606, 604] on icon "button" at bounding box center [609, 605] width 20 height 20
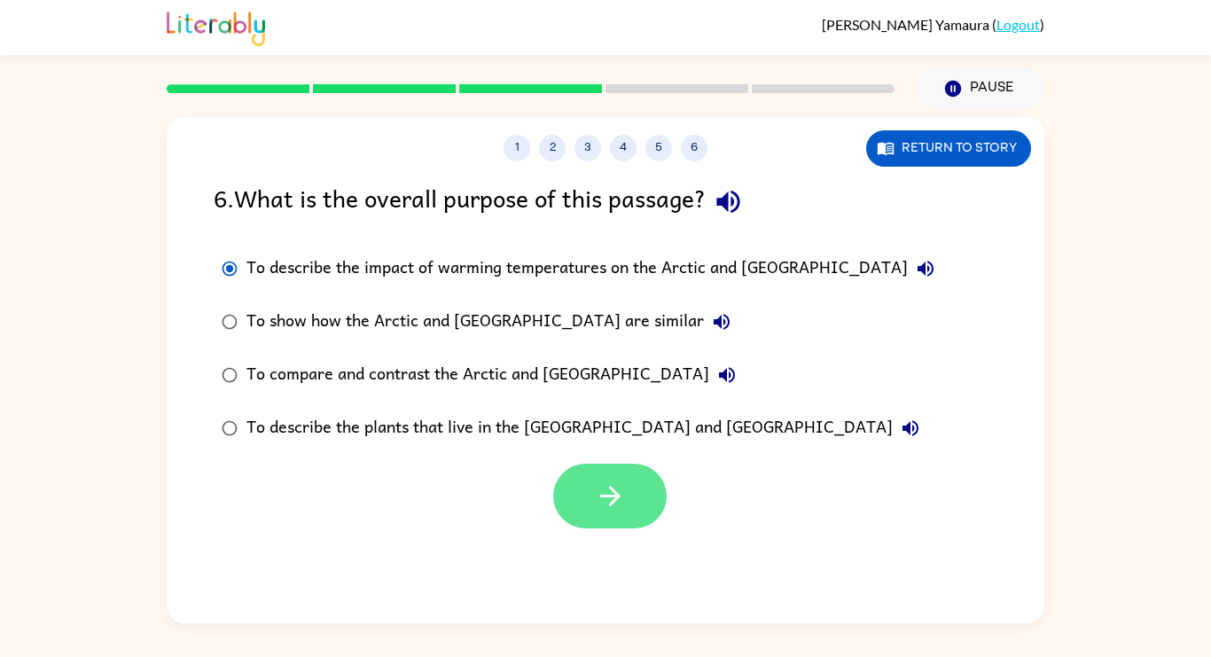
click at [652, 489] on button "button" at bounding box center [609, 495] width 113 height 65
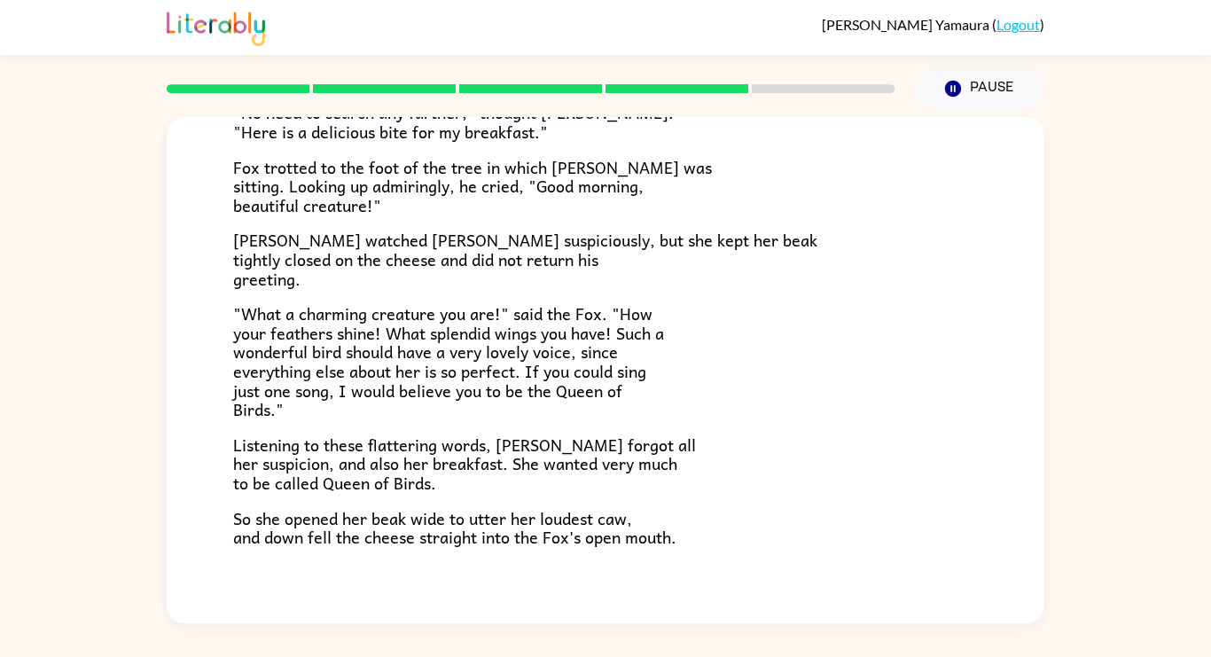
scroll to position [348, 0]
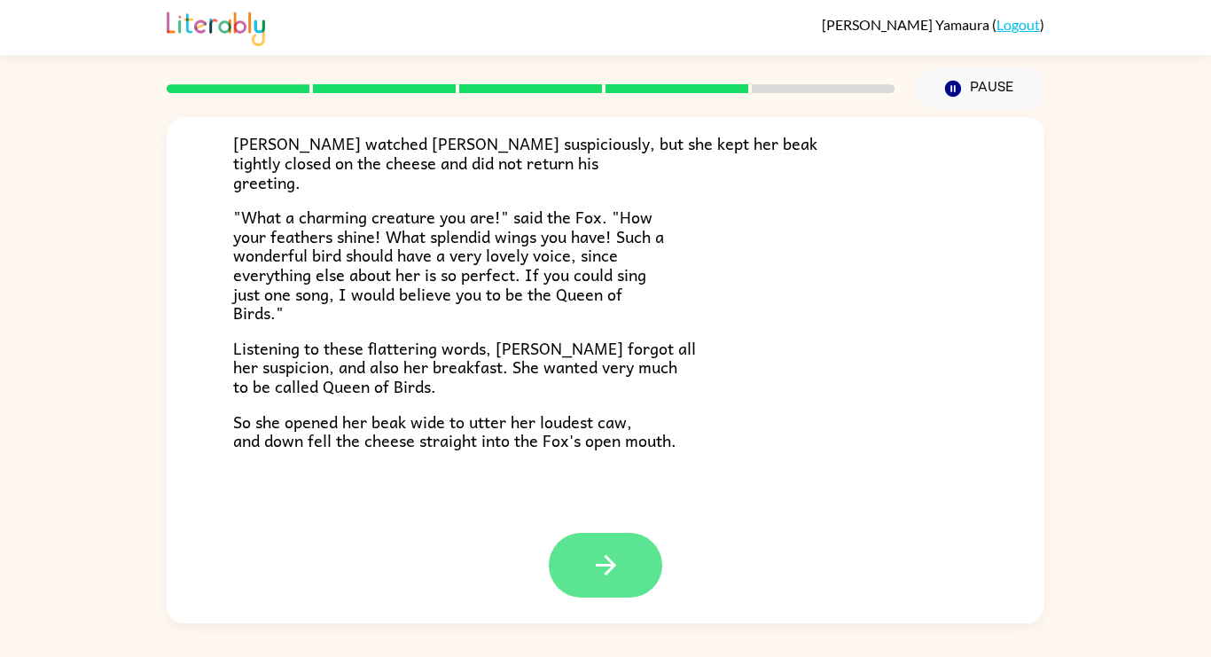
click at [603, 562] on icon "button" at bounding box center [605, 564] width 31 height 31
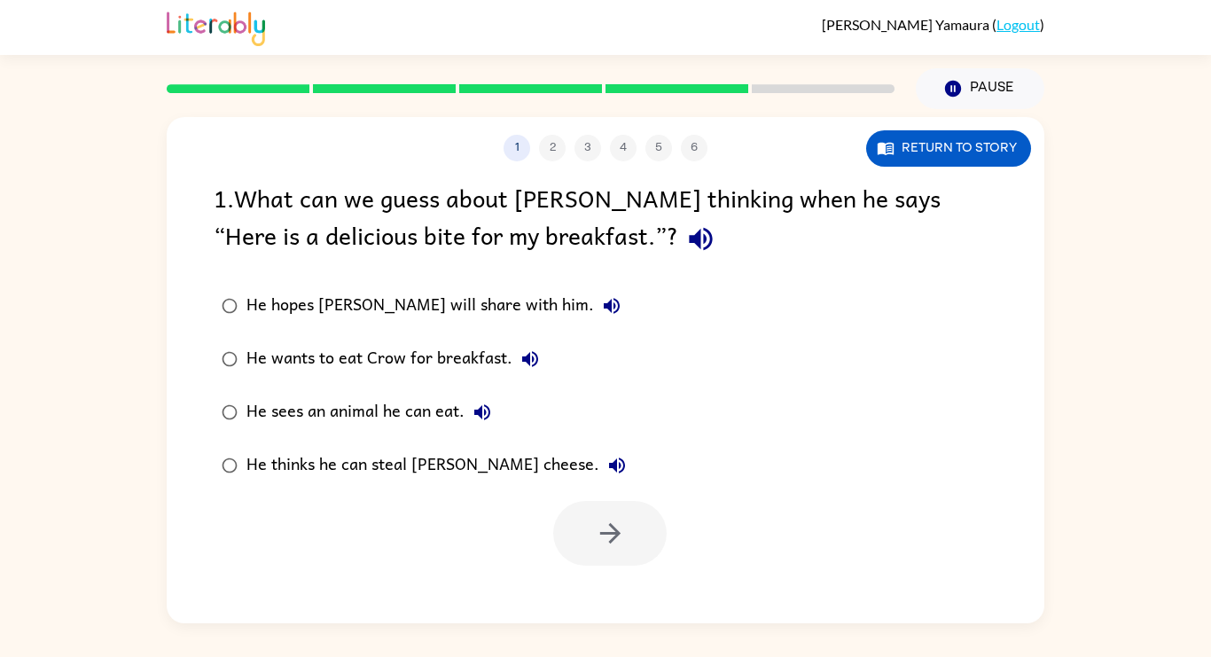
click at [406, 295] on div "He hopes [PERSON_NAME] will share with him." at bounding box center [437, 305] width 383 height 35
click at [607, 527] on icon "button" at bounding box center [610, 533] width 31 height 31
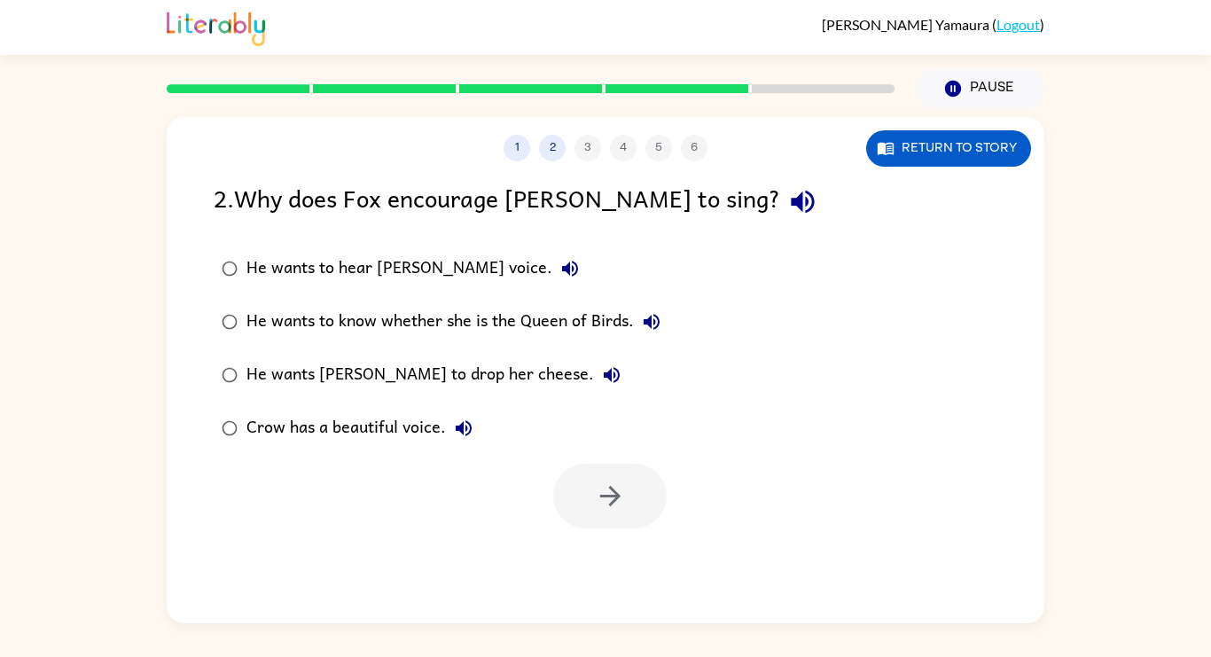
click at [446, 417] on div "Crow has a beautiful voice." at bounding box center [363, 427] width 235 height 35
click at [610, 493] on icon "button" at bounding box center [610, 495] width 31 height 31
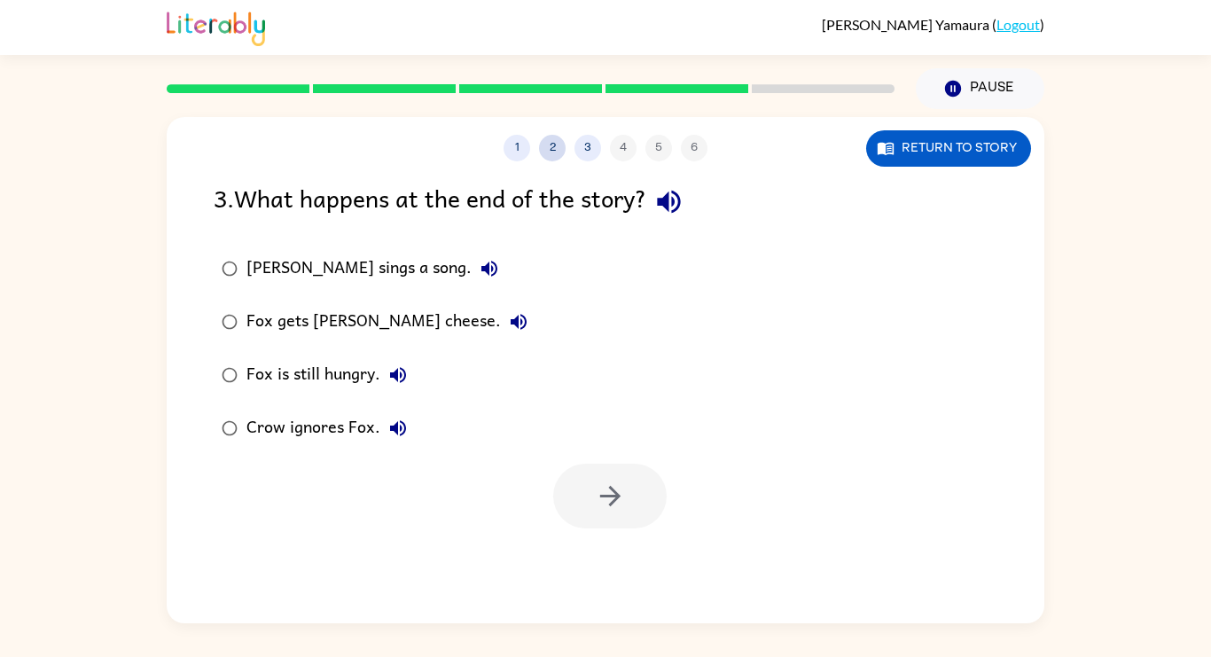
click at [552, 148] on button "2" at bounding box center [552, 148] width 27 height 27
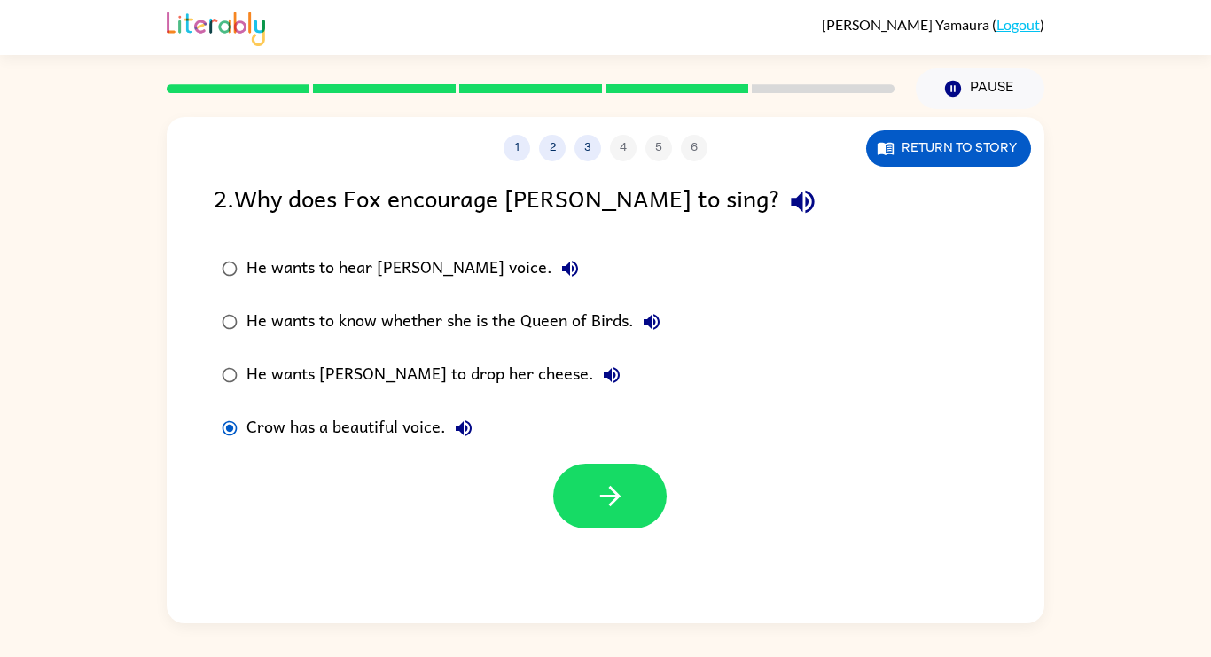
click at [448, 277] on div "He wants to hear [PERSON_NAME] voice." at bounding box center [416, 268] width 341 height 35
click at [633, 516] on button "button" at bounding box center [609, 495] width 113 height 65
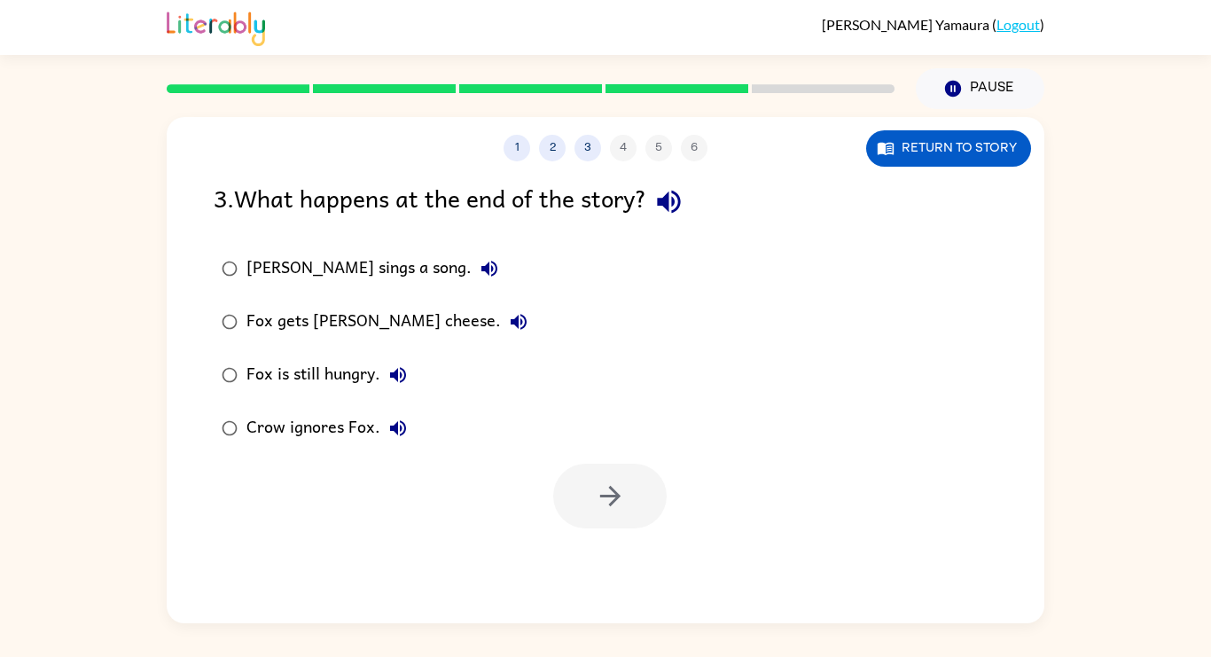
click at [350, 437] on div "Crow ignores Fox." at bounding box center [330, 427] width 169 height 35
click at [592, 473] on button "button" at bounding box center [609, 495] width 113 height 65
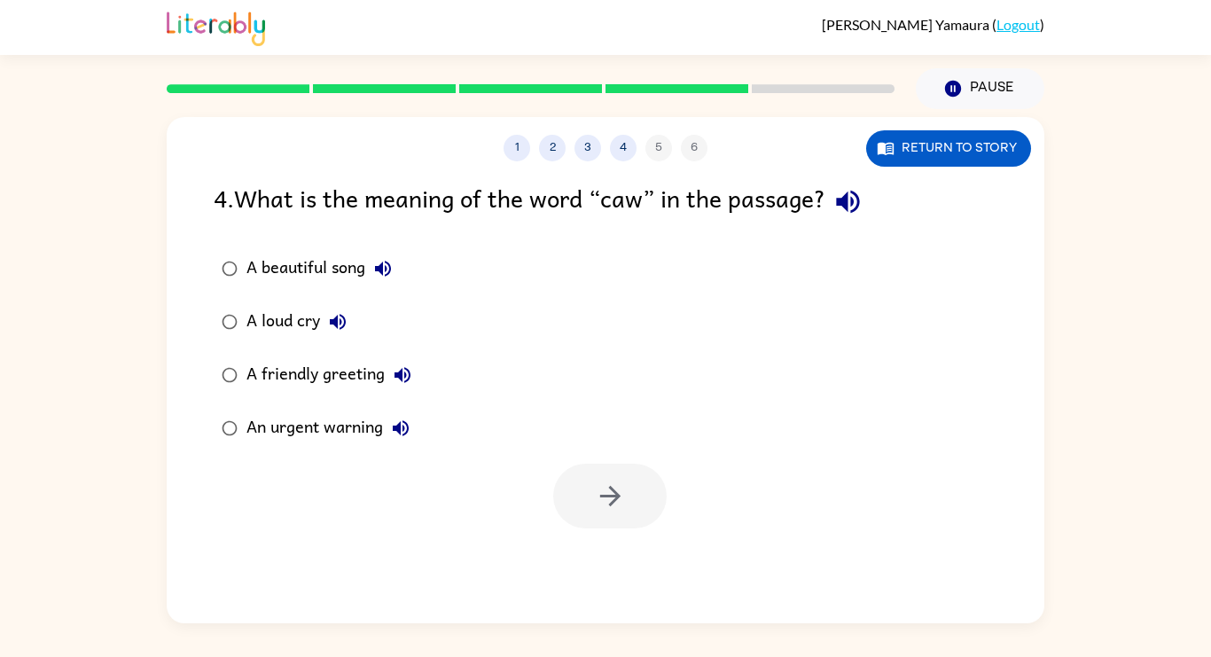
click at [326, 270] on div "A beautiful song" at bounding box center [323, 268] width 154 height 35
click at [635, 475] on button "button" at bounding box center [609, 495] width 113 height 65
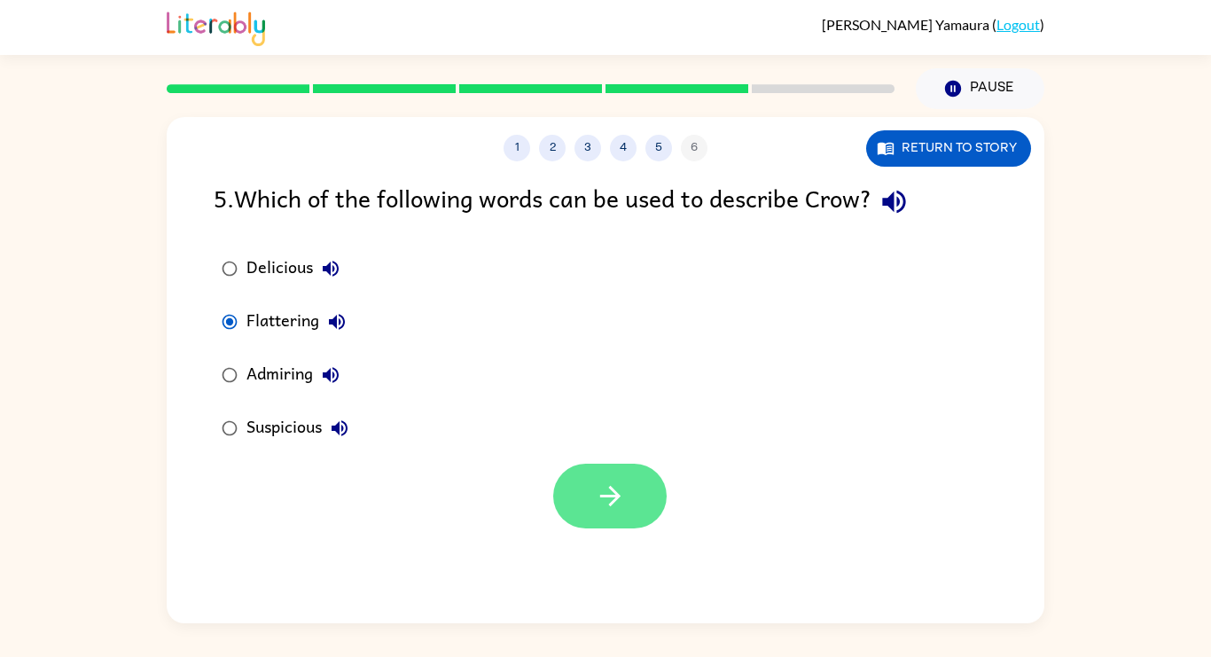
click at [615, 510] on icon "button" at bounding box center [610, 495] width 31 height 31
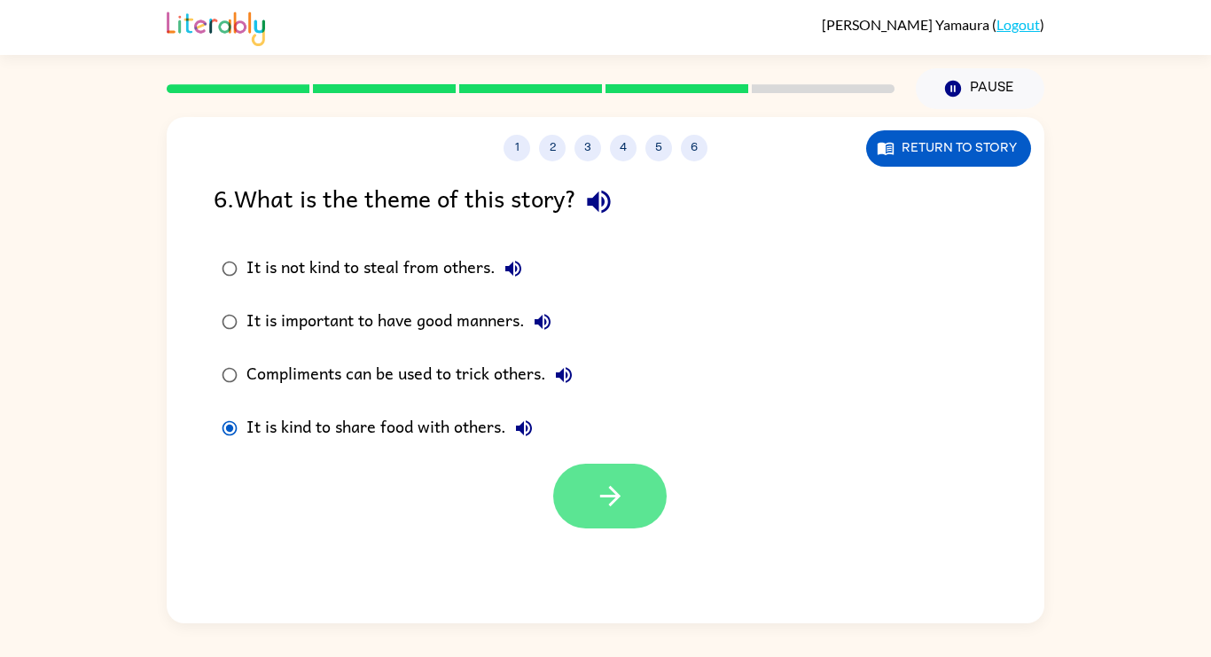
click at [625, 528] on button "button" at bounding box center [609, 495] width 113 height 65
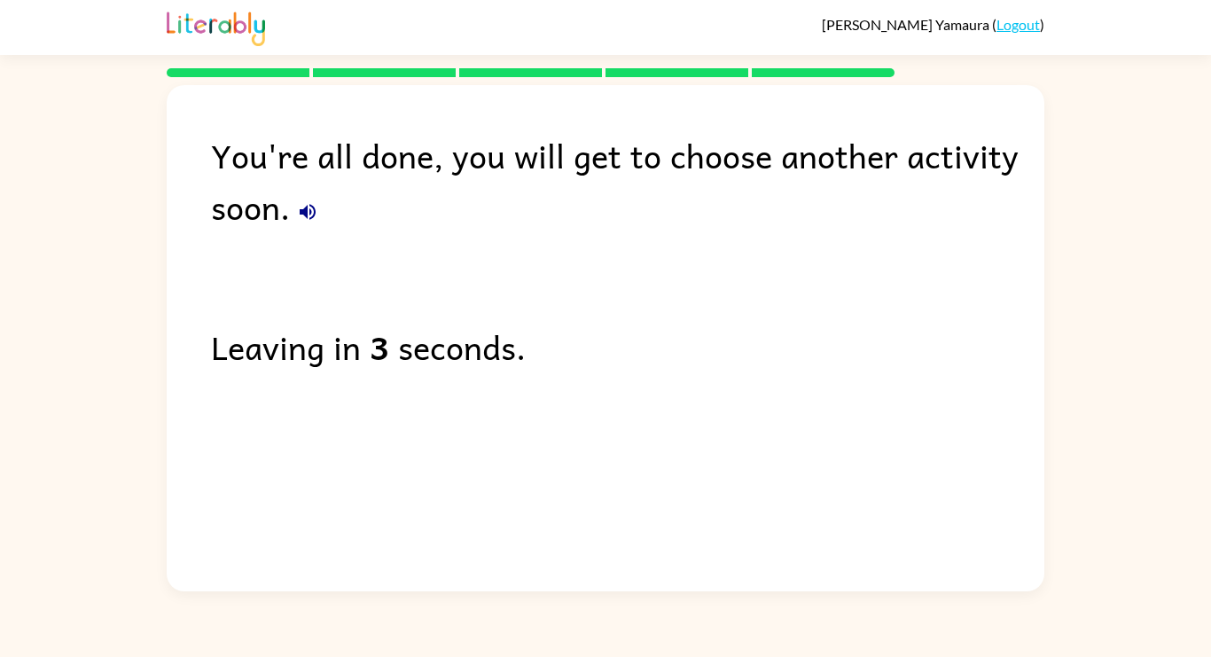
click at [304, 215] on icon "button" at bounding box center [307, 211] width 21 height 21
